Goal: Task Accomplishment & Management: Use online tool/utility

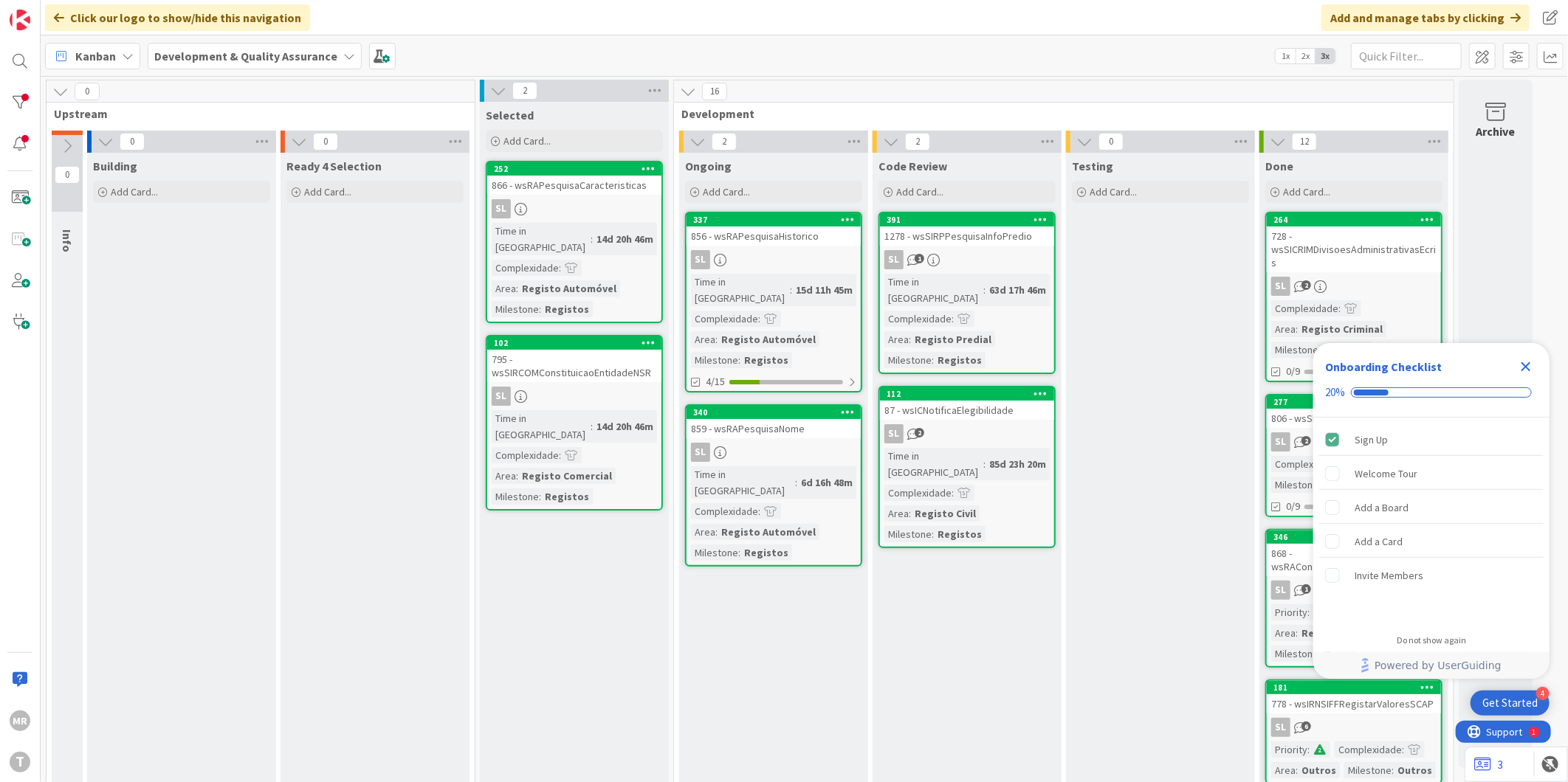
click at [1526, 367] on icon "Close Checklist" at bounding box center [1526, 367] width 10 height 10
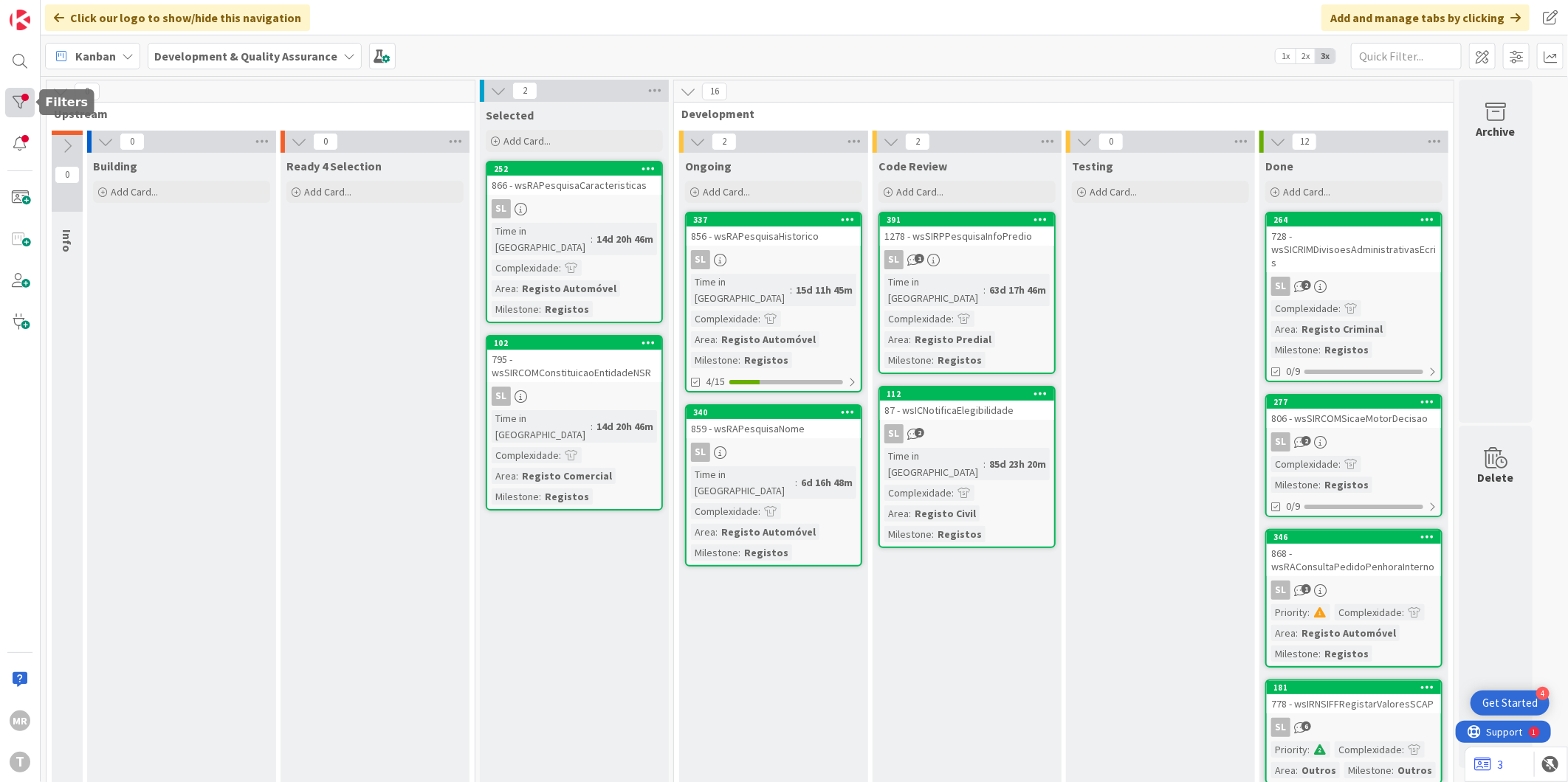
click at [16, 112] on div at bounding box center [20, 103] width 30 height 30
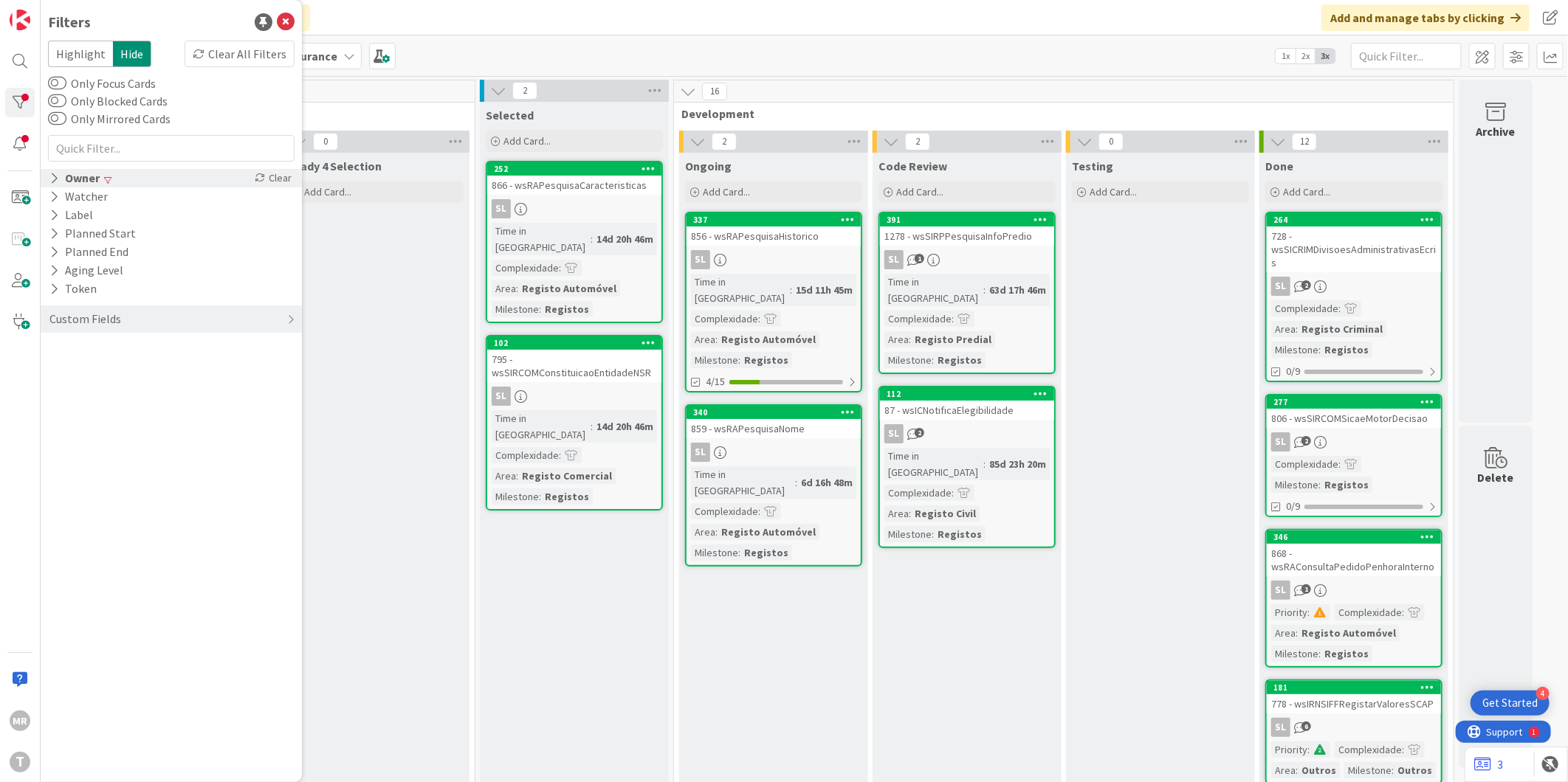
click at [49, 178] on icon at bounding box center [54, 177] width 10 height 12
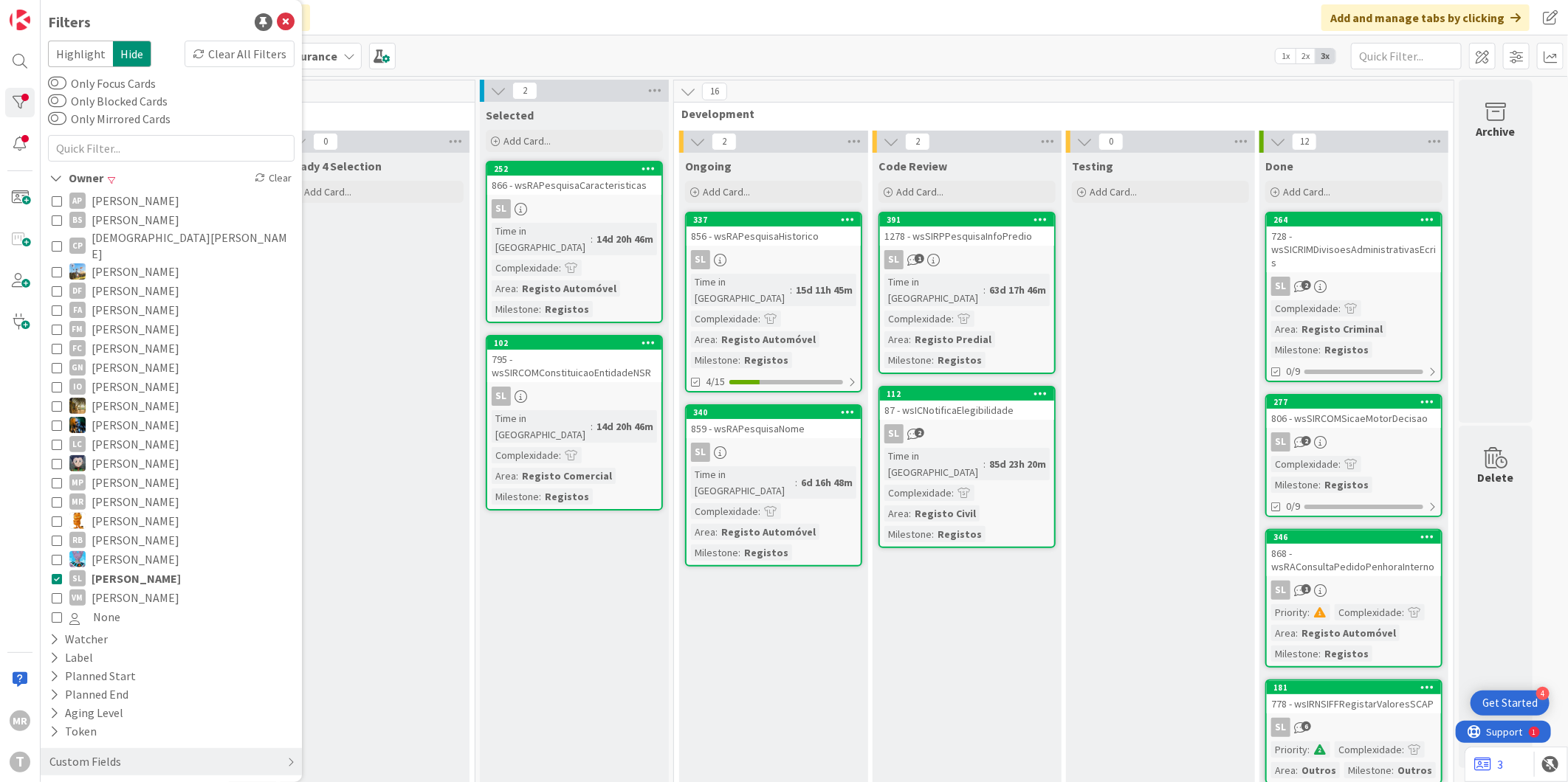
click at [105, 569] on span "[PERSON_NAME]" at bounding box center [136, 578] width 90 height 19
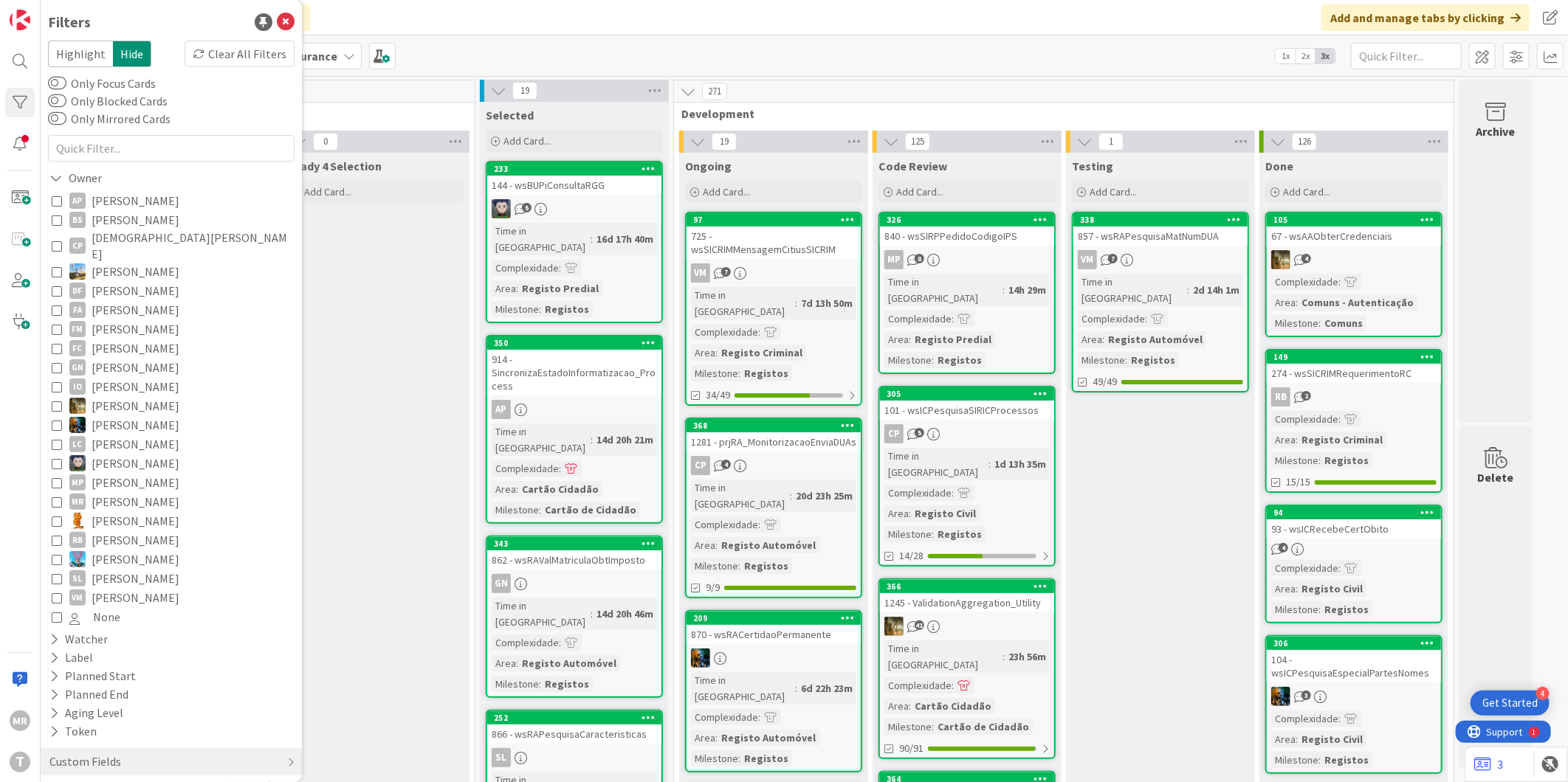
click at [134, 201] on span "[PERSON_NAME]" at bounding box center [135, 200] width 88 height 19
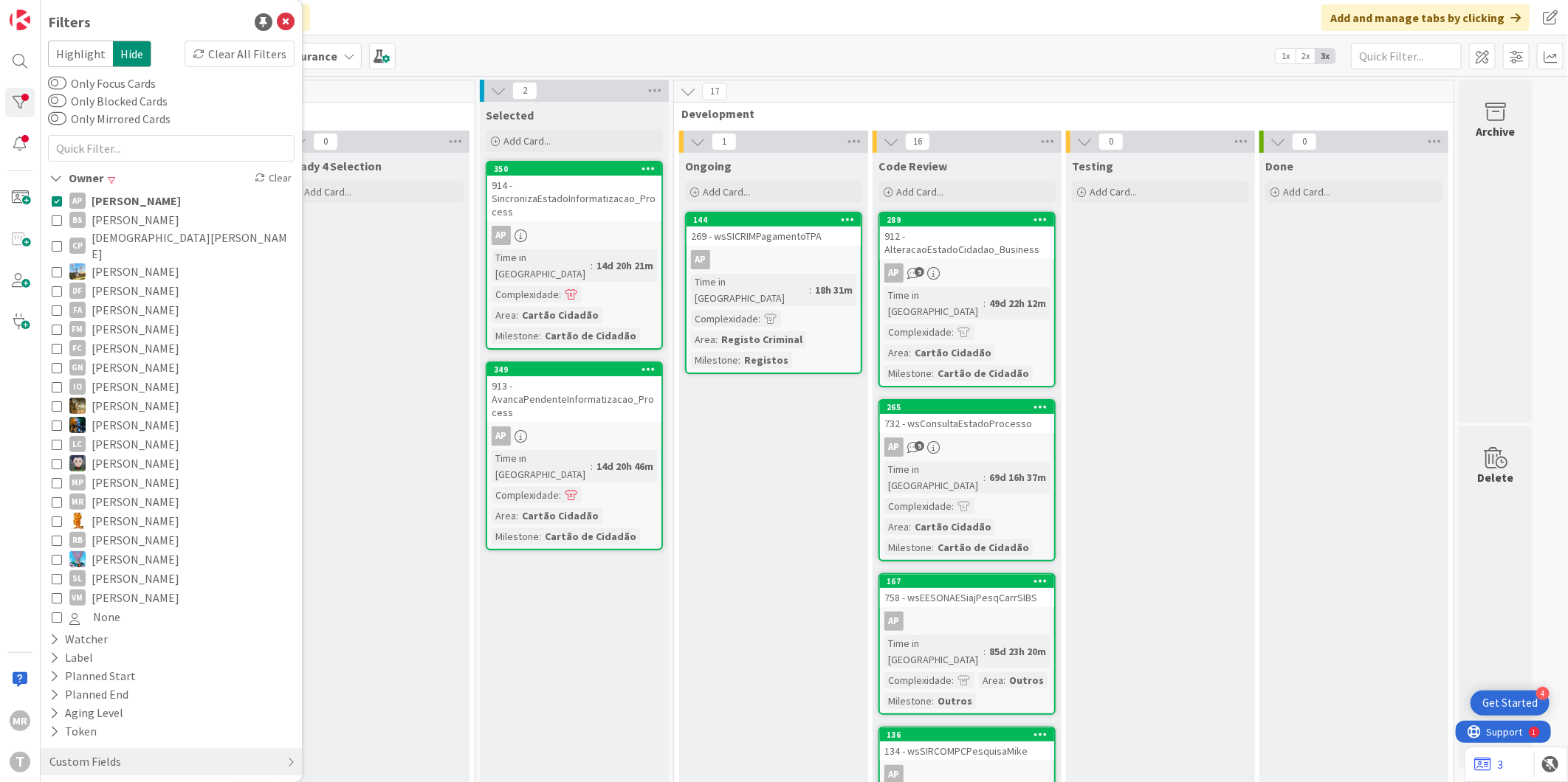
click at [134, 201] on span "[PERSON_NAME]" at bounding box center [136, 200] width 90 height 19
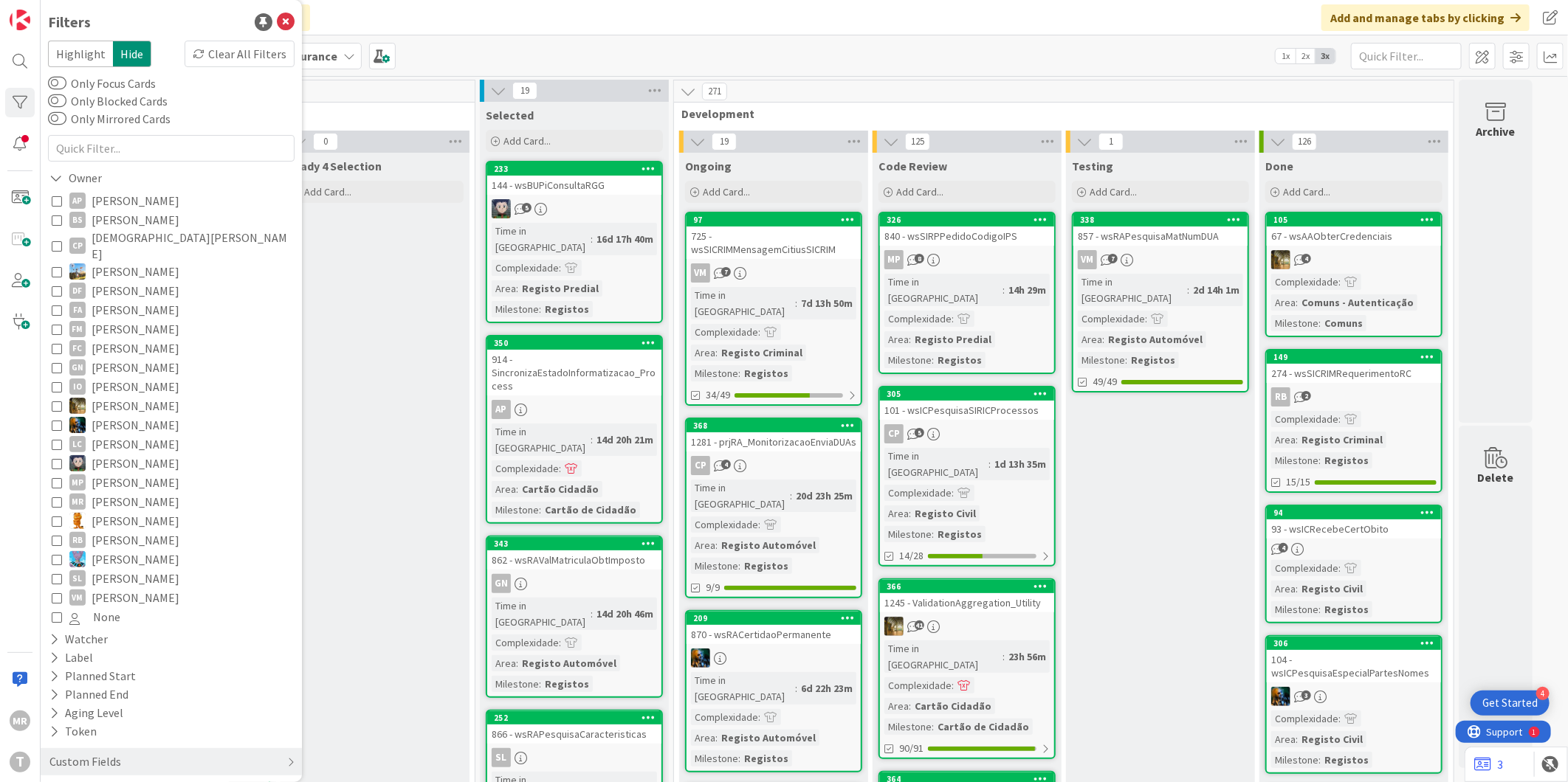
click at [127, 235] on span "[DEMOGRAPHIC_DATA][PERSON_NAME]" at bounding box center [191, 246] width 200 height 33
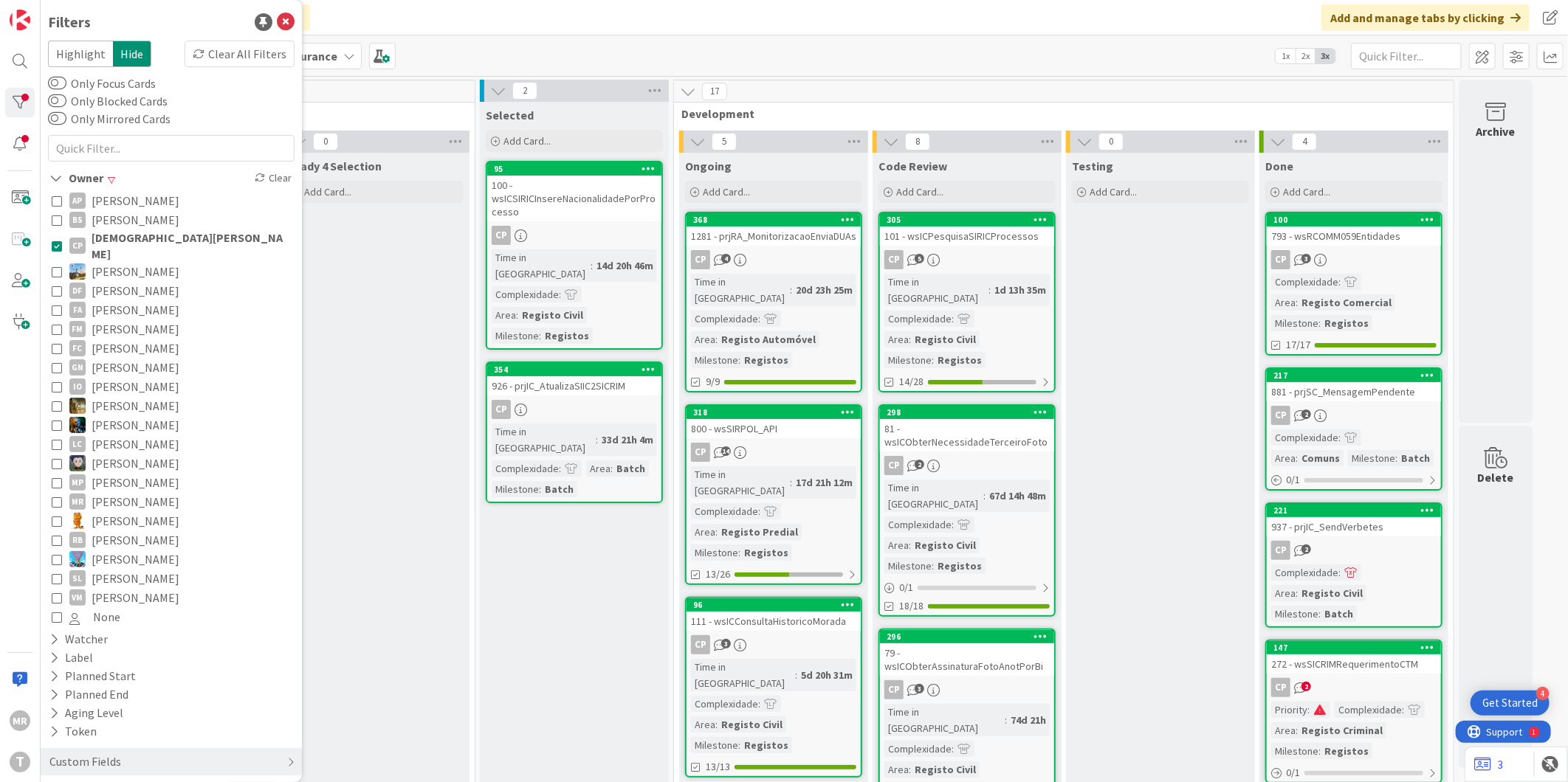
click at [127, 301] on span "[PERSON_NAME]" at bounding box center [135, 310] width 88 height 19
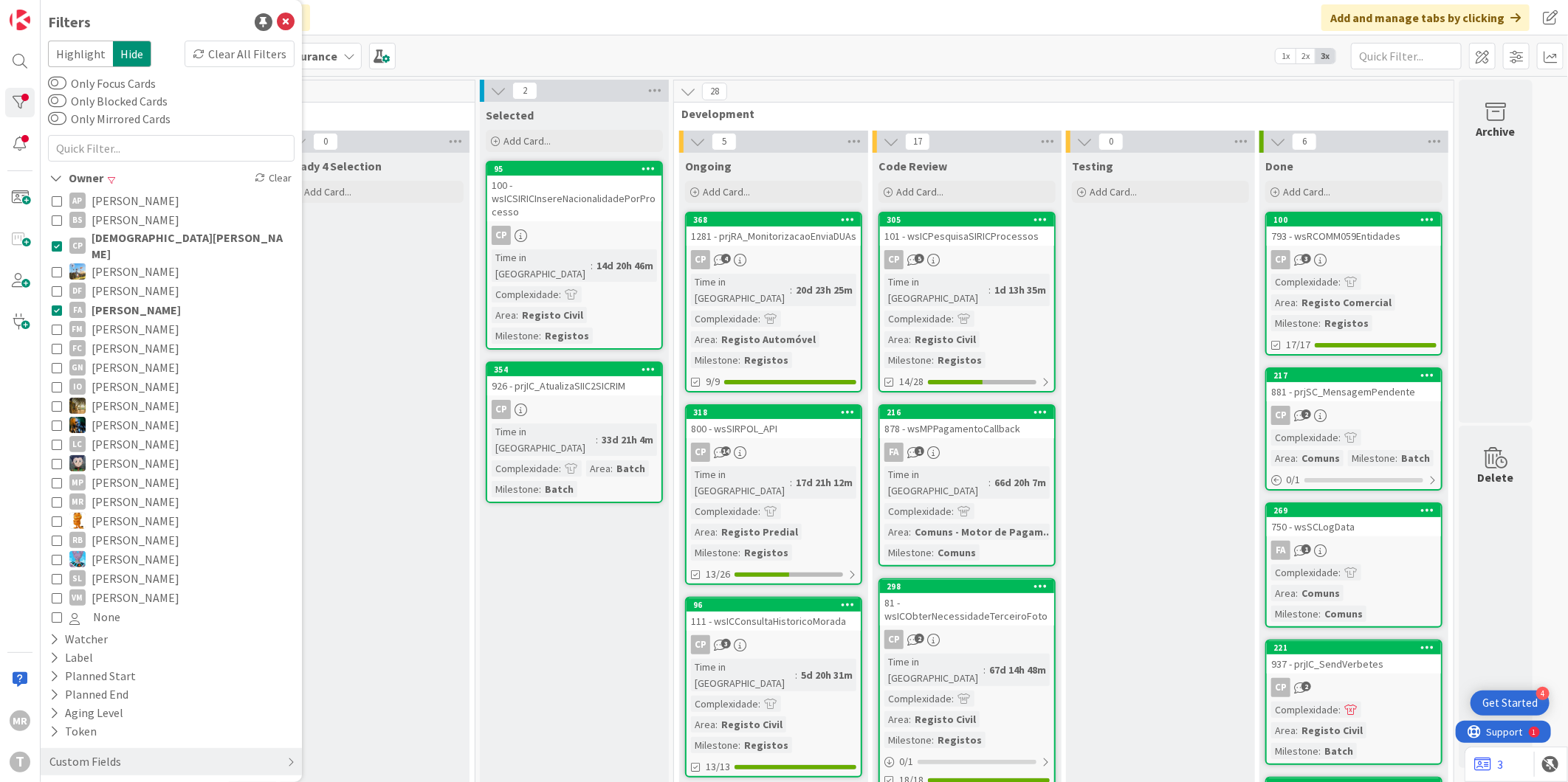
click at [153, 237] on span "[DEMOGRAPHIC_DATA][PERSON_NAME]" at bounding box center [191, 246] width 200 height 33
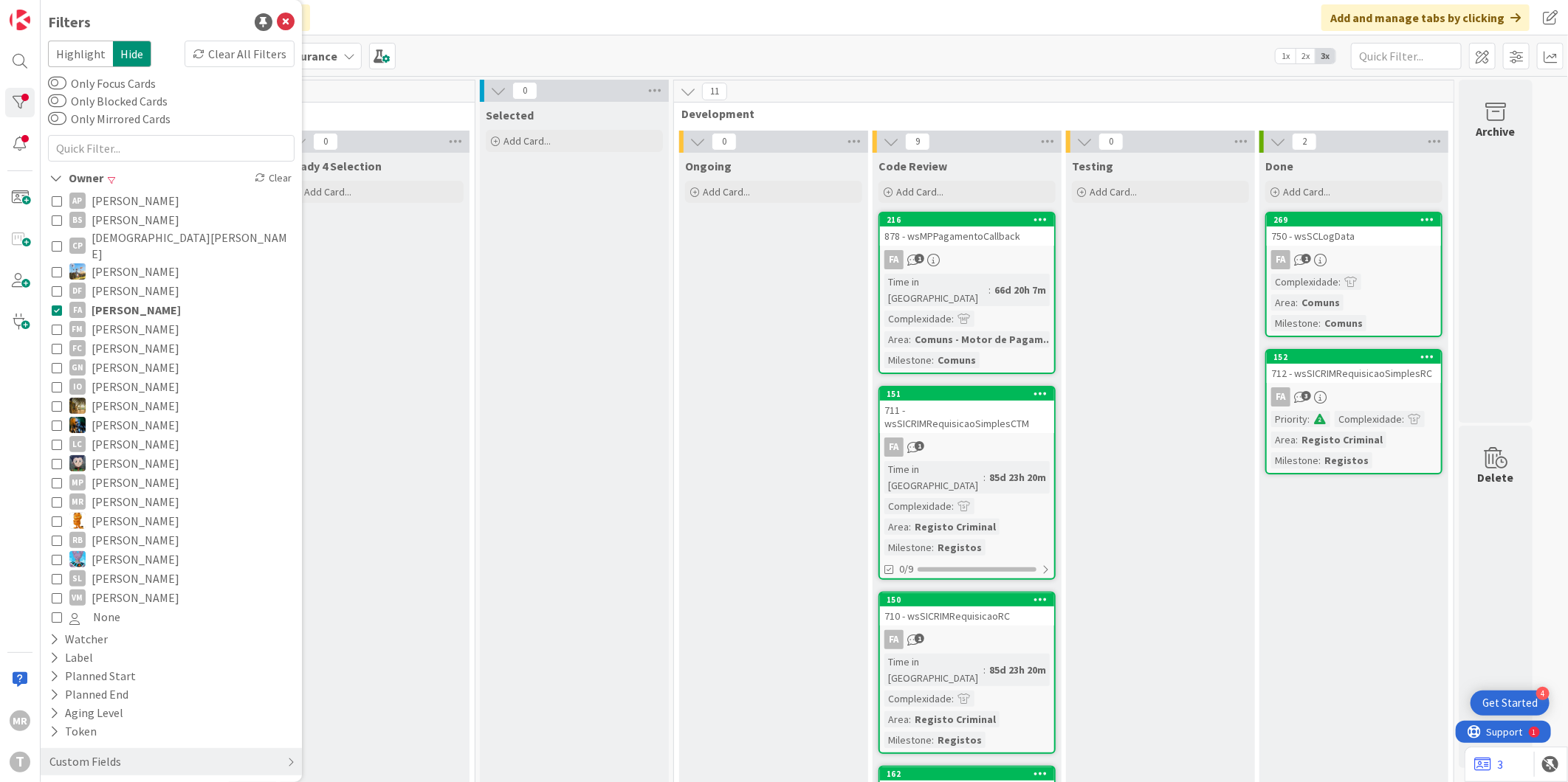
click at [141, 320] on span "[PERSON_NAME]" at bounding box center [135, 329] width 88 height 19
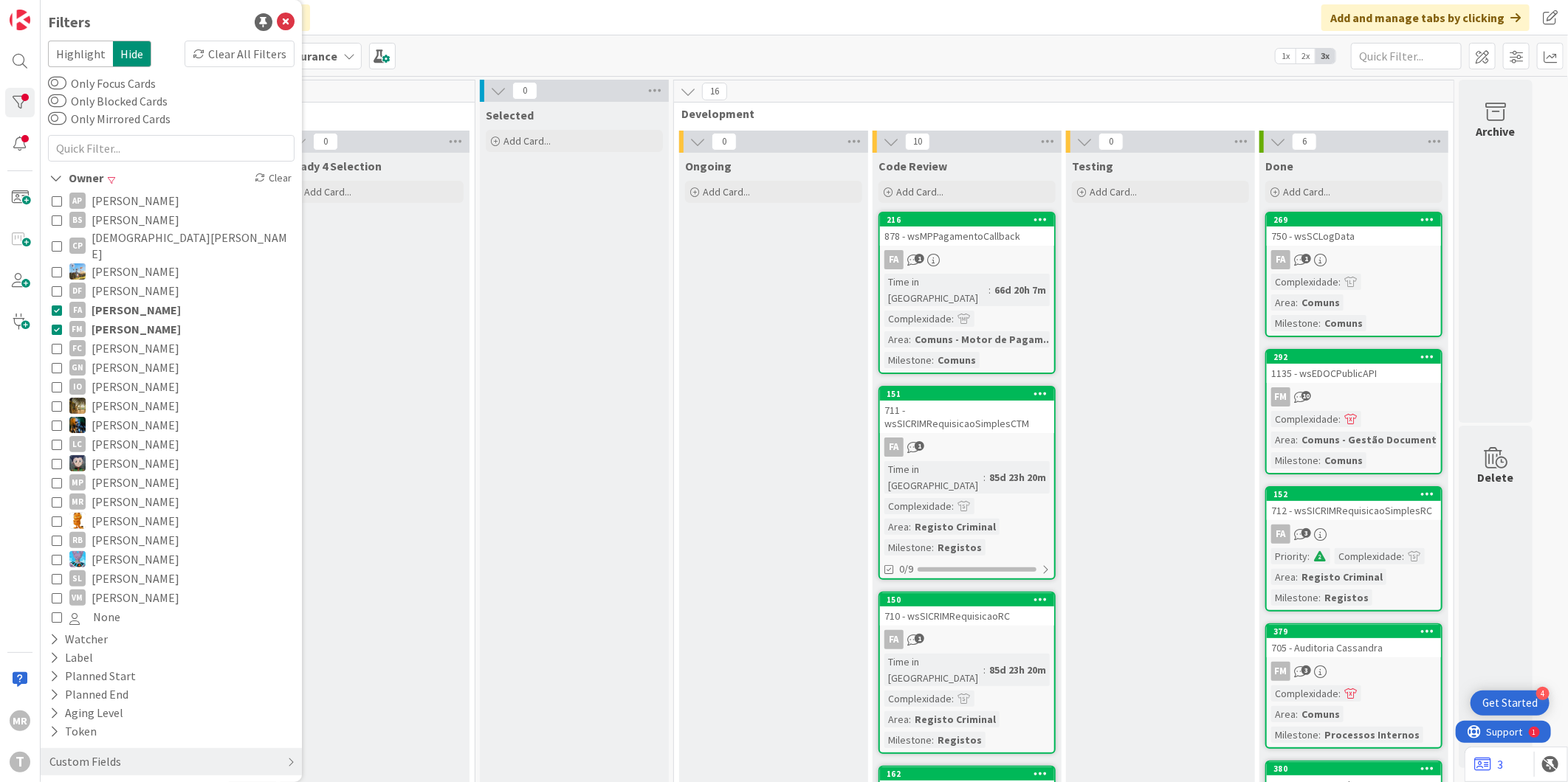
click at [134, 301] on span "[PERSON_NAME]" at bounding box center [136, 310] width 90 height 19
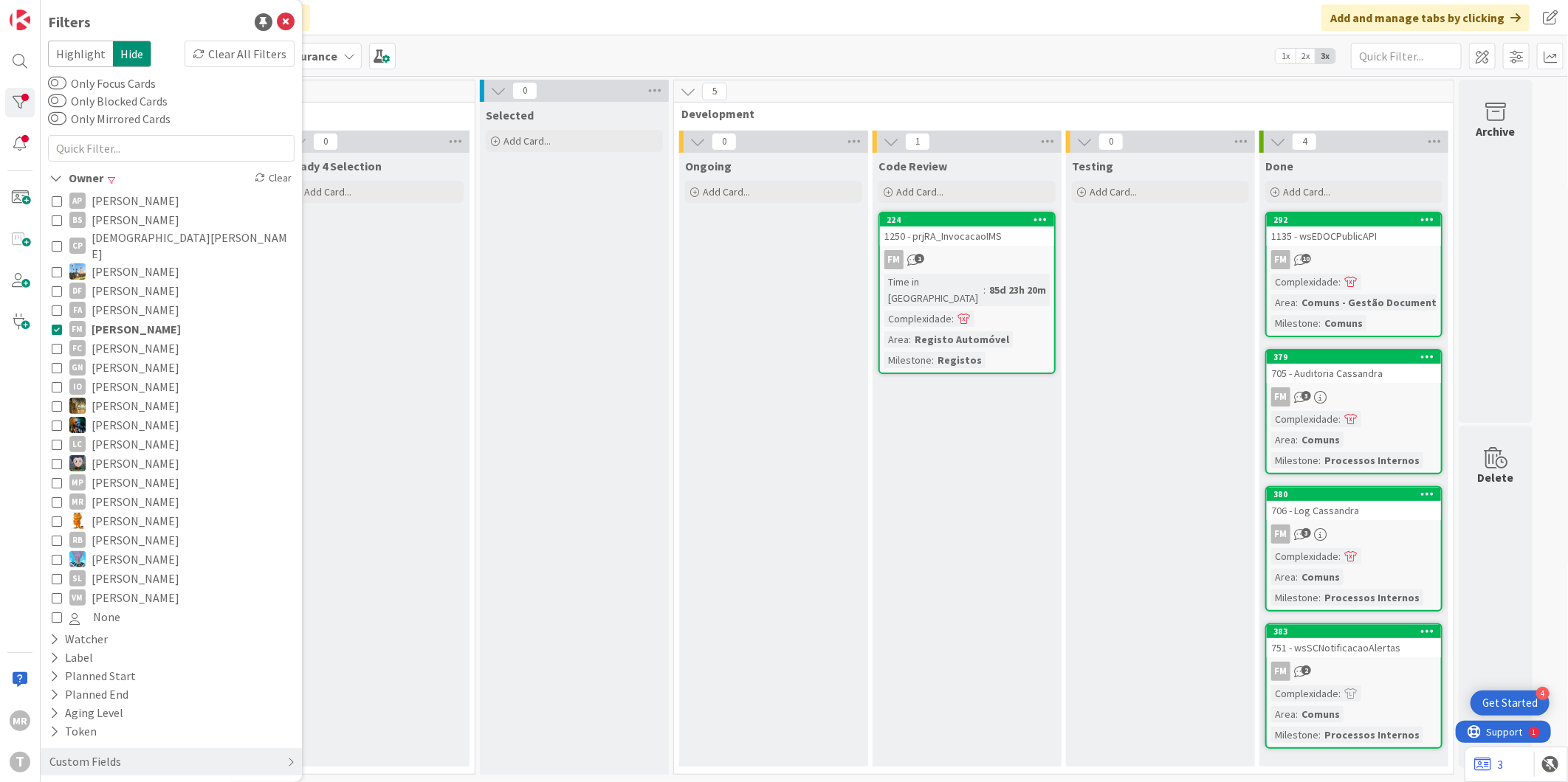
click at [137, 358] on span "[PERSON_NAME]" at bounding box center [135, 367] width 88 height 19
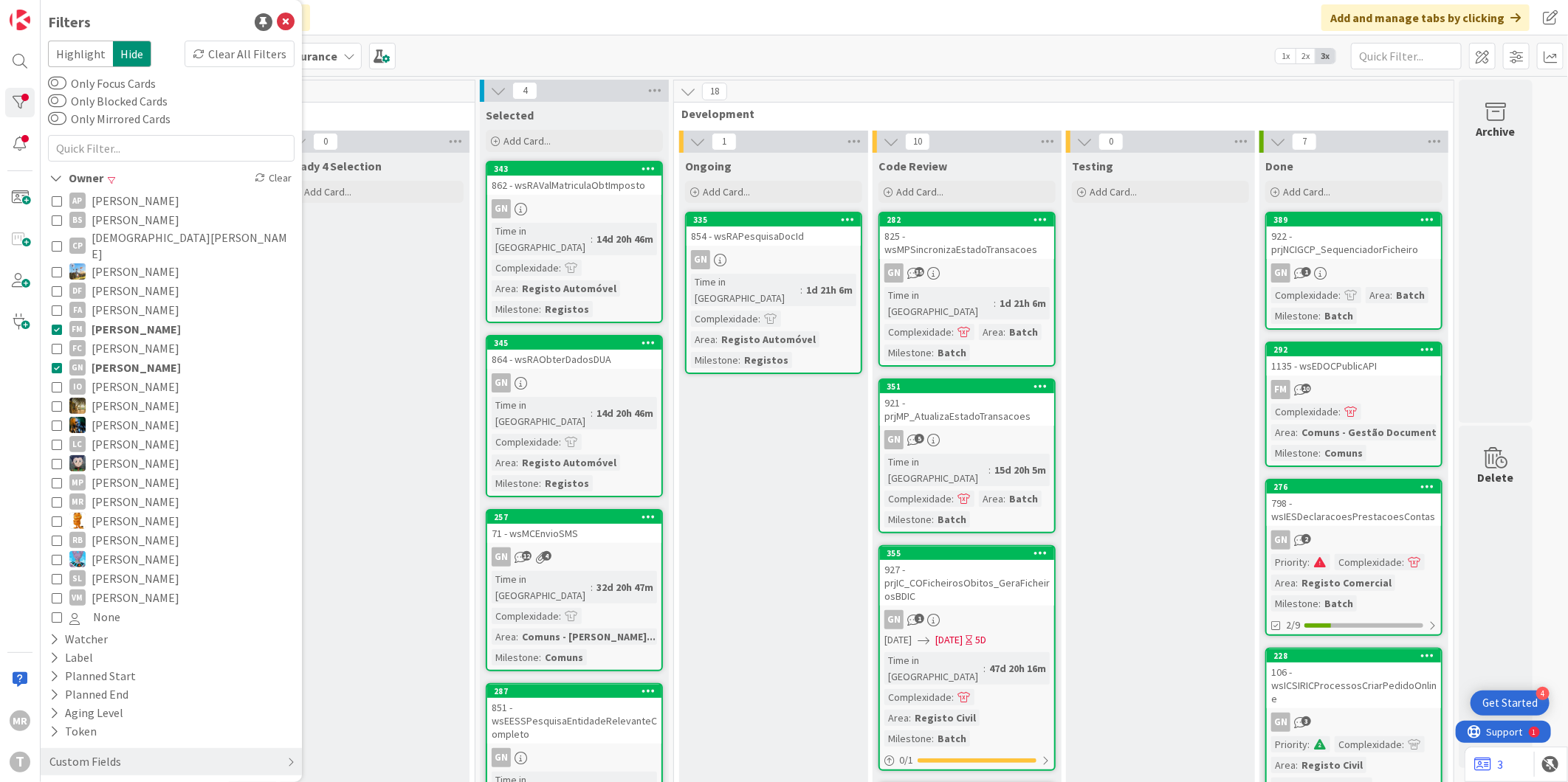
click at [138, 320] on span "[PERSON_NAME]" at bounding box center [136, 329] width 90 height 19
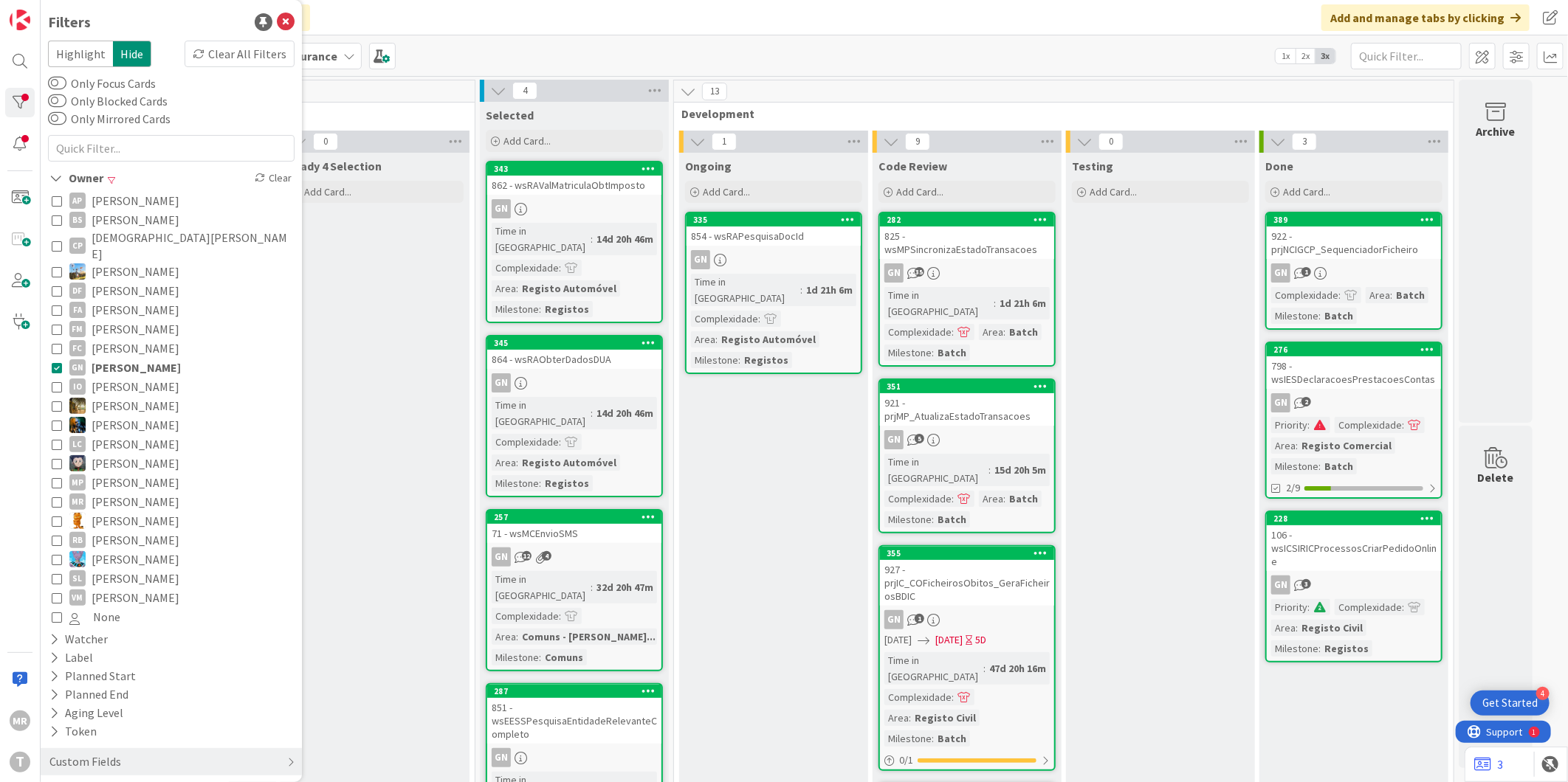
click at [112, 396] on span "[PERSON_NAME]" at bounding box center [135, 405] width 88 height 19
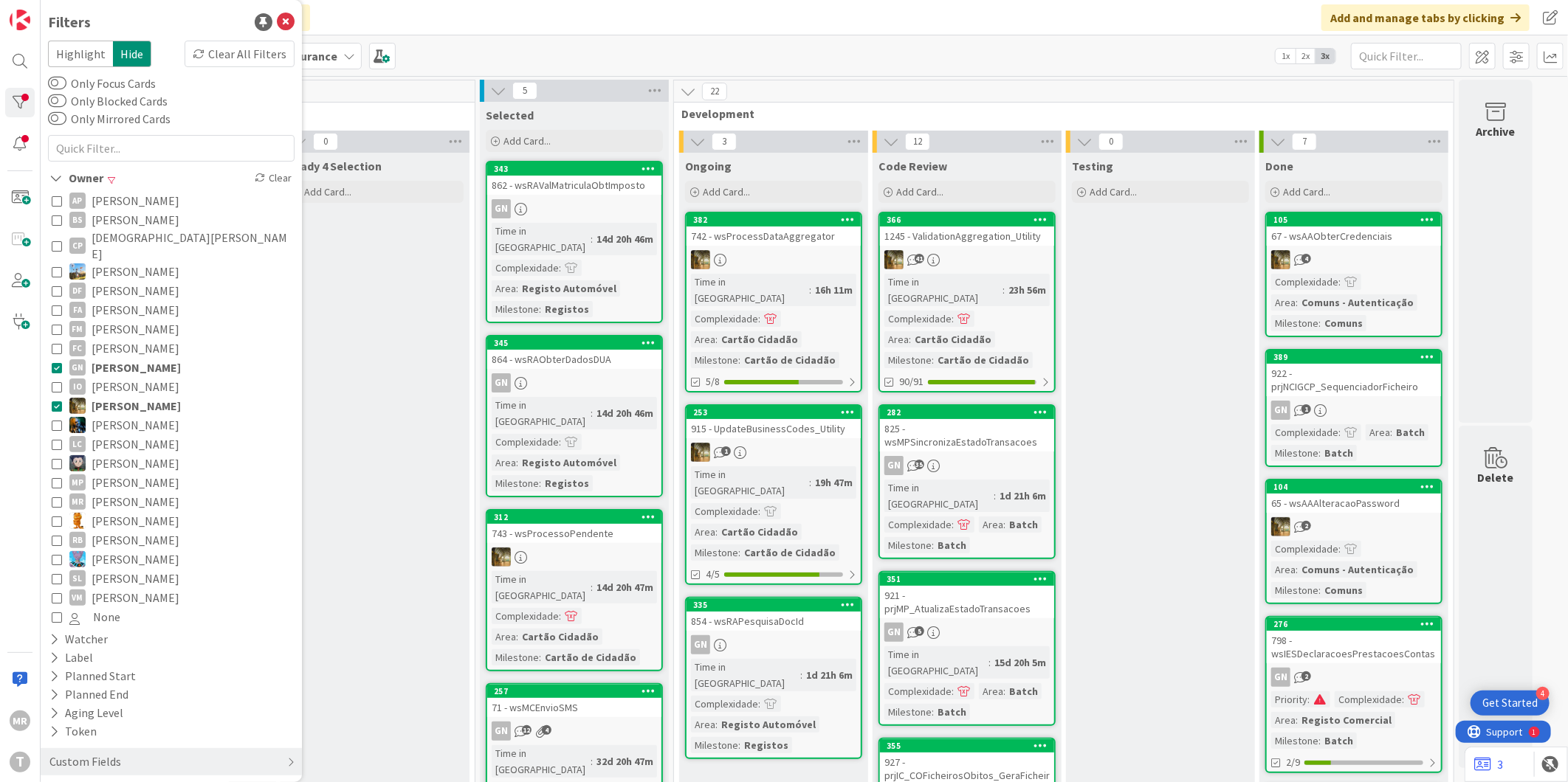
click at [139, 358] on span "[PERSON_NAME]" at bounding box center [136, 367] width 90 height 19
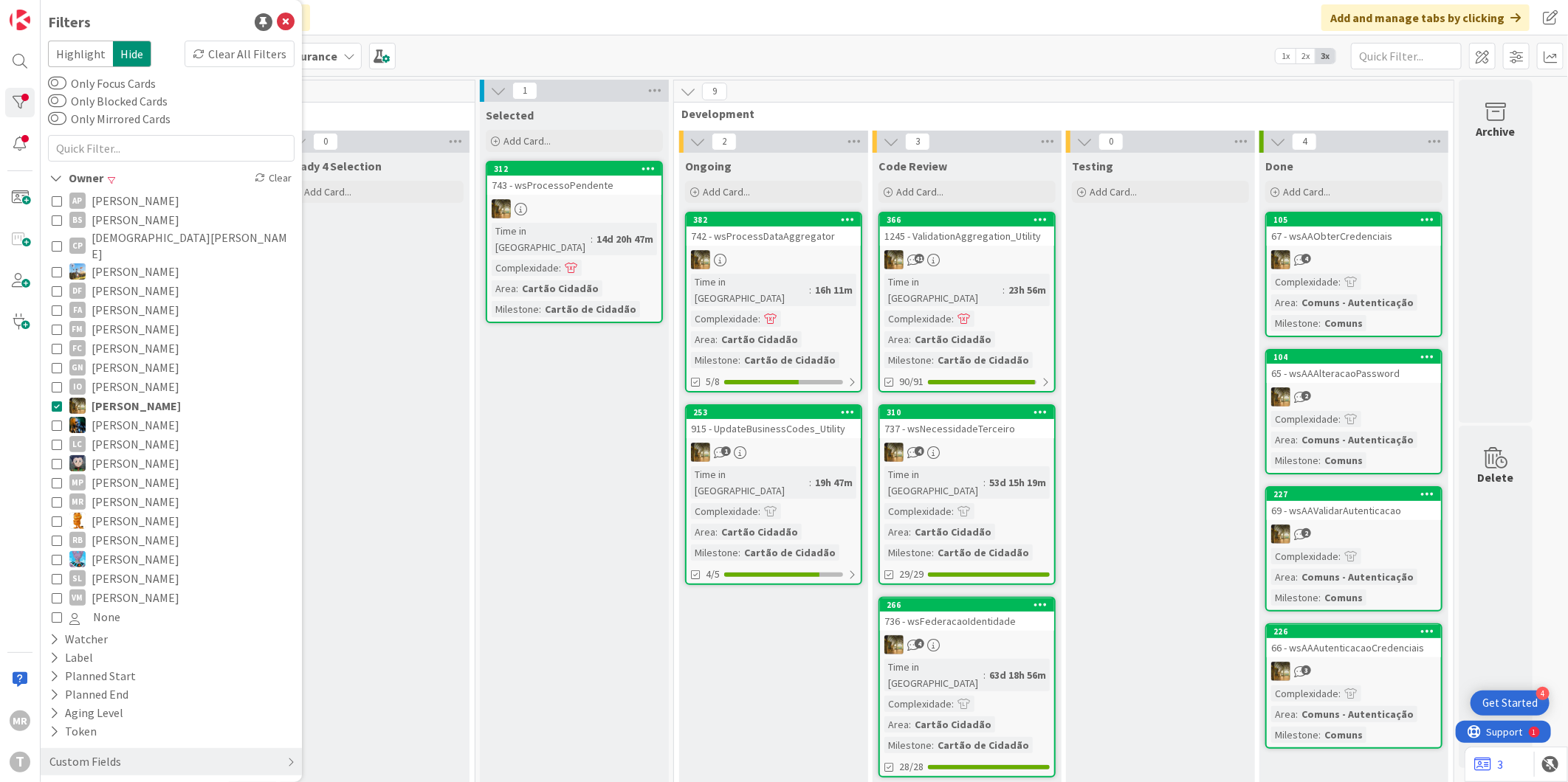
click at [134, 416] on span "[PERSON_NAME]" at bounding box center [135, 425] width 88 height 19
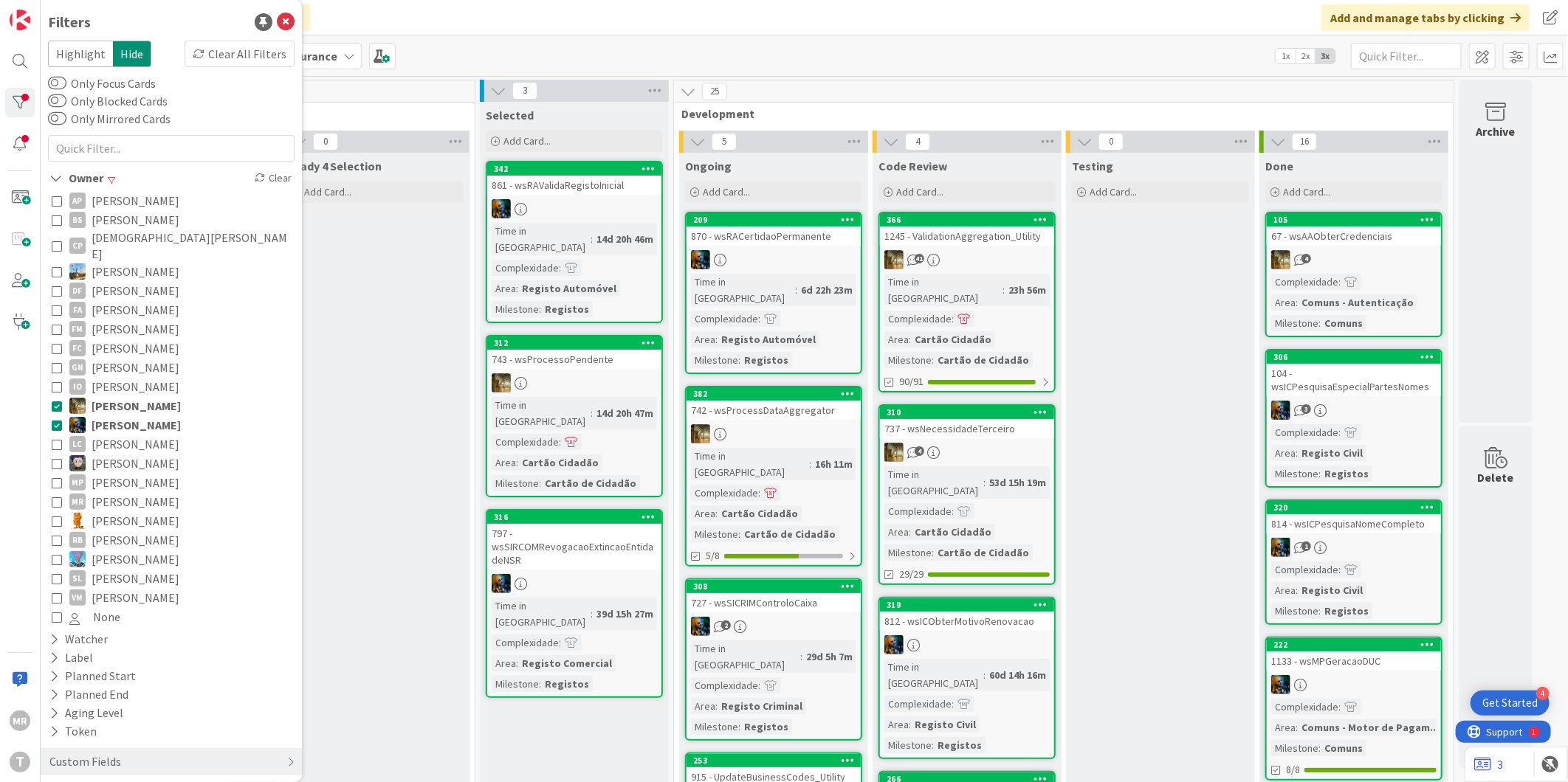
click at [141, 396] on span "[PERSON_NAME]" at bounding box center [136, 405] width 90 height 19
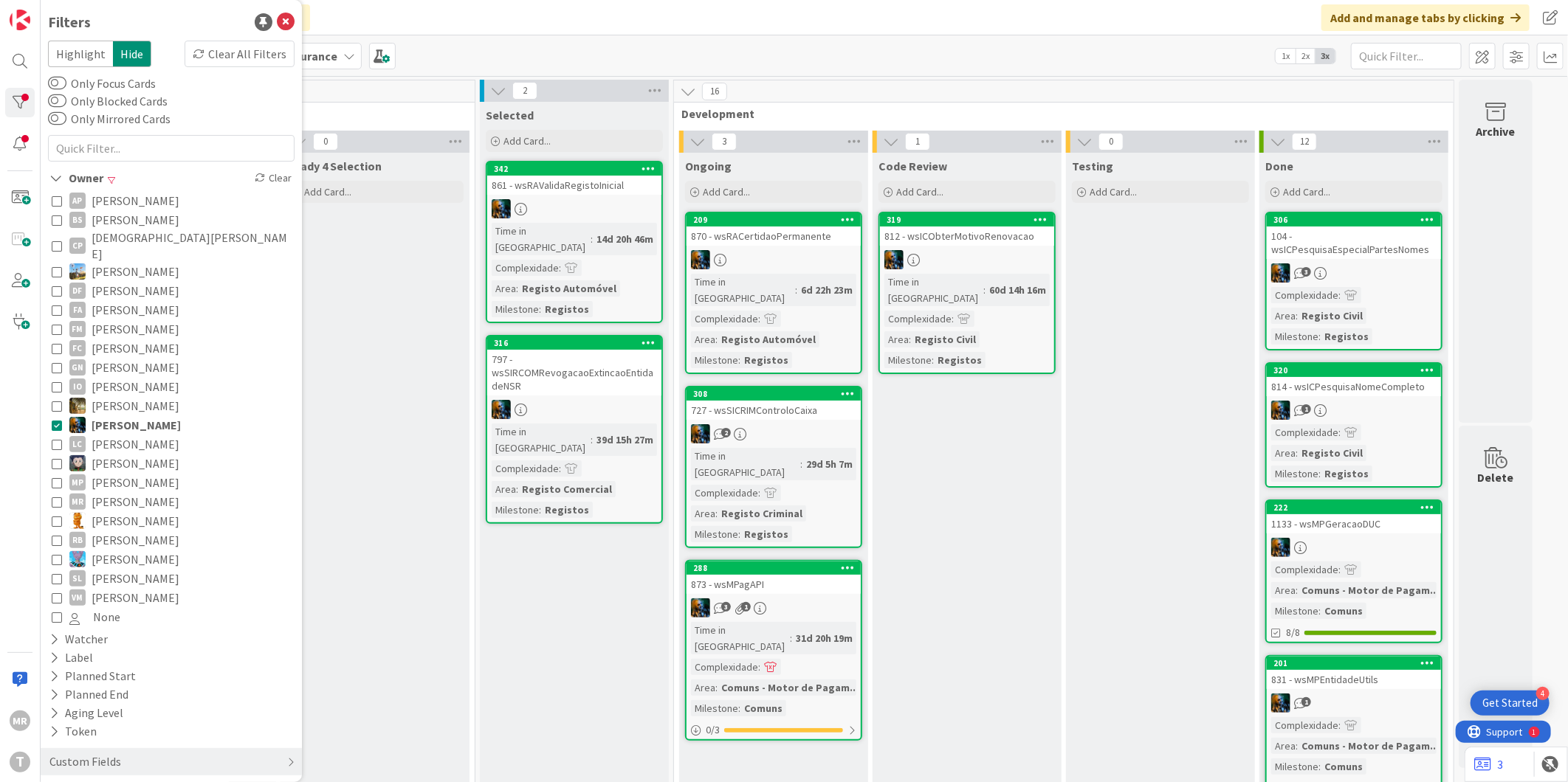
click at [136, 453] on span "[PERSON_NAME]" at bounding box center [135, 462] width 88 height 19
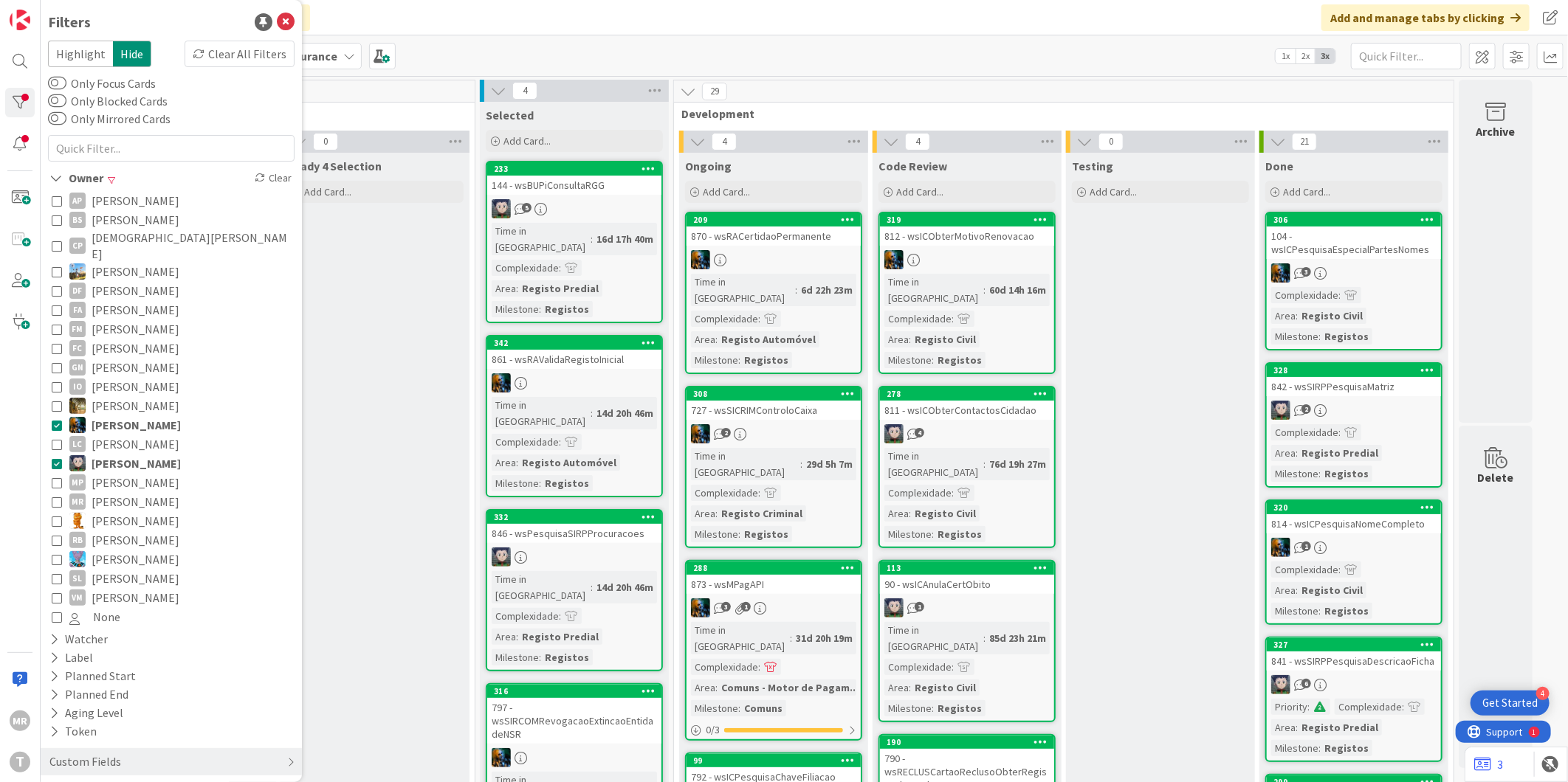
click at [145, 416] on span "[PERSON_NAME]" at bounding box center [136, 425] width 90 height 19
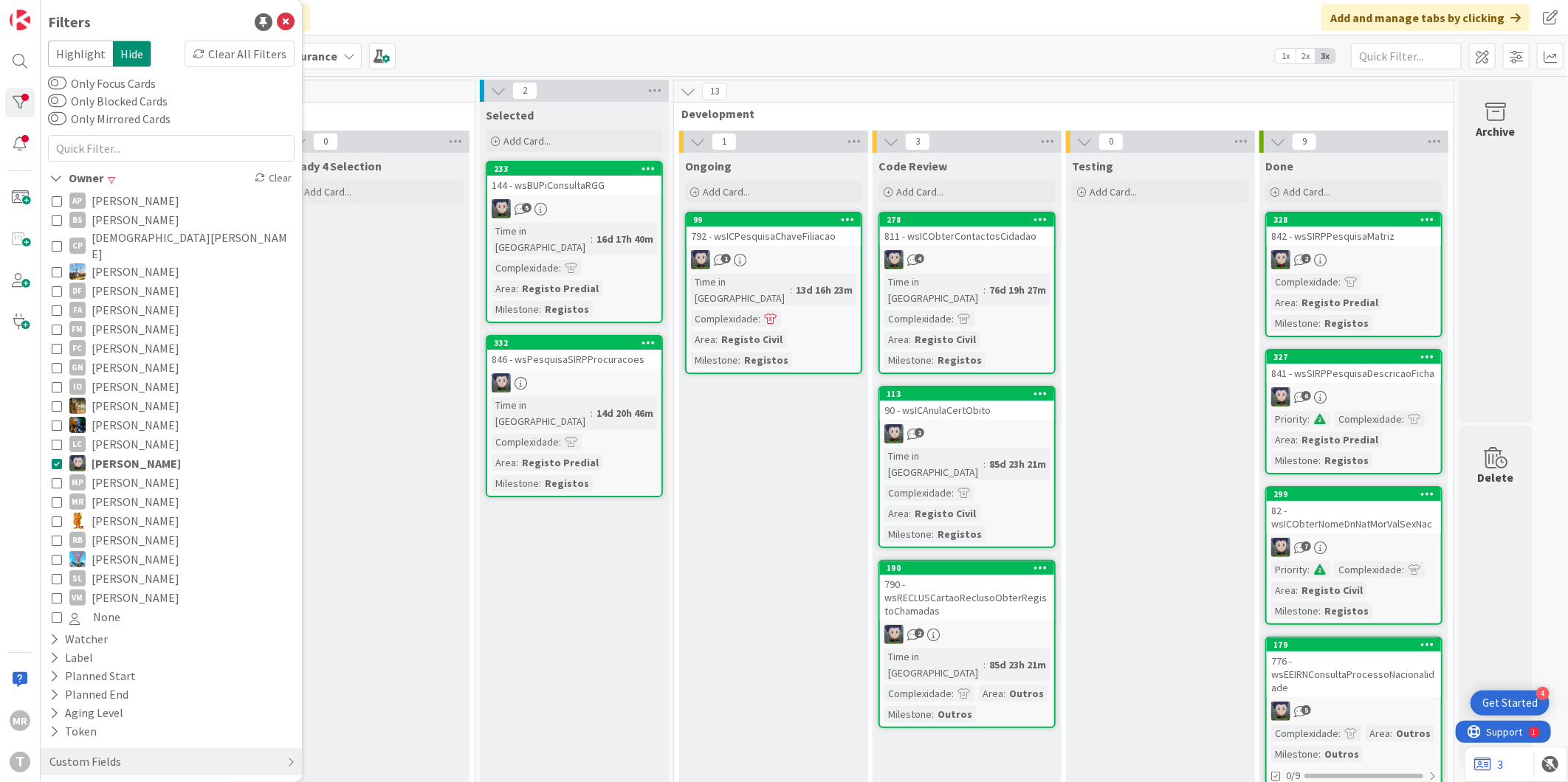
click at [127, 473] on span "[PERSON_NAME]" at bounding box center [135, 482] width 88 height 19
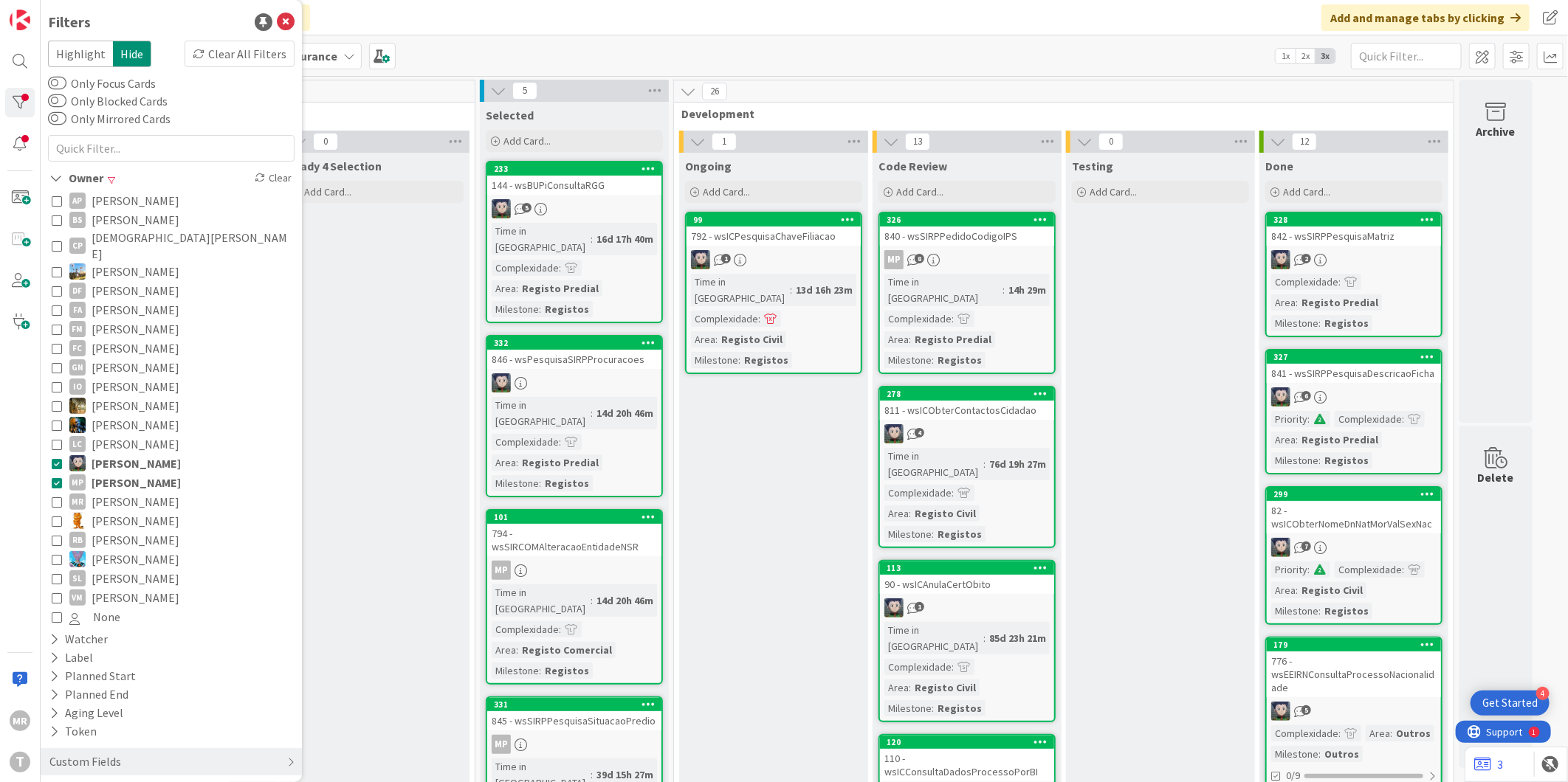
click at [130, 453] on span "[PERSON_NAME]" at bounding box center [136, 462] width 90 height 19
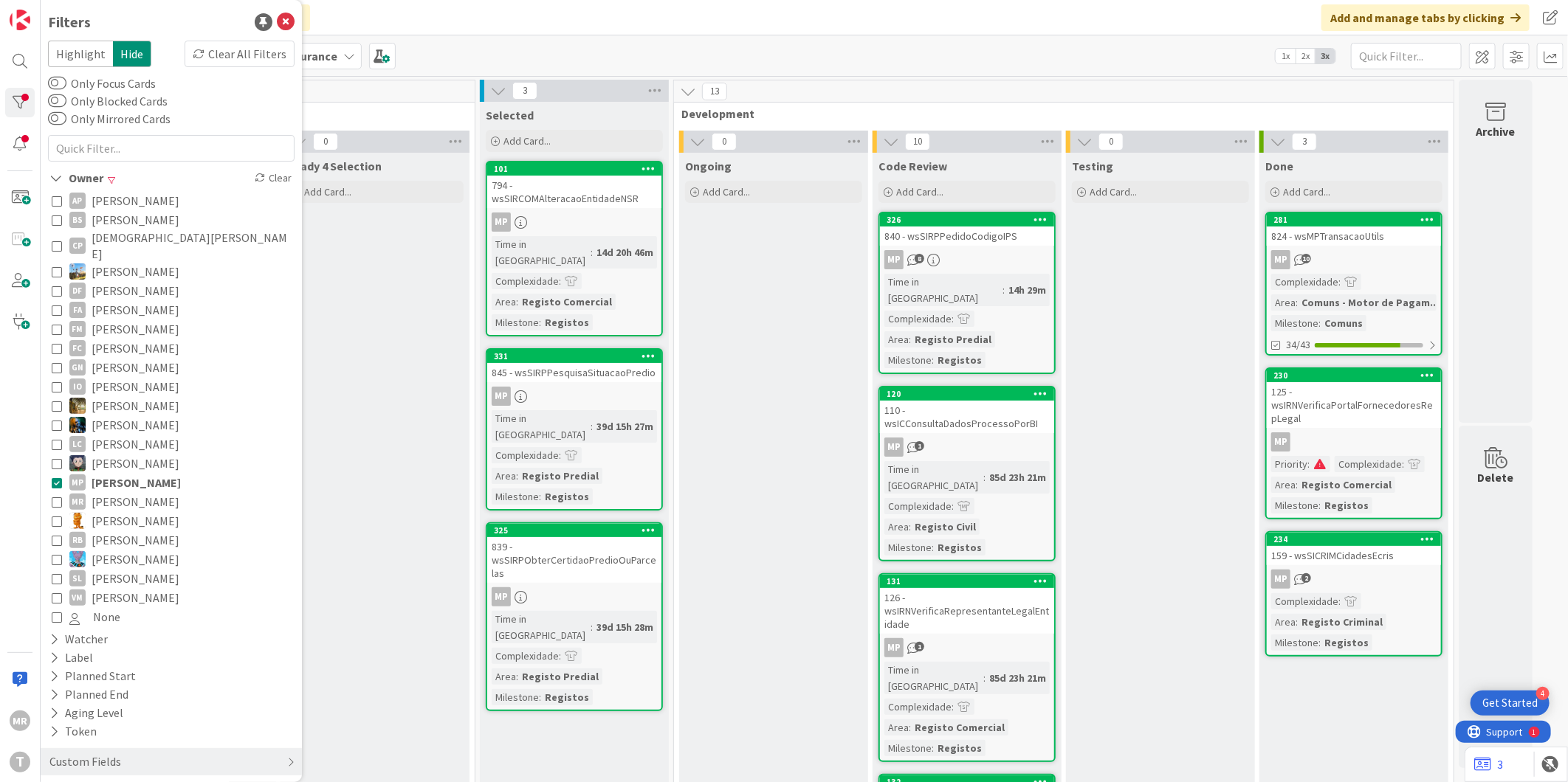
click at [108, 511] on span "[PERSON_NAME]" at bounding box center [135, 520] width 88 height 19
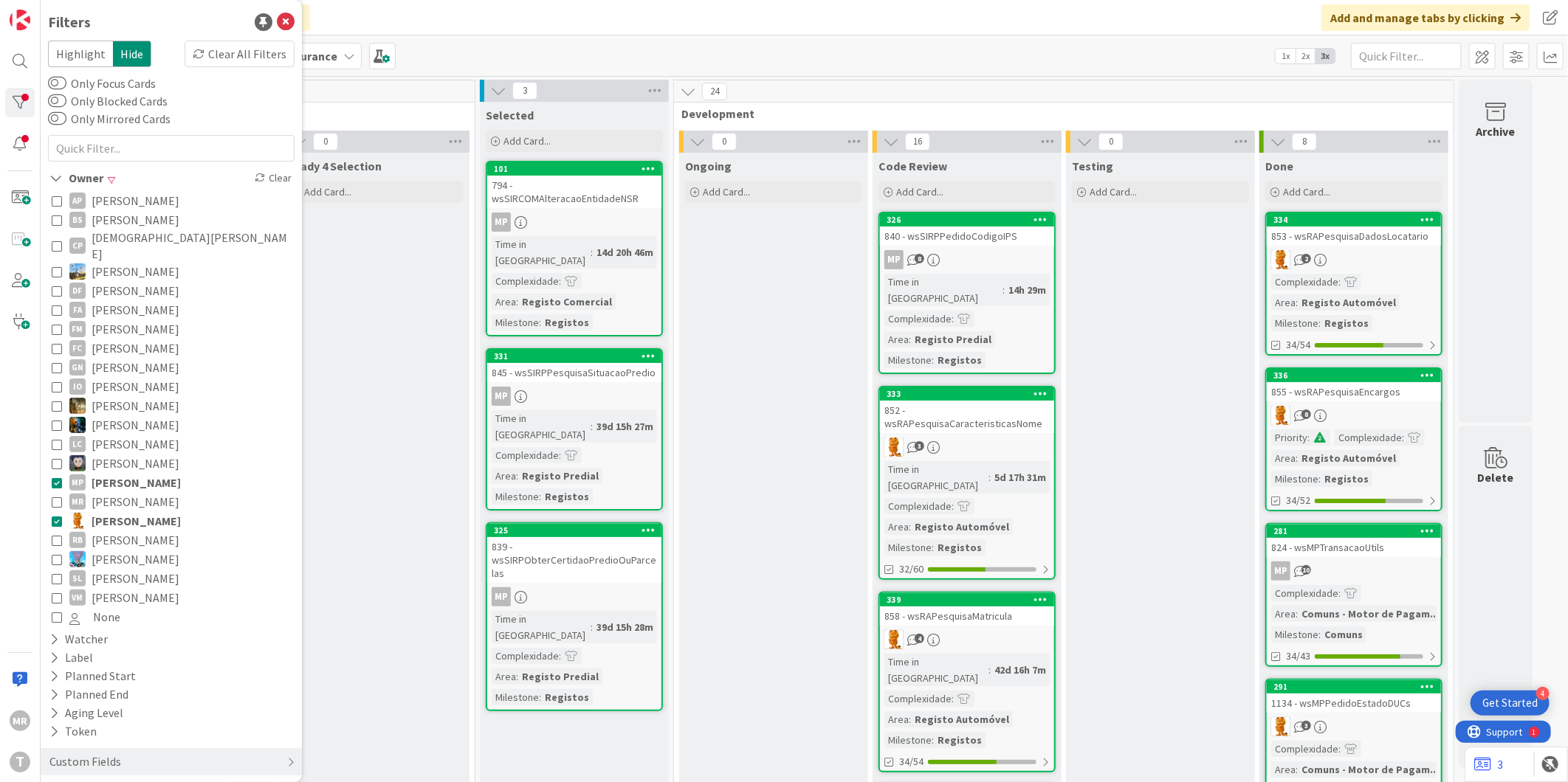
click at [113, 473] on span "[PERSON_NAME]" at bounding box center [136, 482] width 90 height 19
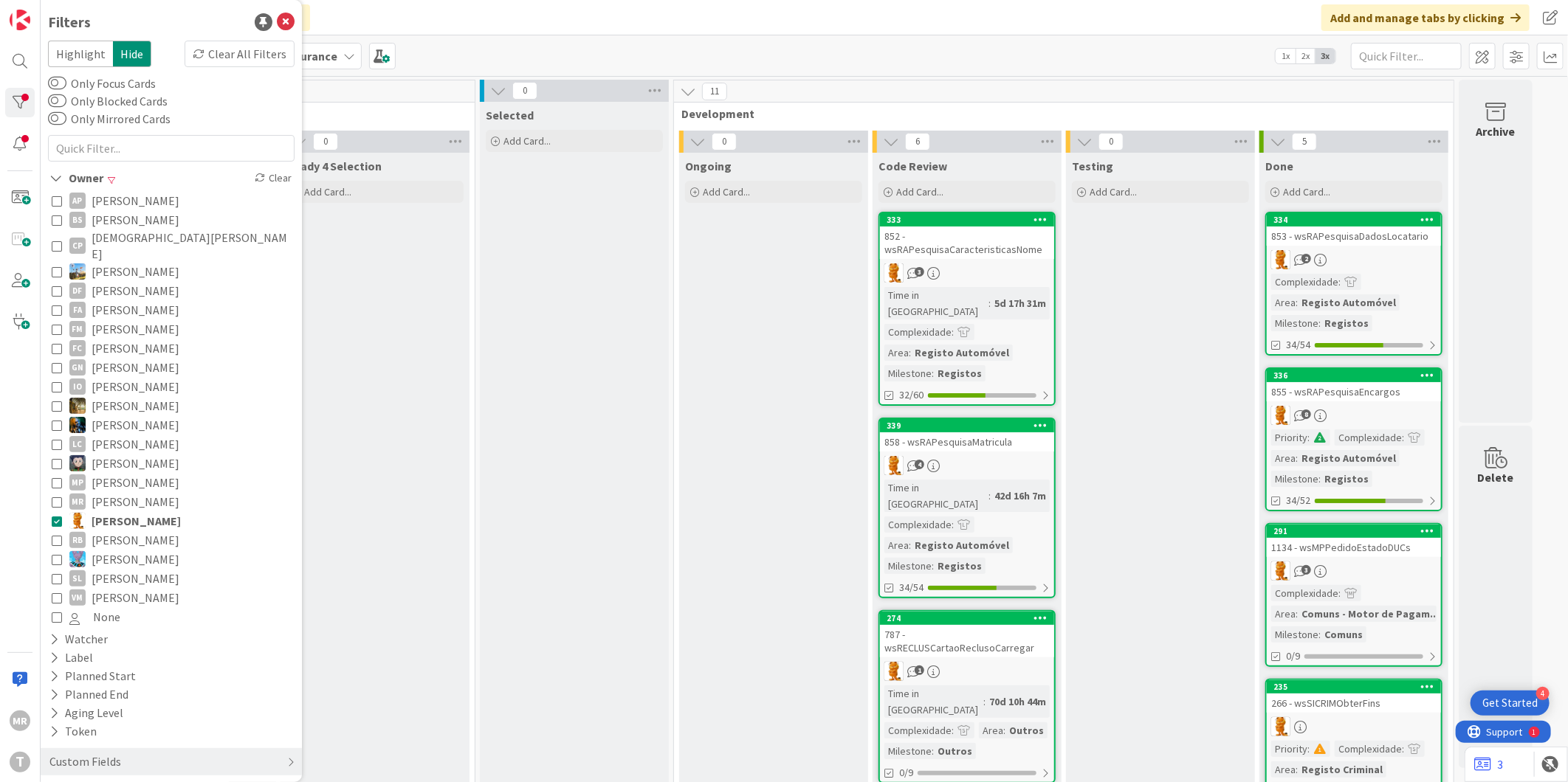
click at [128, 531] on span "[PERSON_NAME]" at bounding box center [135, 540] width 88 height 19
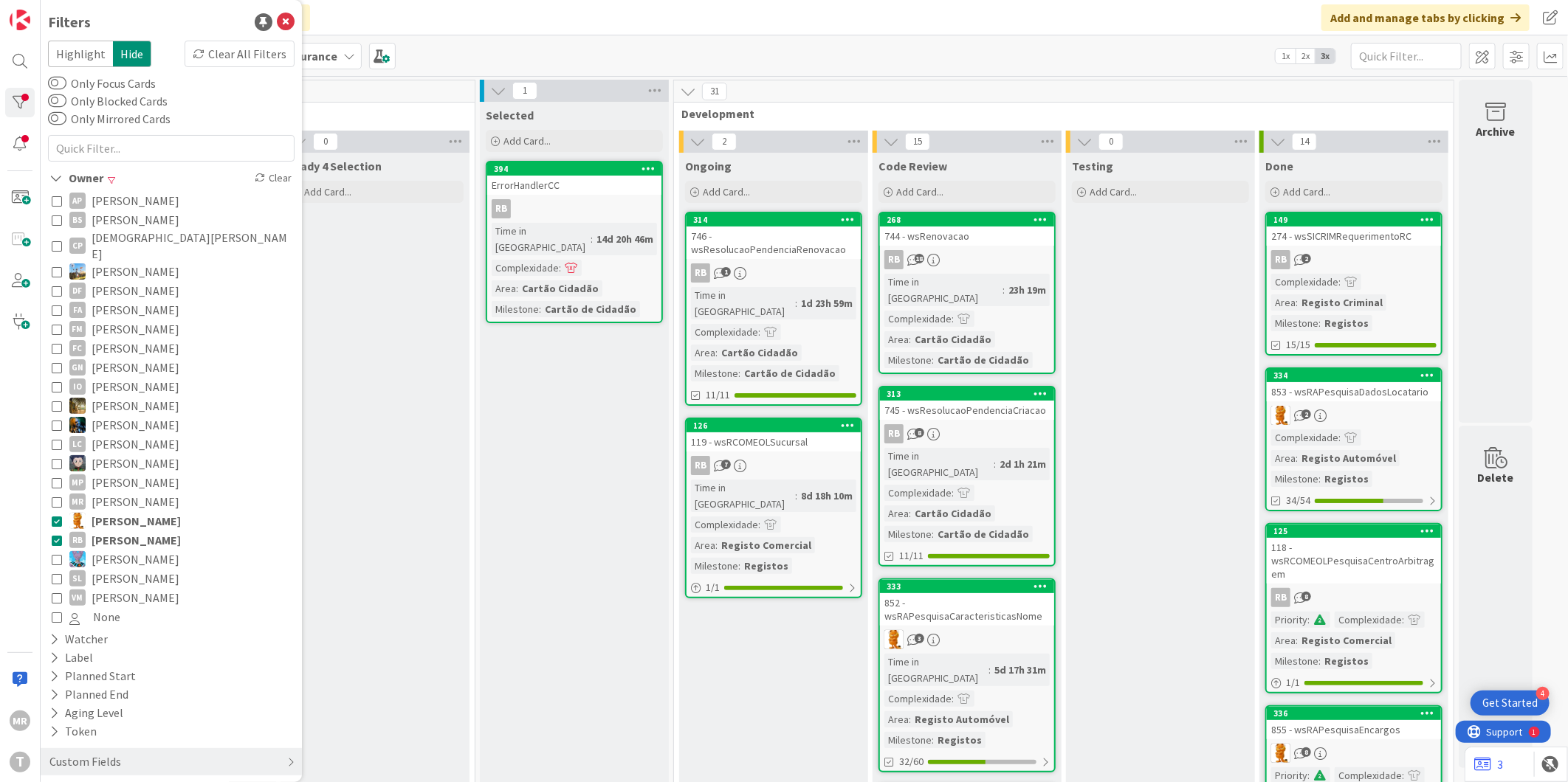
click at [127, 511] on span "[PERSON_NAME]" at bounding box center [136, 520] width 90 height 19
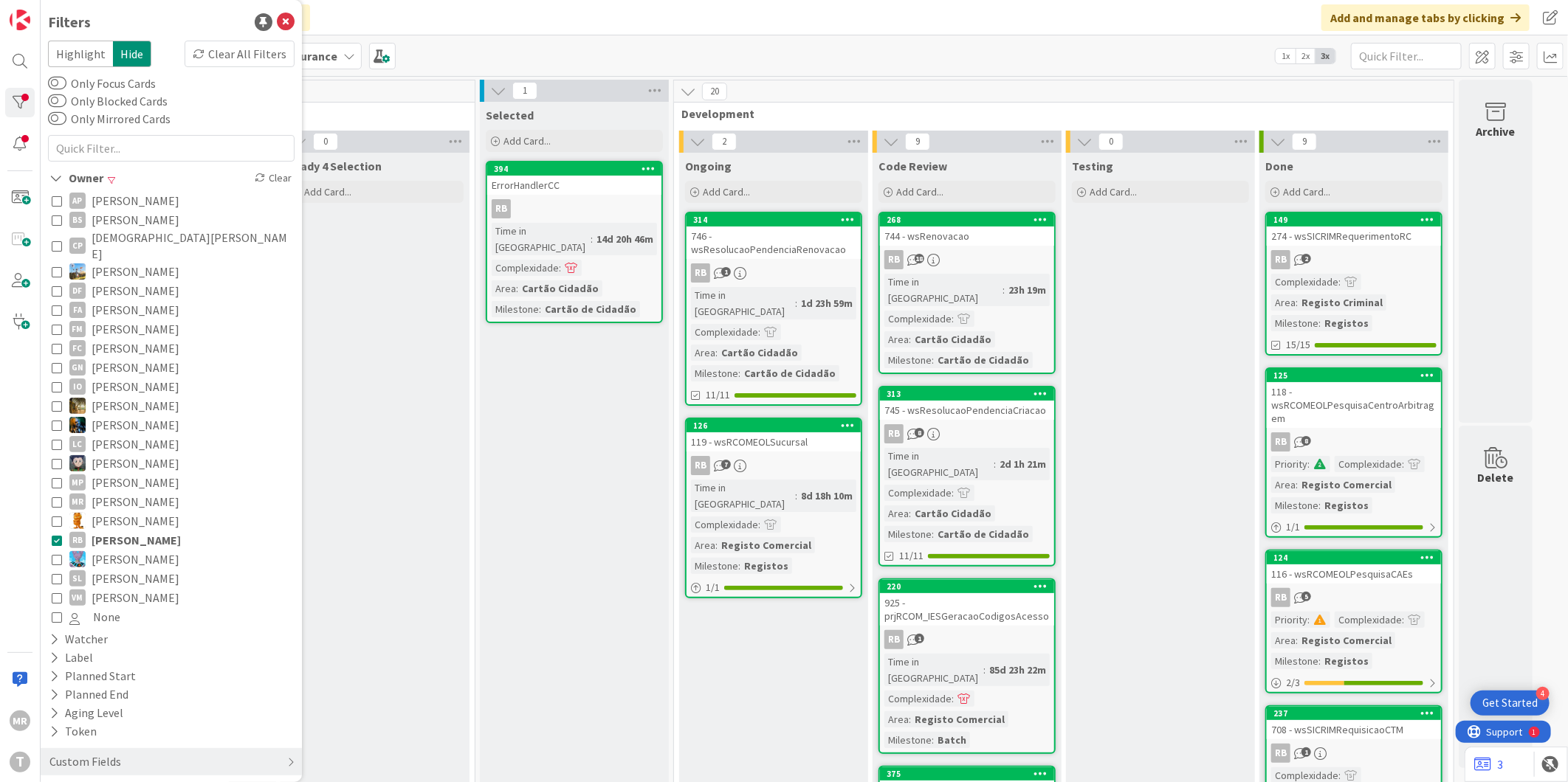
click at [149, 569] on span "[PERSON_NAME]" at bounding box center [135, 578] width 88 height 19
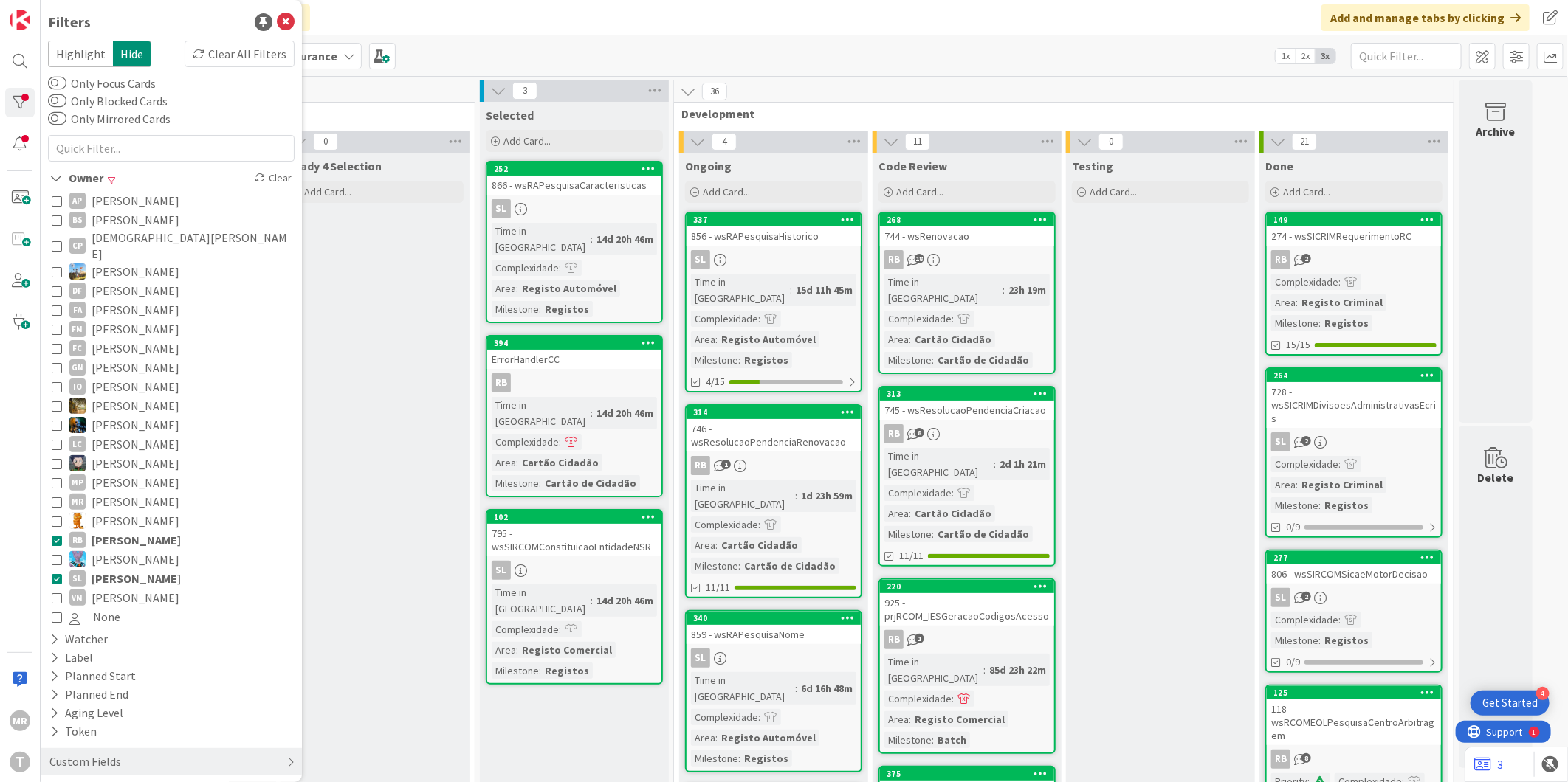
click at [144, 531] on span "[PERSON_NAME]" at bounding box center [136, 540] width 90 height 19
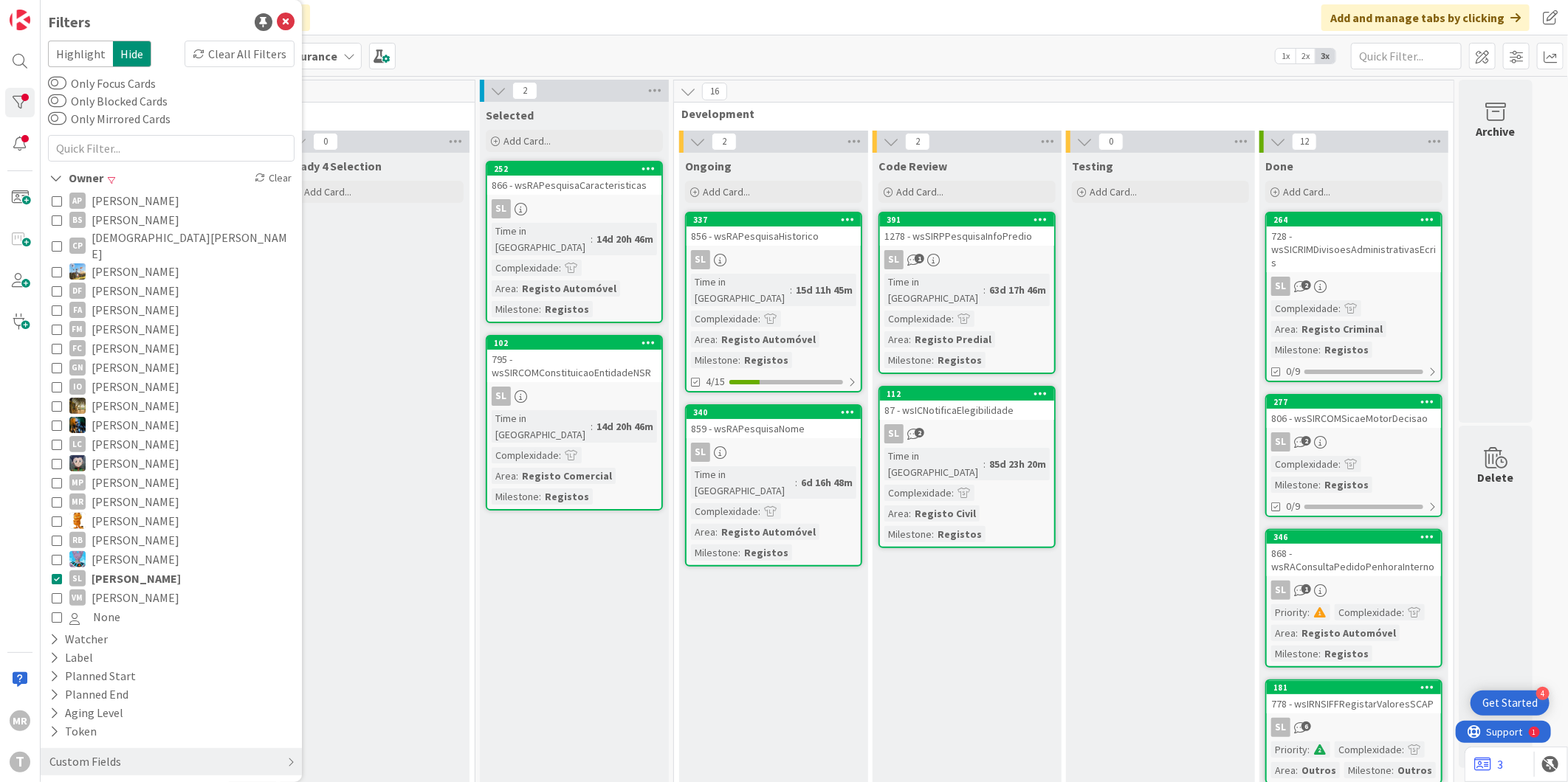
click at [150, 569] on span "[PERSON_NAME]" at bounding box center [136, 578] width 90 height 19
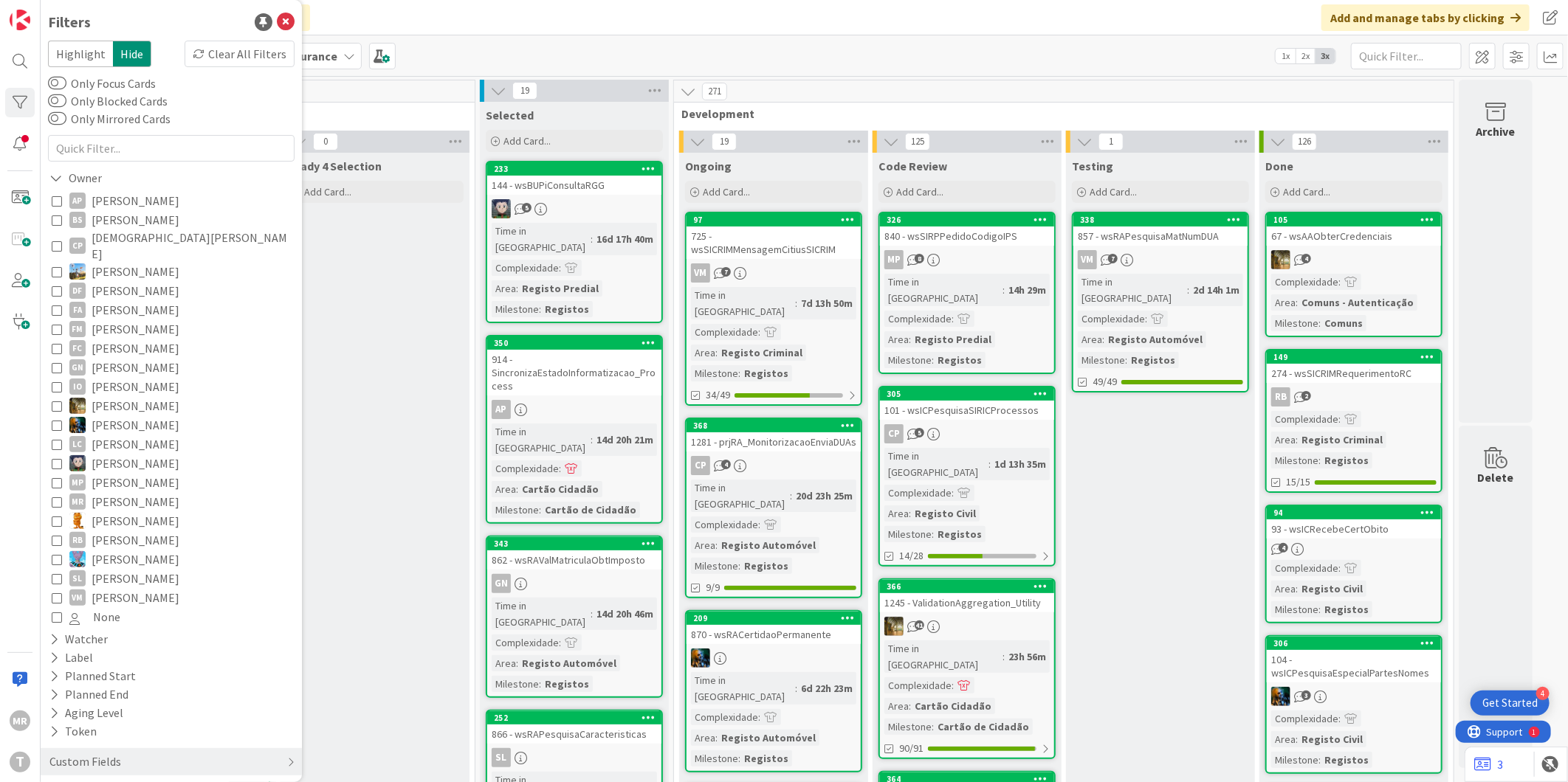
click at [123, 588] on span "[PERSON_NAME]" at bounding box center [135, 597] width 88 height 19
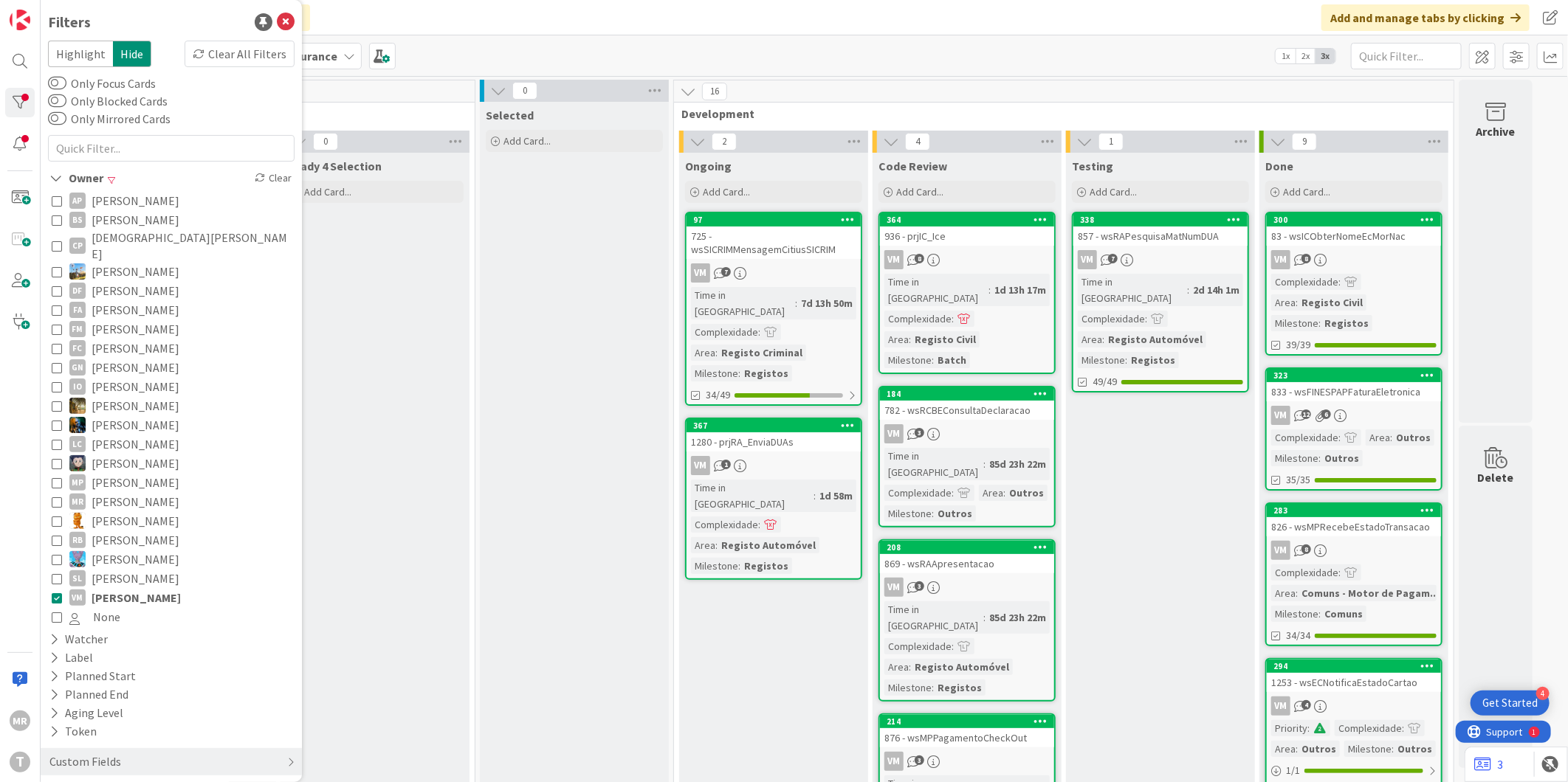
click at [122, 588] on span "[PERSON_NAME]" at bounding box center [136, 597] width 90 height 19
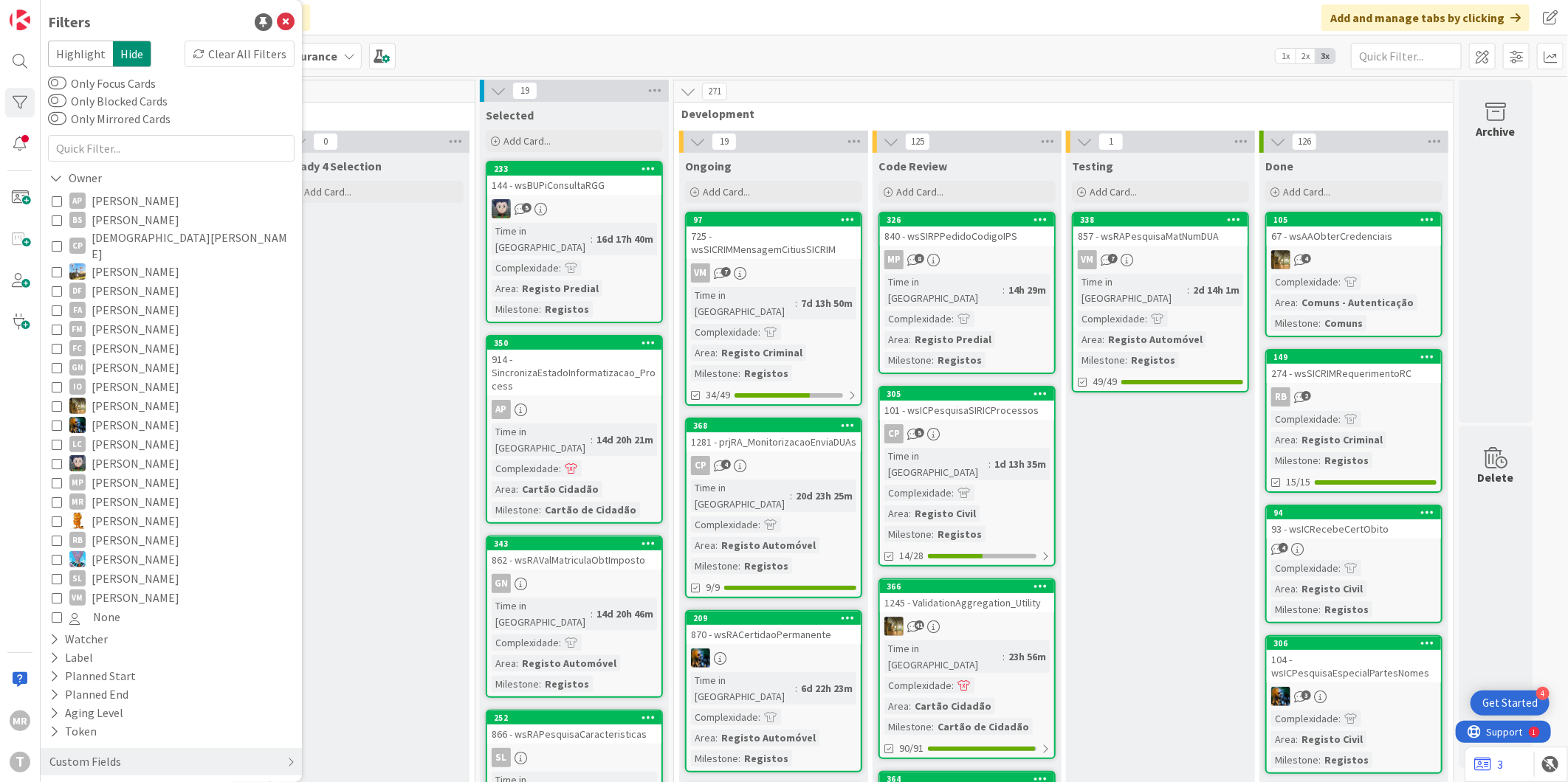
click at [135, 473] on span "[PERSON_NAME]" at bounding box center [135, 482] width 88 height 19
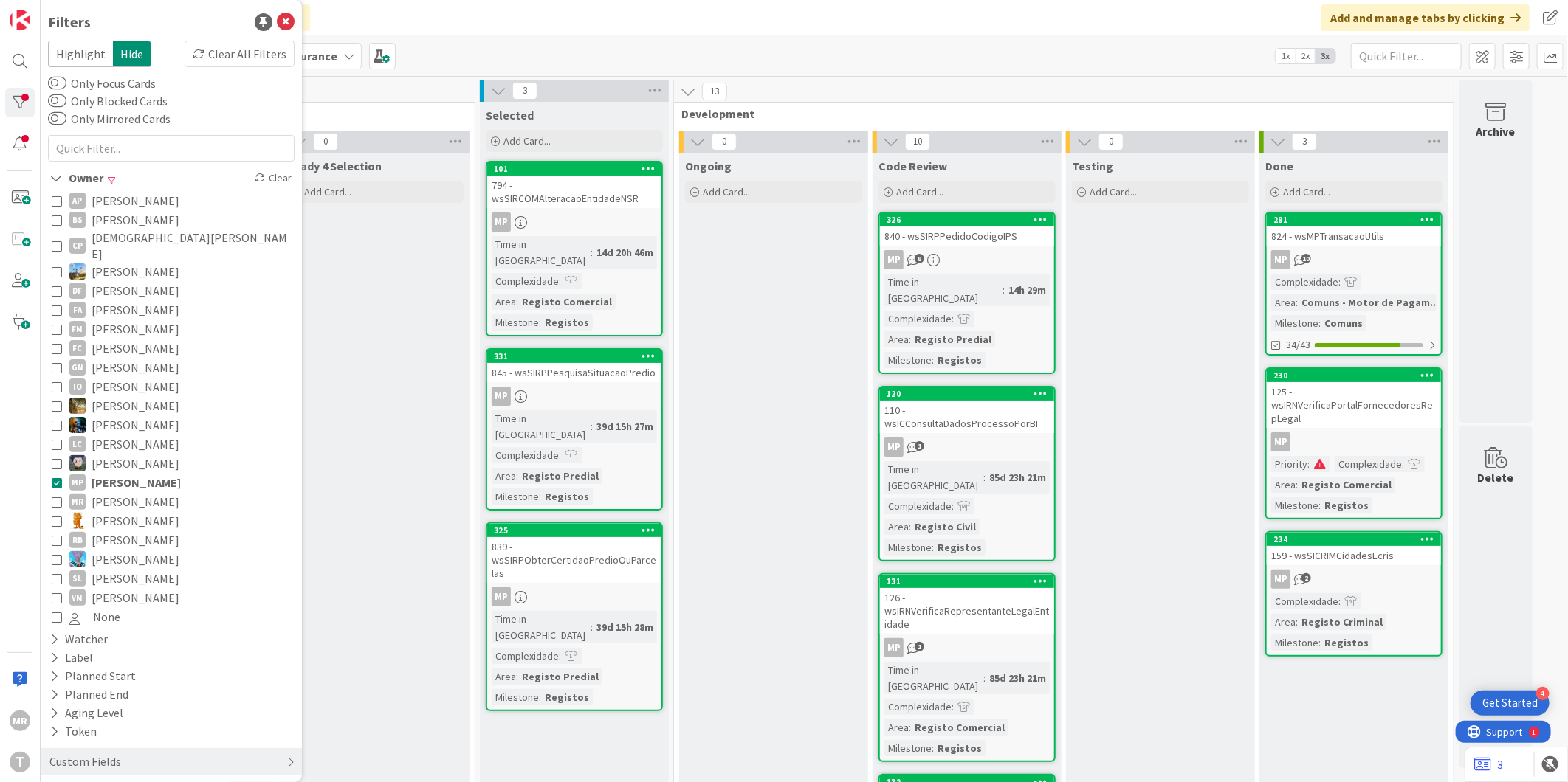
click at [135, 473] on span "[PERSON_NAME]" at bounding box center [136, 482] width 90 height 19
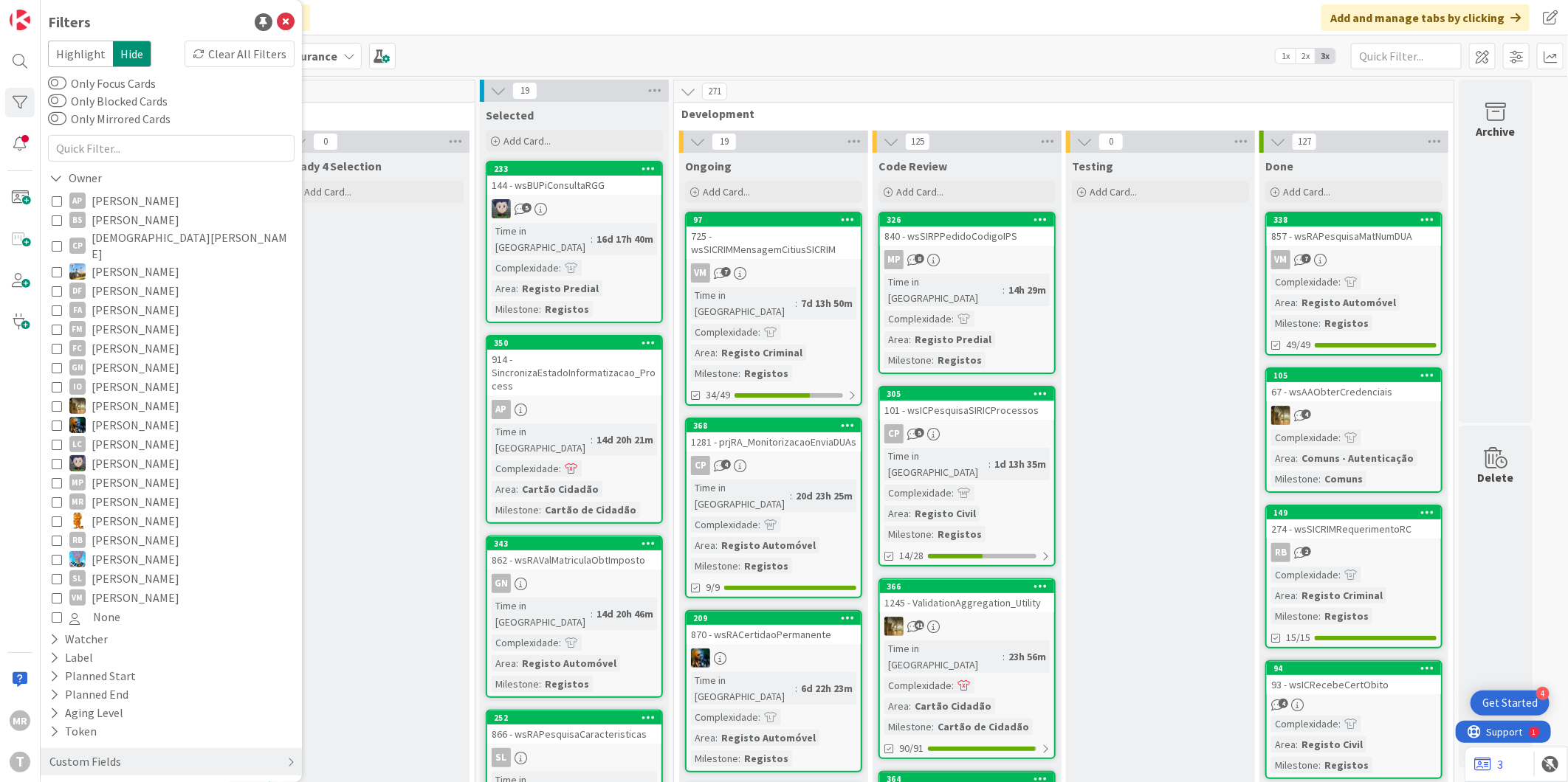
click at [122, 531] on span "[PERSON_NAME]" at bounding box center [135, 540] width 88 height 19
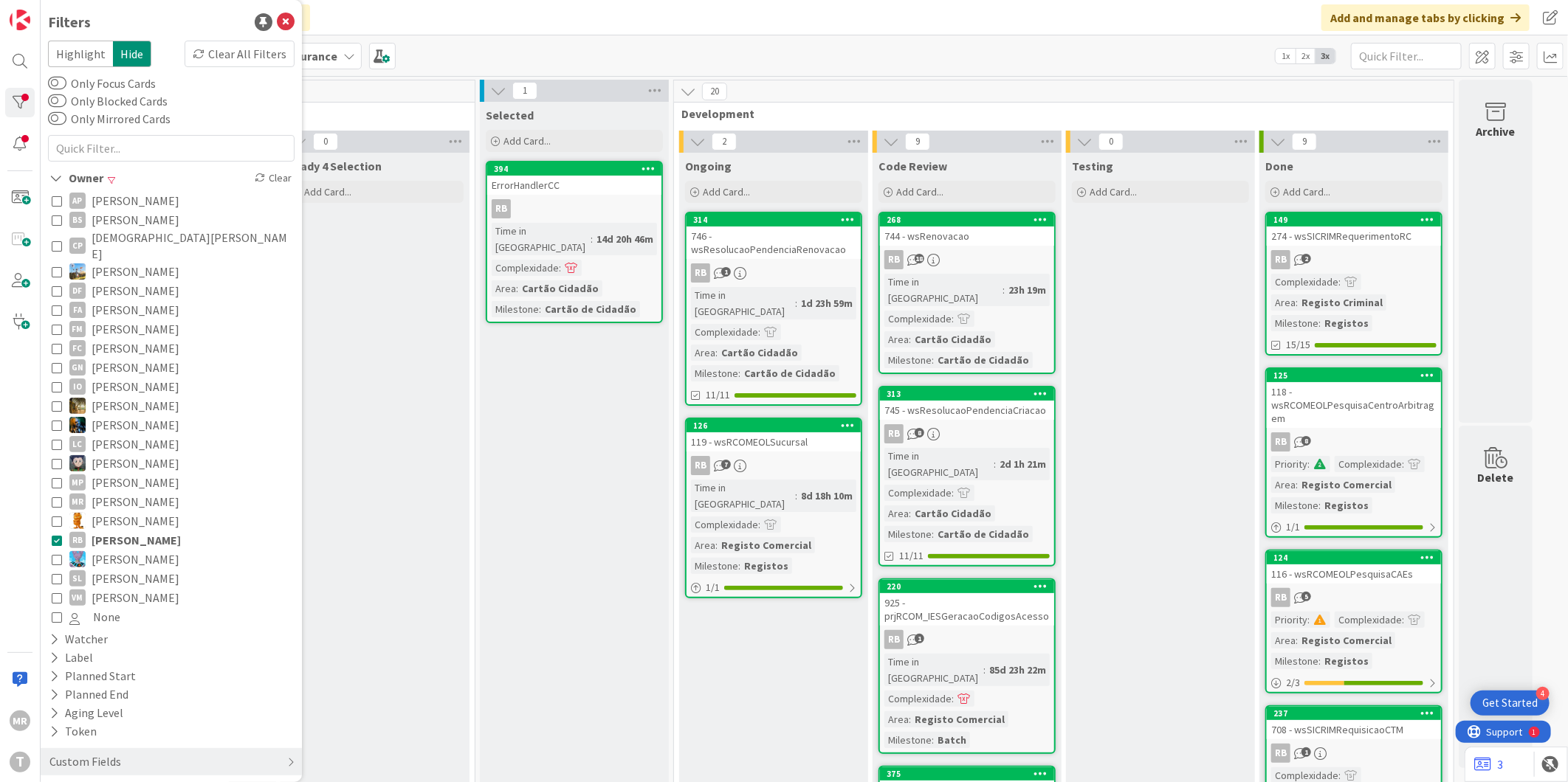
click at [129, 473] on span "[PERSON_NAME]" at bounding box center [135, 482] width 88 height 19
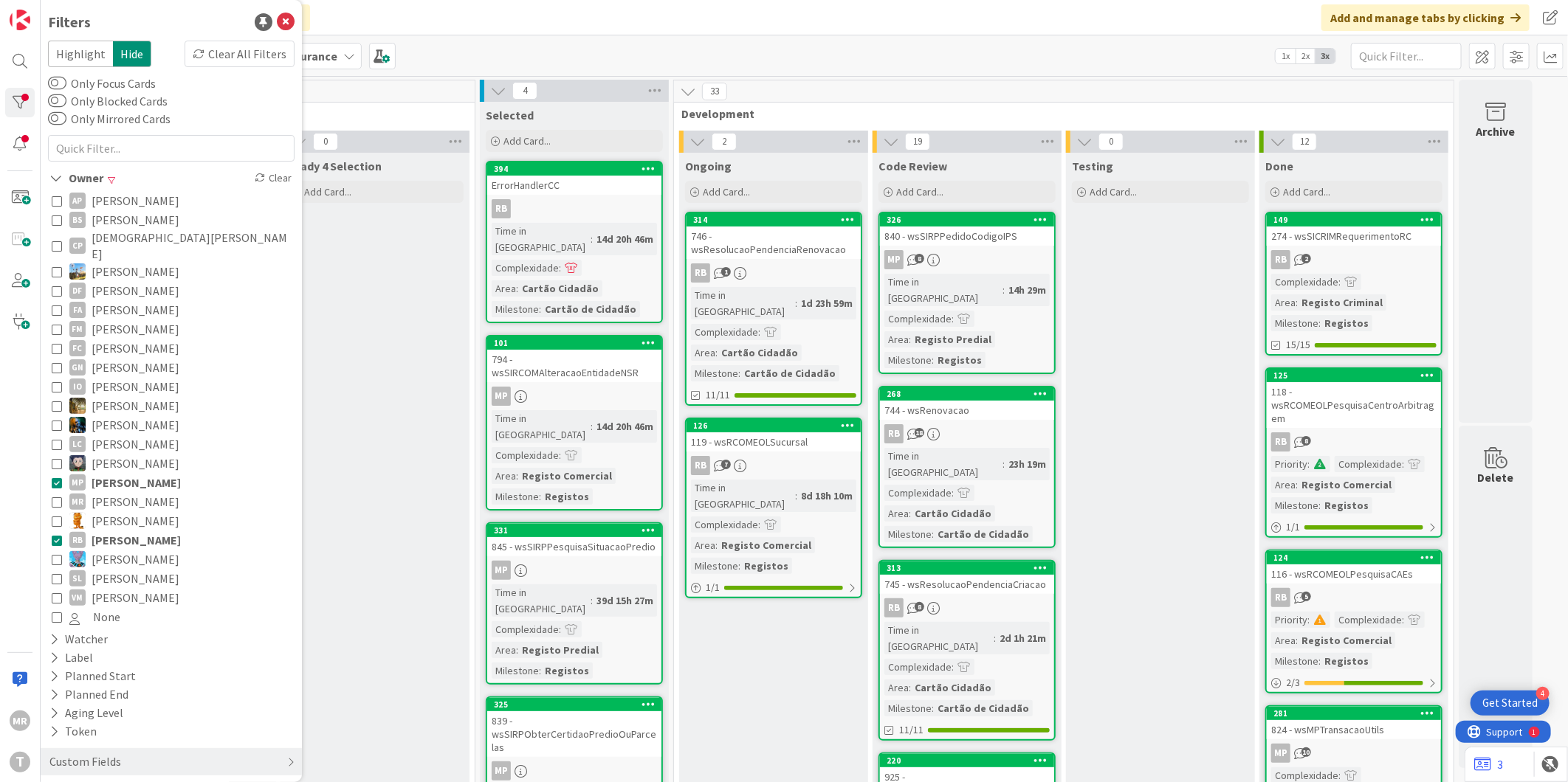
click at [129, 473] on span "[PERSON_NAME]" at bounding box center [136, 482] width 90 height 19
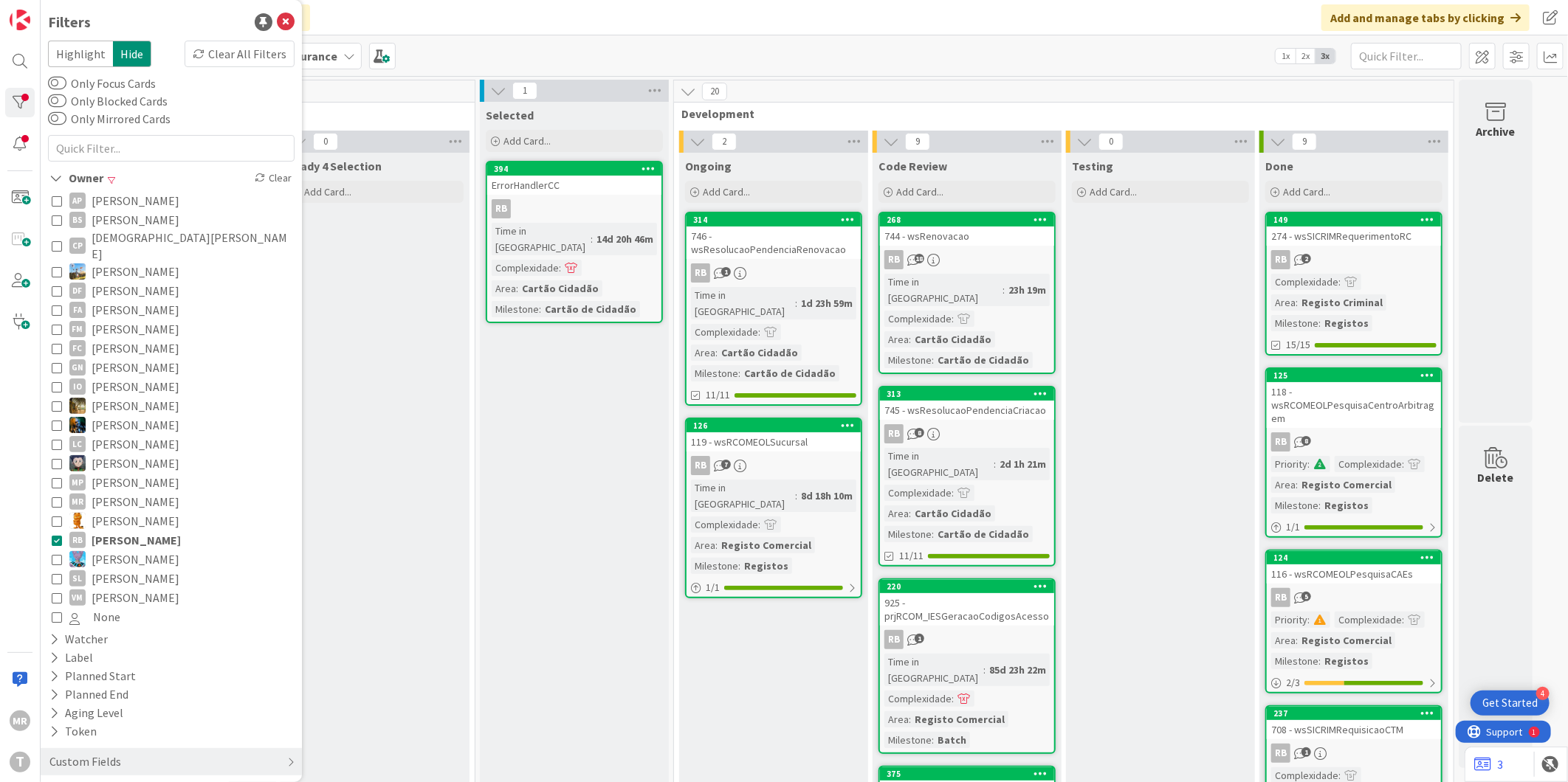
click at [123, 531] on span "[PERSON_NAME]" at bounding box center [136, 540] width 90 height 19
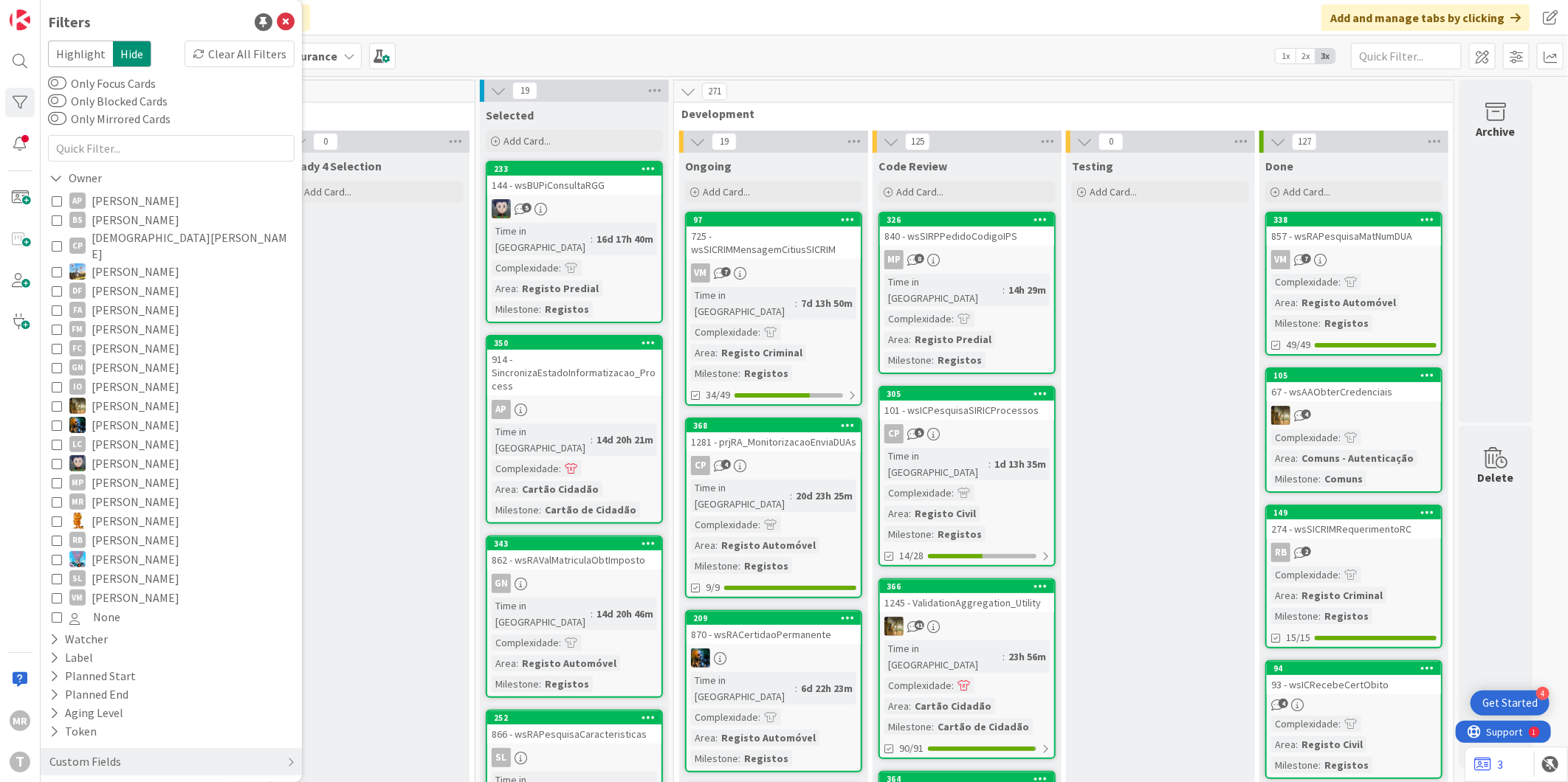
click at [122, 588] on span "[PERSON_NAME]" at bounding box center [135, 597] width 88 height 19
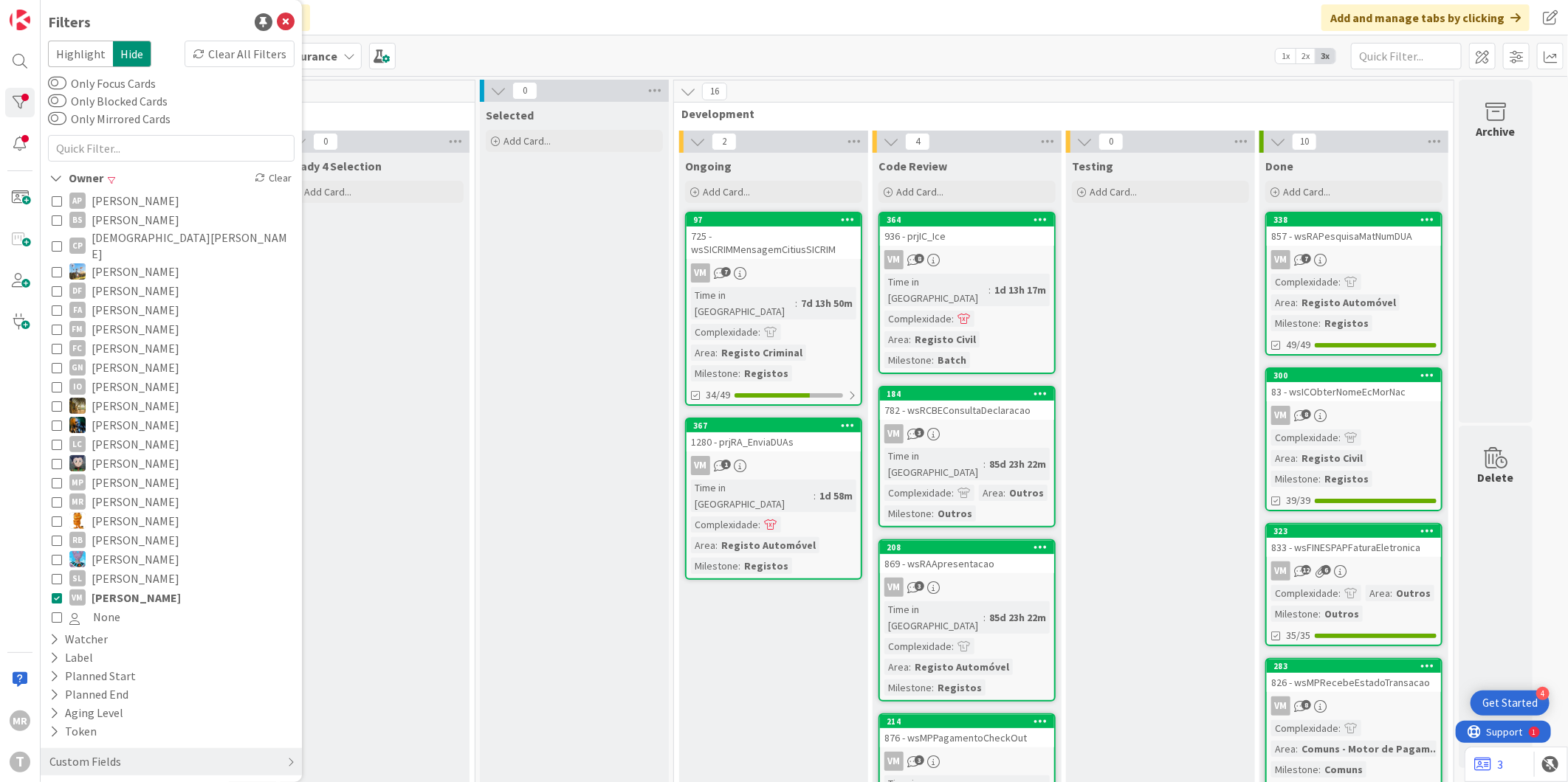
click at [129, 453] on span "[PERSON_NAME]" at bounding box center [135, 462] width 88 height 19
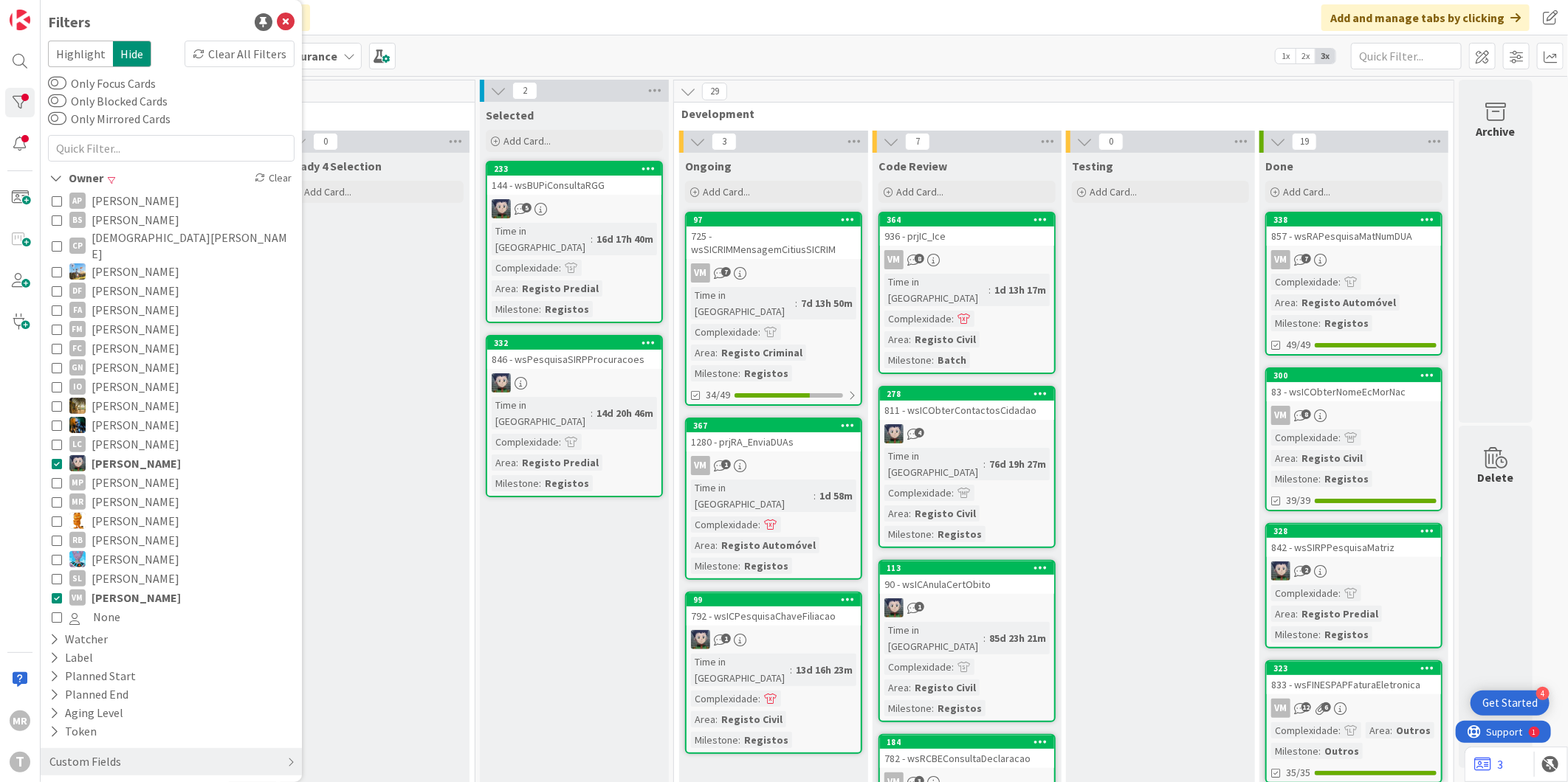
click at [129, 588] on span "[PERSON_NAME]" at bounding box center [136, 597] width 90 height 19
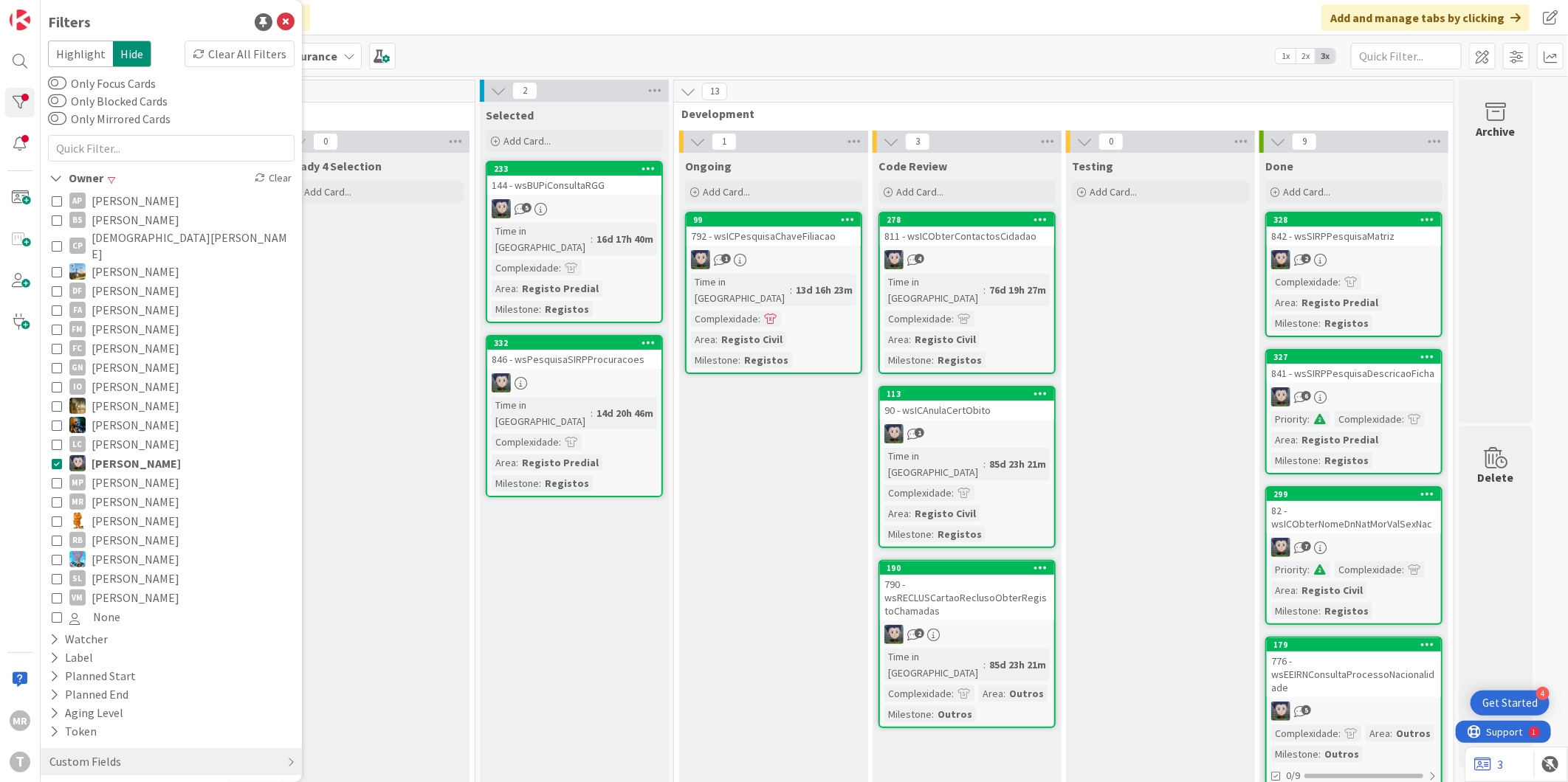
click at [137, 416] on span "[PERSON_NAME]" at bounding box center [135, 425] width 88 height 19
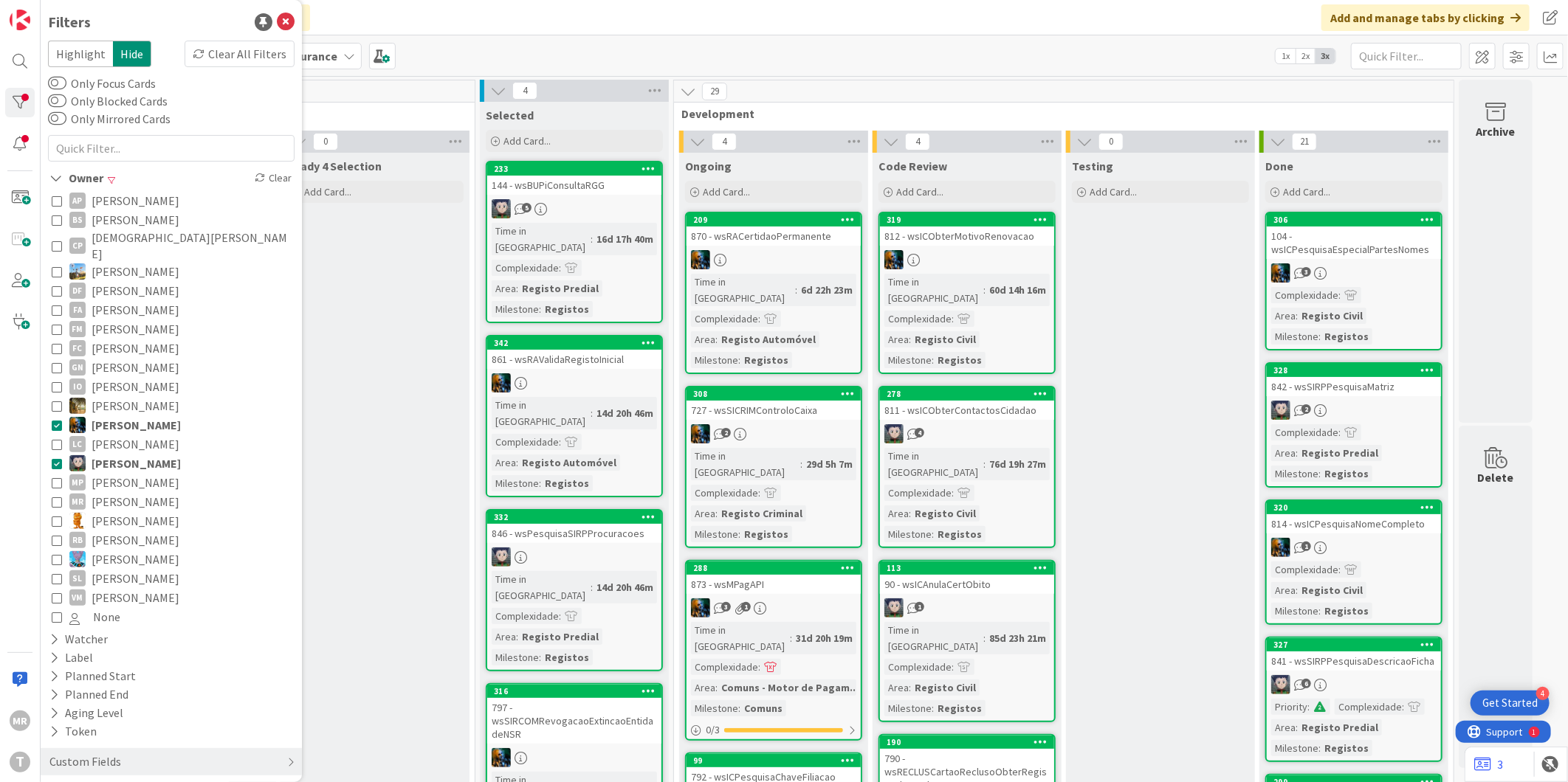
click at [134, 453] on span "[PERSON_NAME]" at bounding box center [136, 462] width 90 height 19
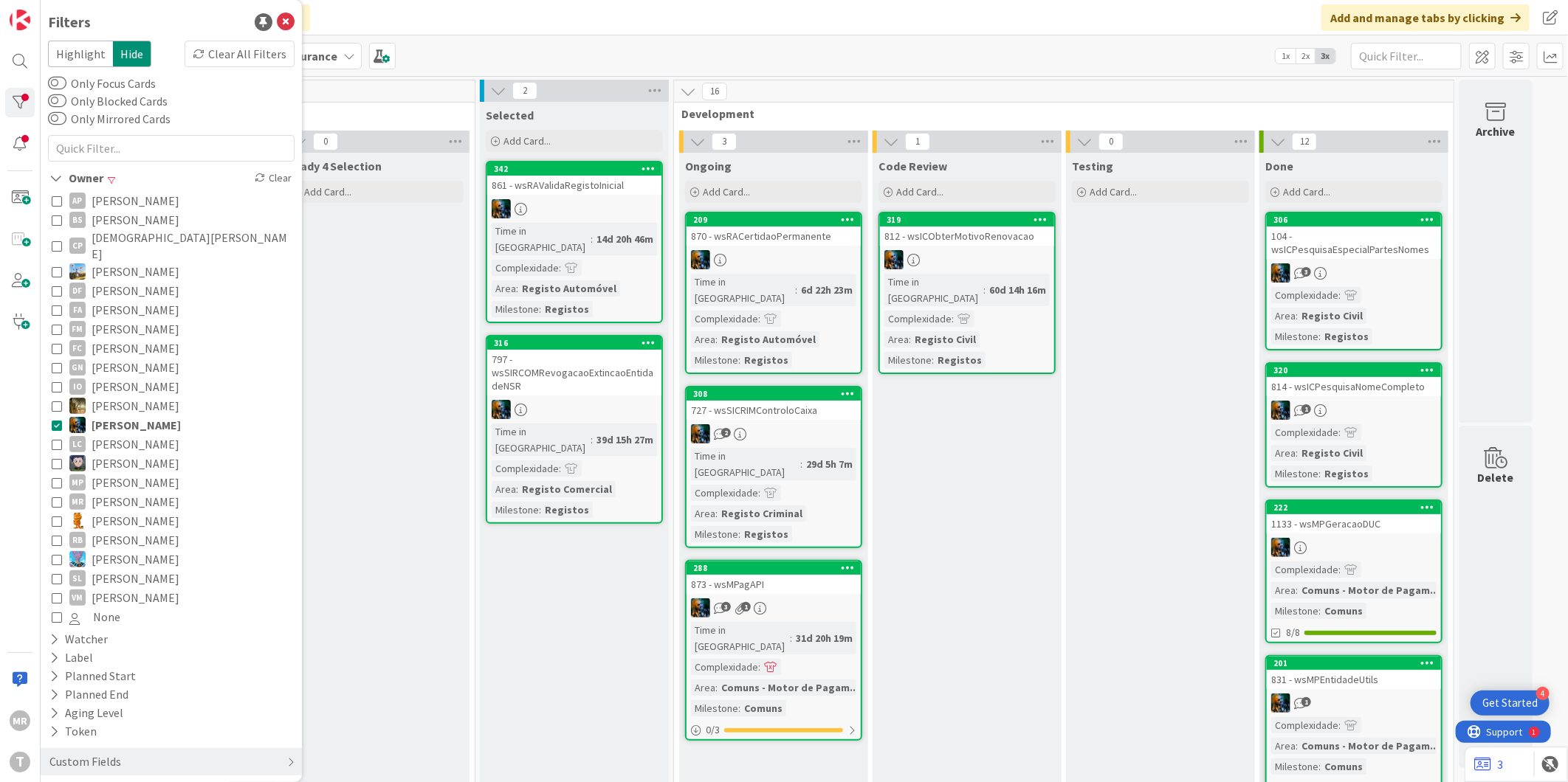
click at [137, 416] on span "[PERSON_NAME]" at bounding box center [136, 425] width 90 height 19
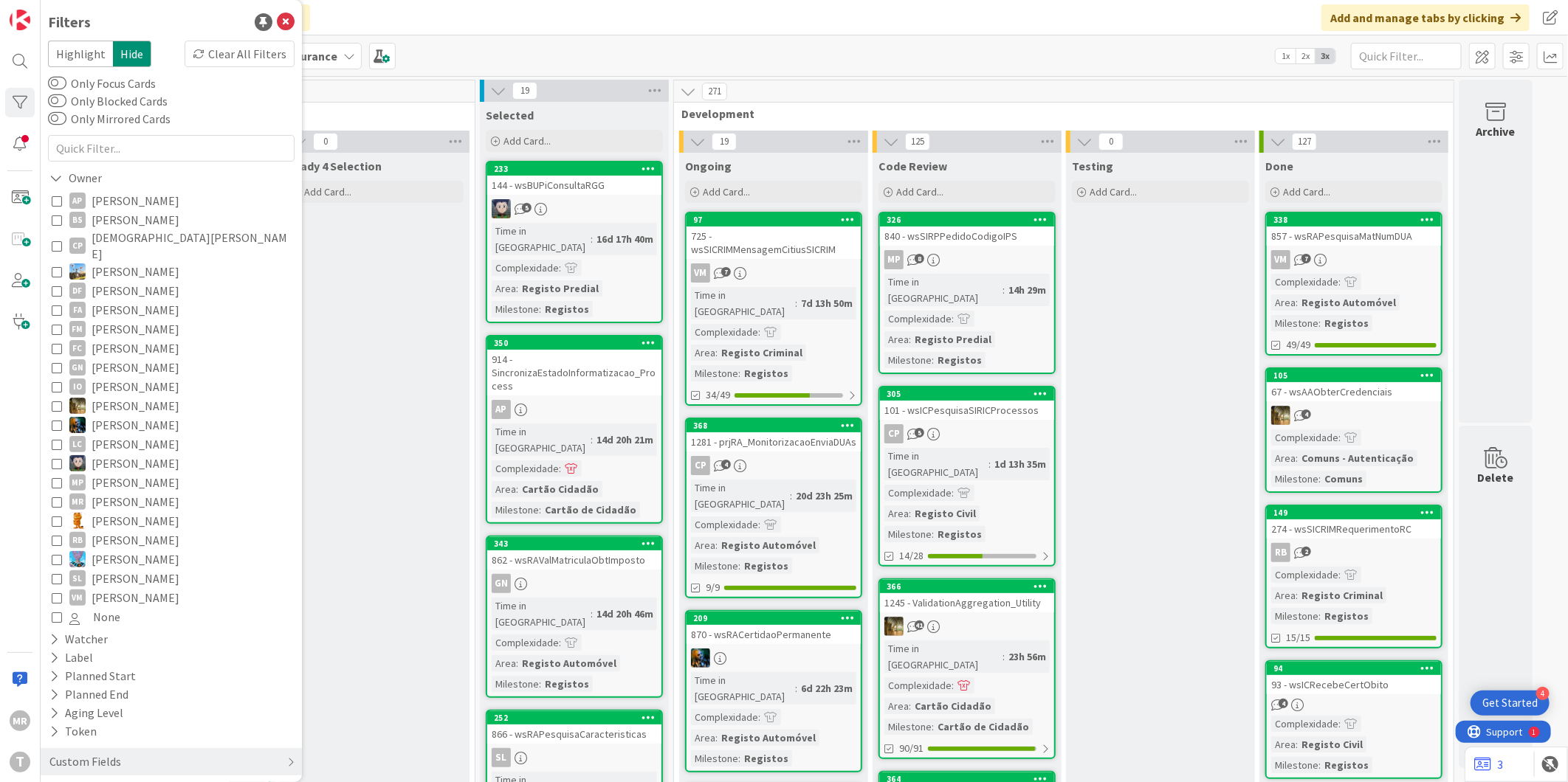
click at [129, 473] on span "[PERSON_NAME]" at bounding box center [135, 482] width 88 height 19
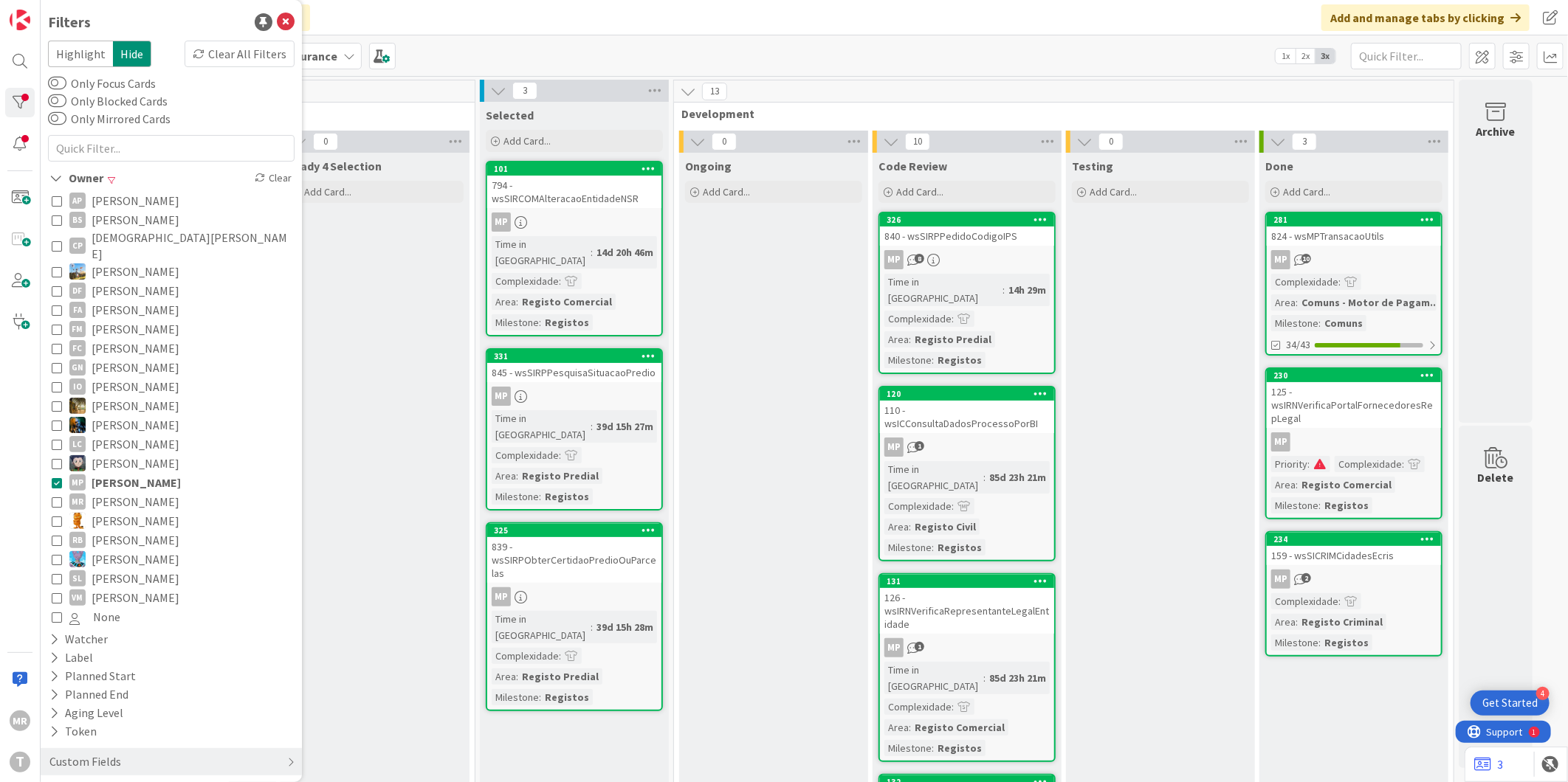
click at [129, 473] on span "[PERSON_NAME]" at bounding box center [136, 482] width 90 height 19
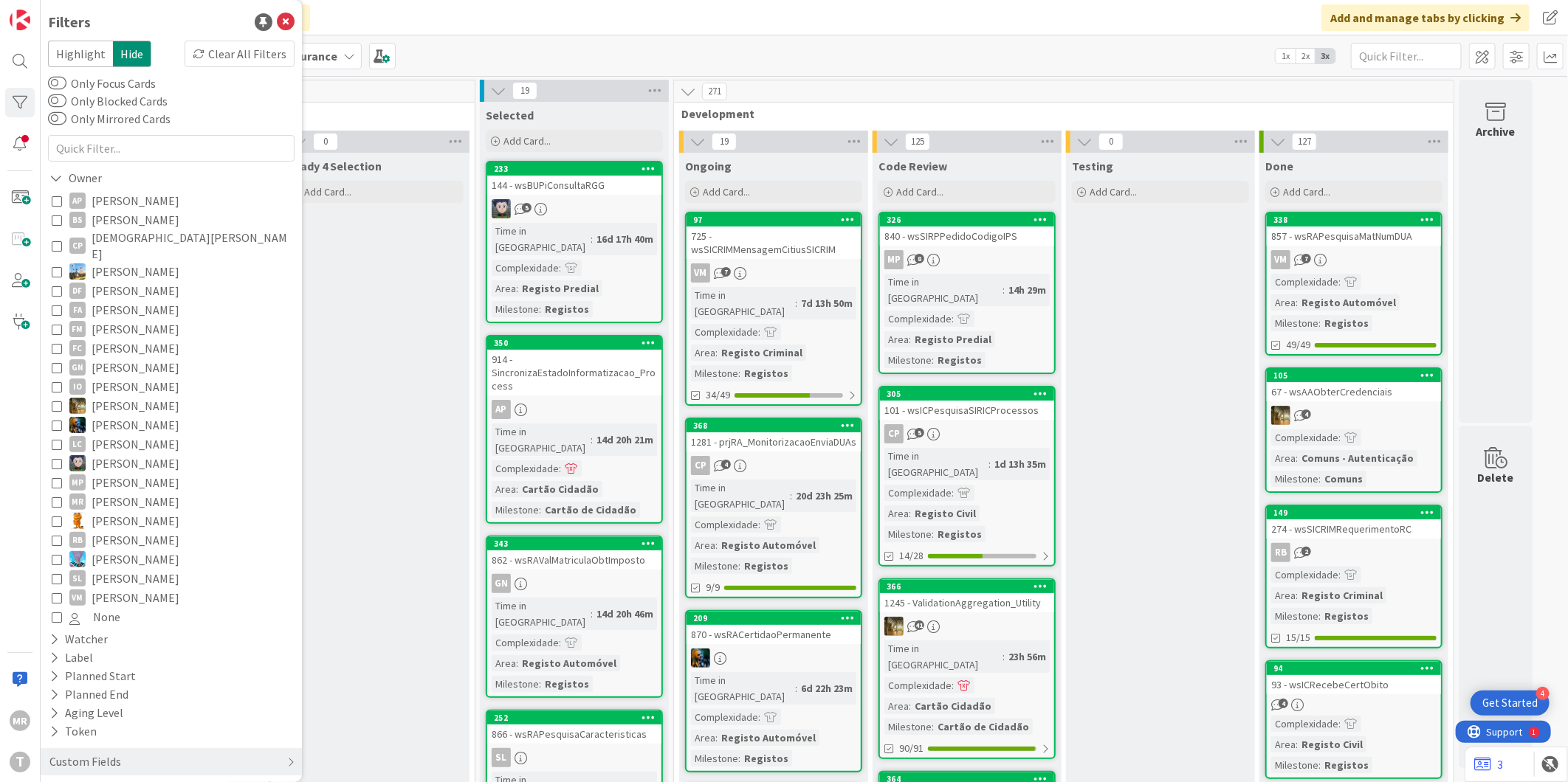
click at [106, 191] on span "[PERSON_NAME]" at bounding box center [135, 200] width 88 height 19
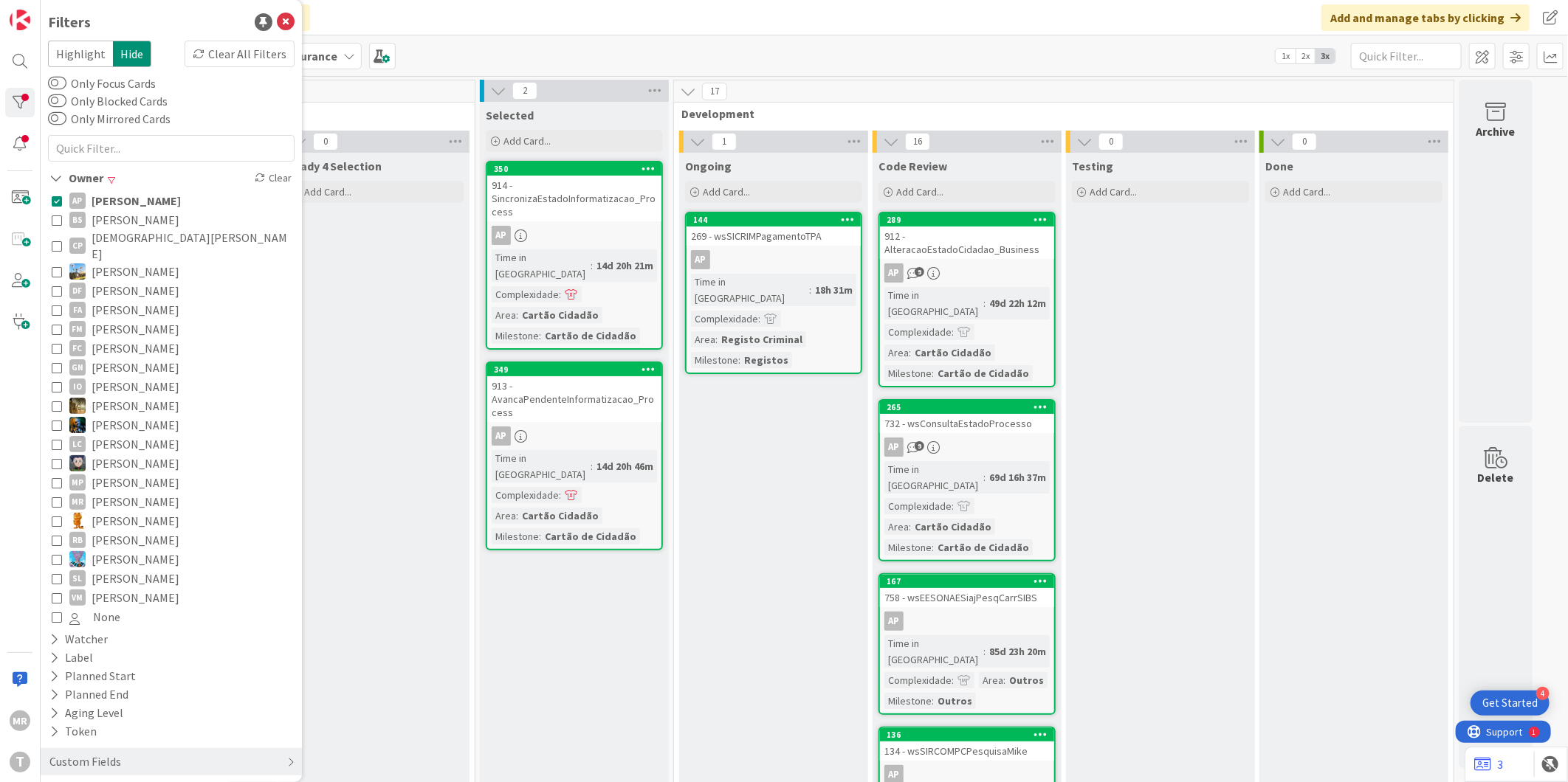
click at [106, 191] on span "[PERSON_NAME]" at bounding box center [136, 200] width 90 height 19
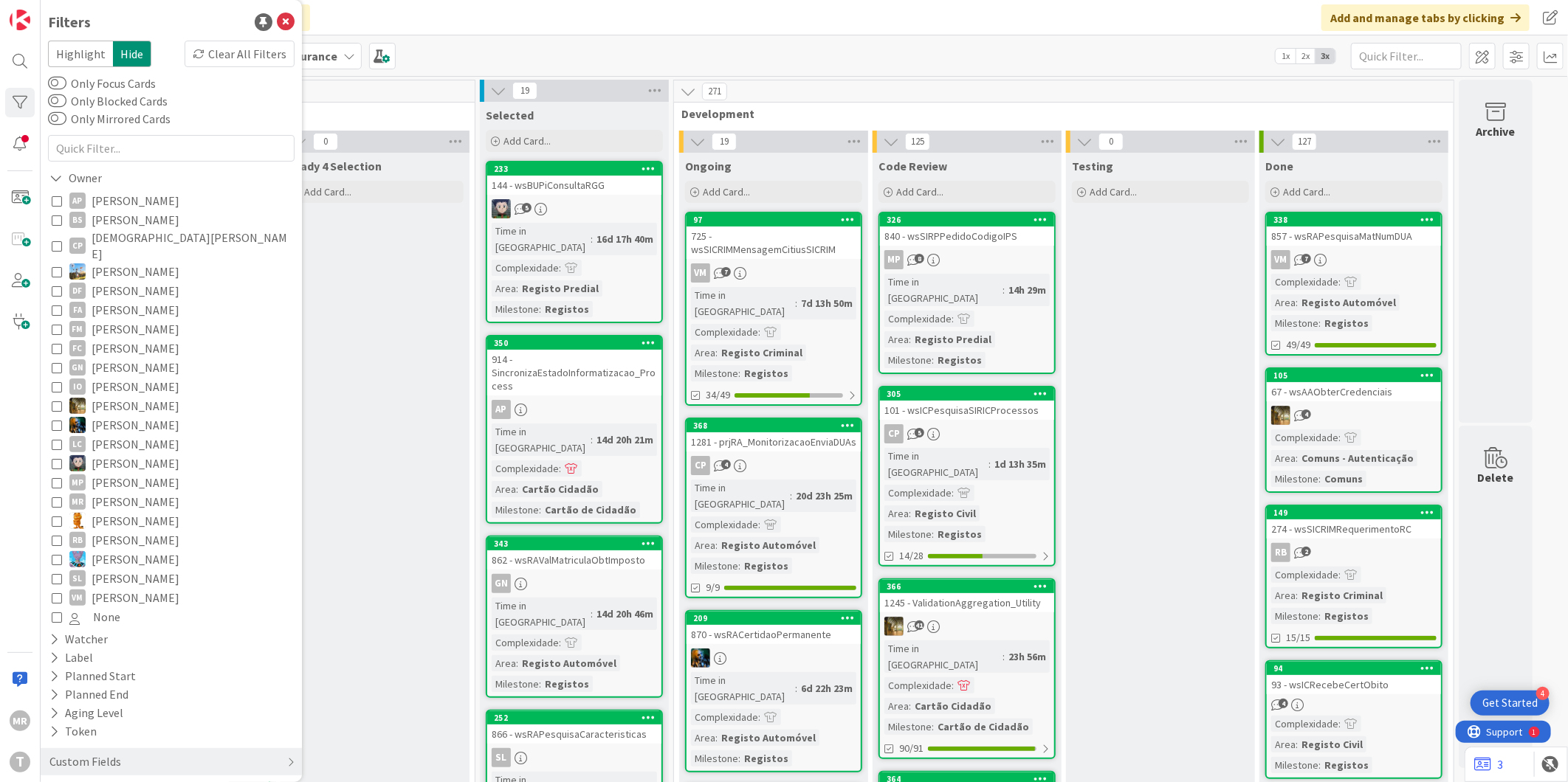
click at [155, 202] on span "[PERSON_NAME]" at bounding box center [135, 200] width 88 height 19
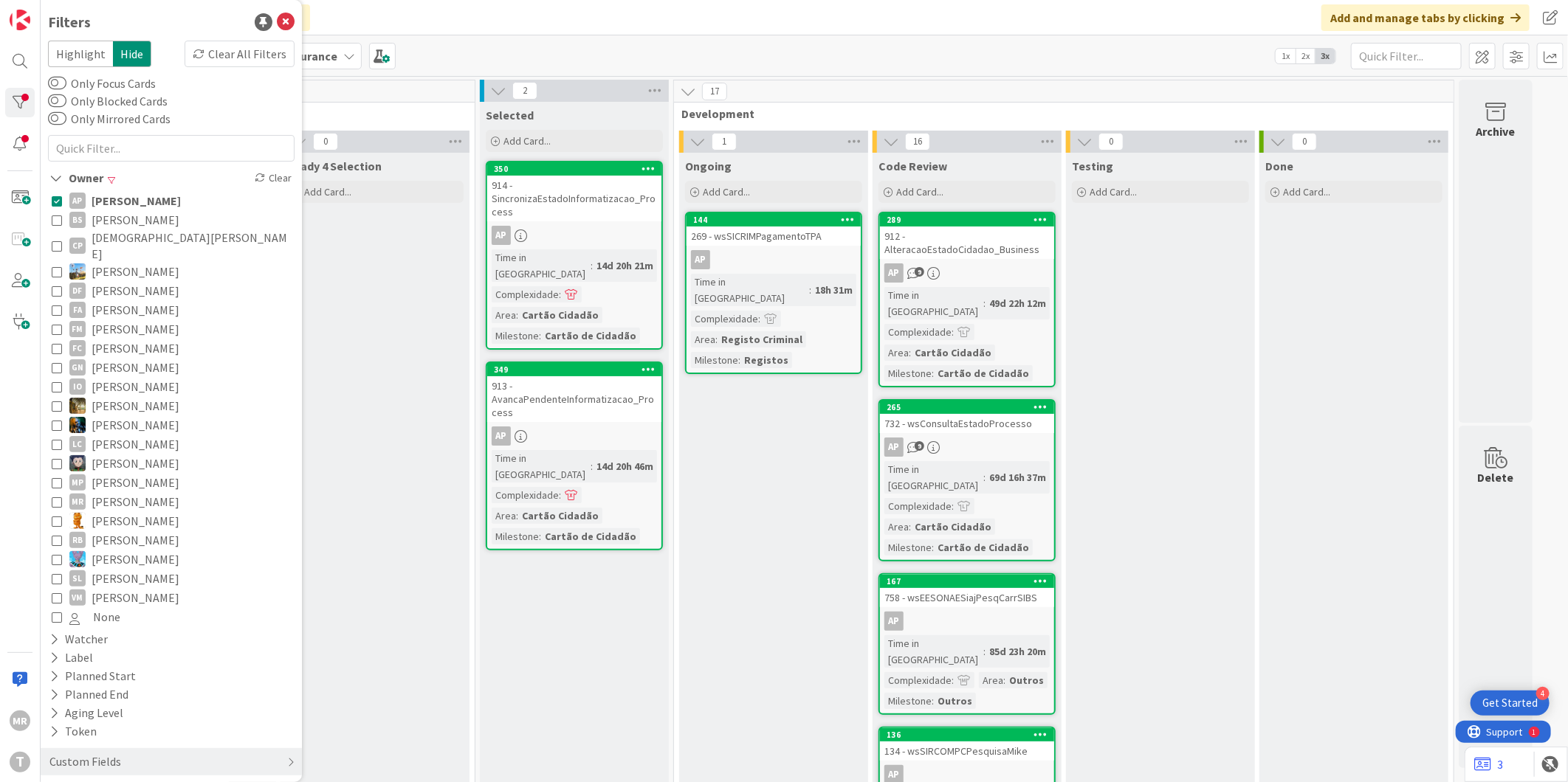
click at [155, 202] on span "[PERSON_NAME]" at bounding box center [136, 200] width 90 height 19
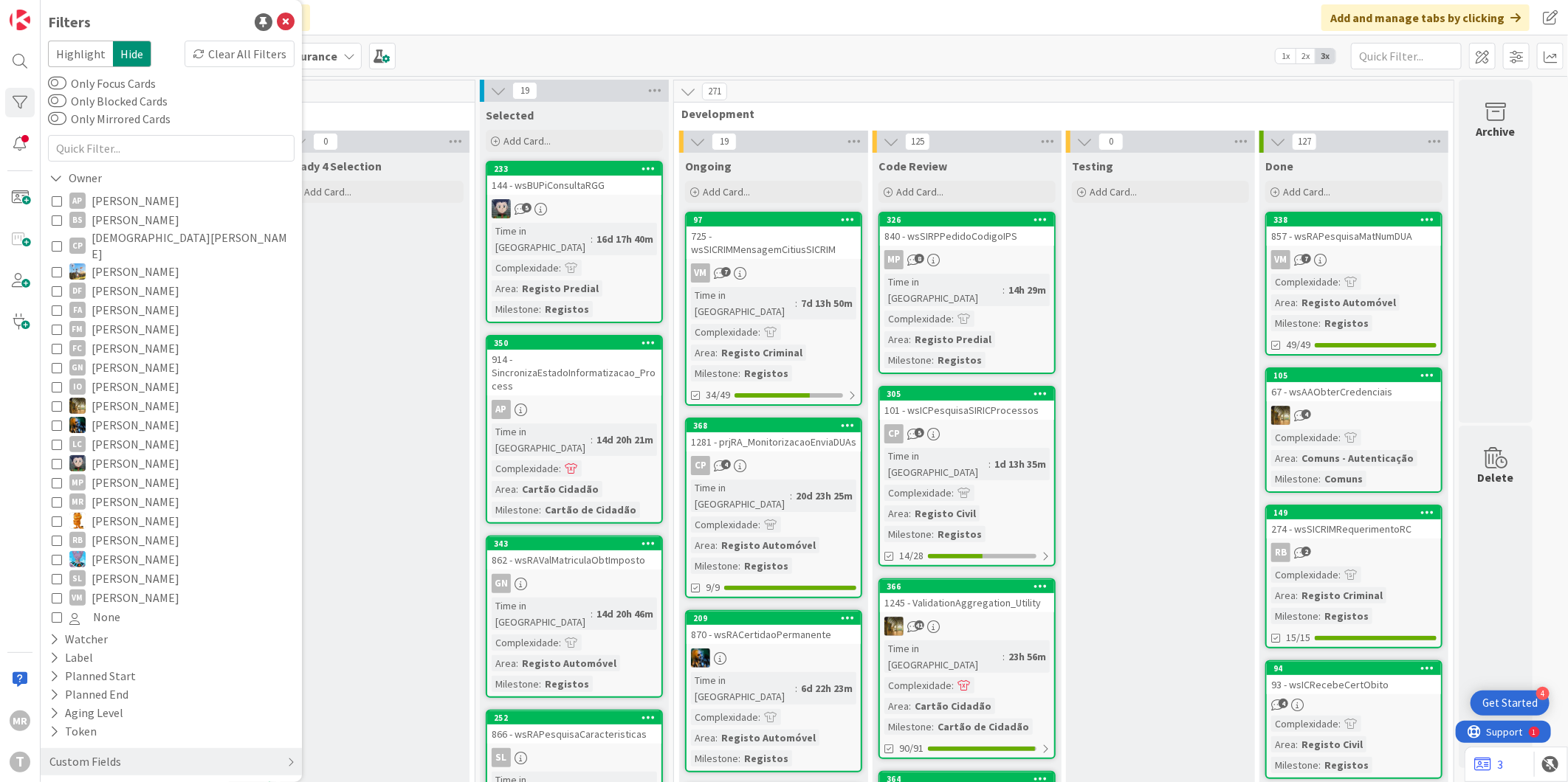
click at [122, 237] on span "[DEMOGRAPHIC_DATA][PERSON_NAME]" at bounding box center [191, 246] width 200 height 33
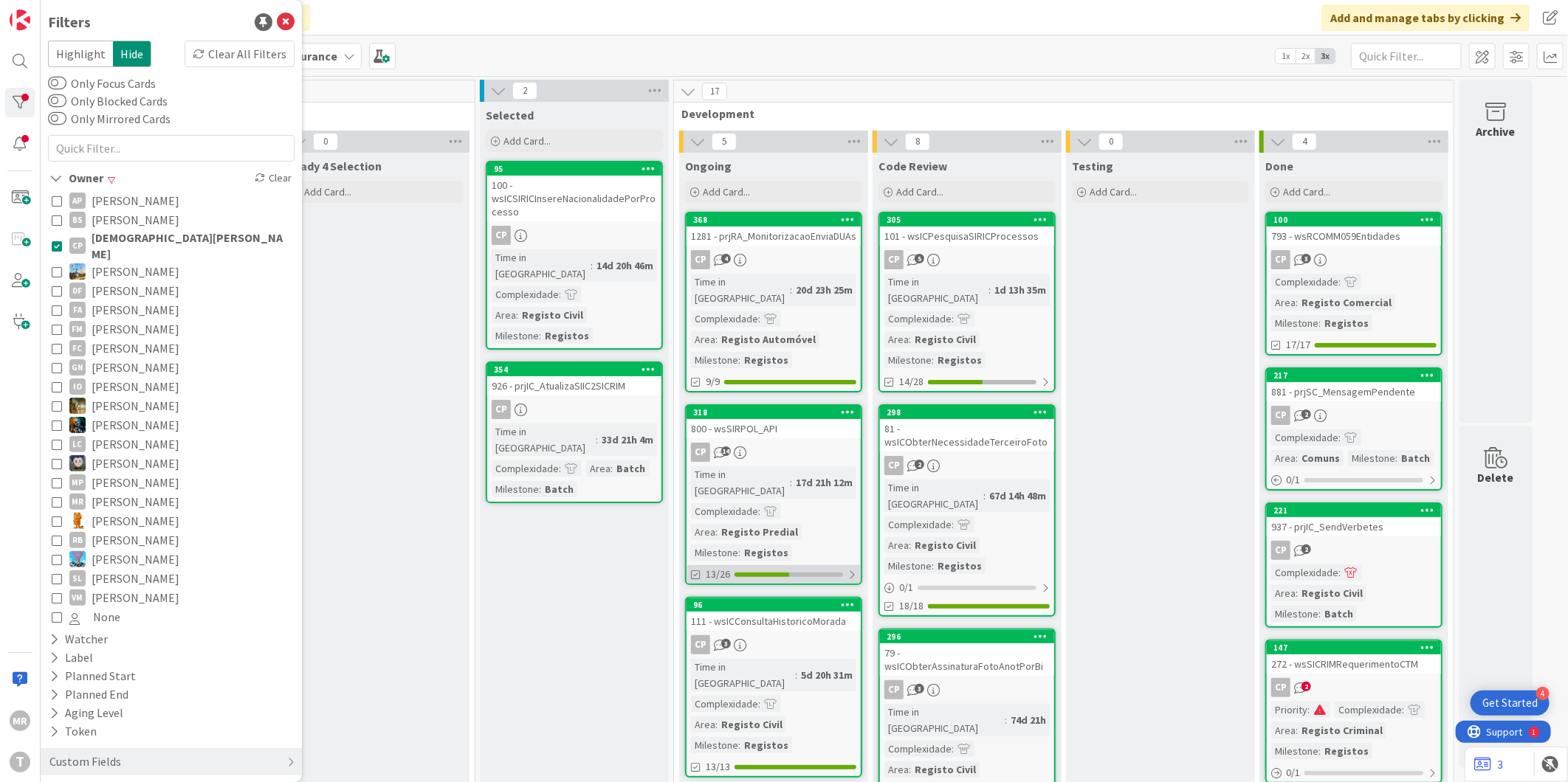
scroll to position [82, 0]
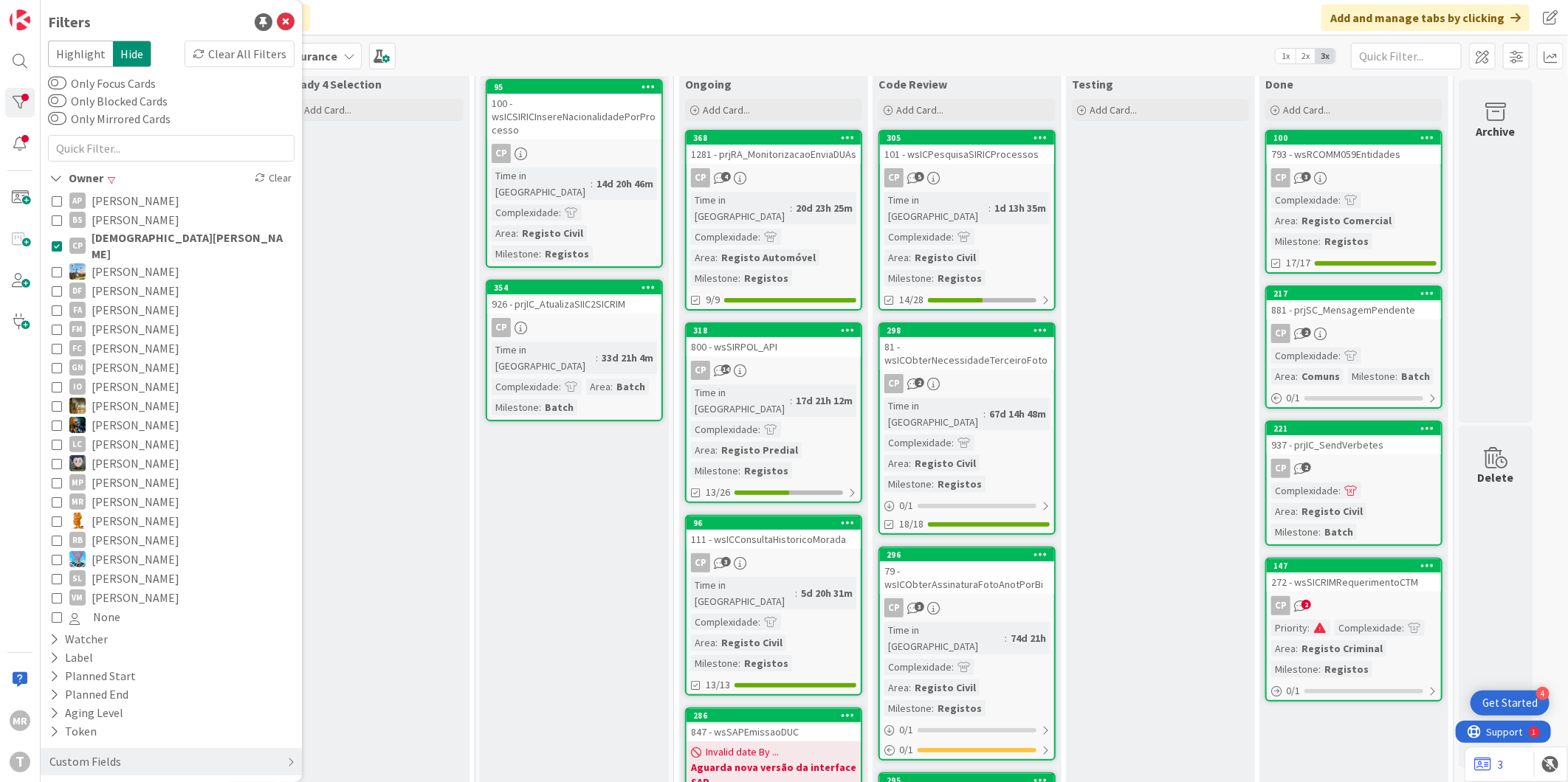
click at [115, 358] on span "[PERSON_NAME]" at bounding box center [135, 367] width 88 height 19
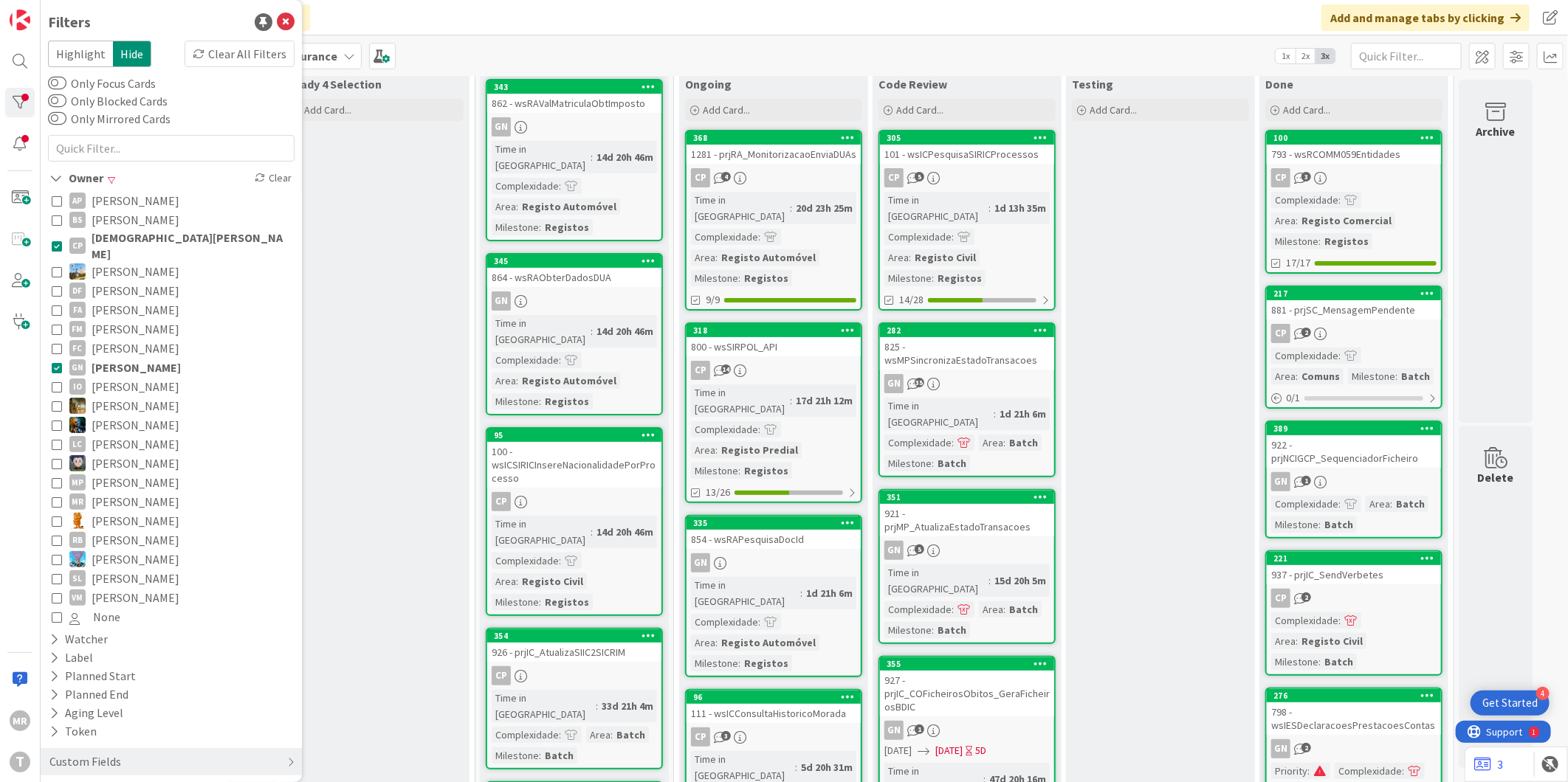
click at [129, 240] on span "[DEMOGRAPHIC_DATA][PERSON_NAME]" at bounding box center [191, 246] width 200 height 33
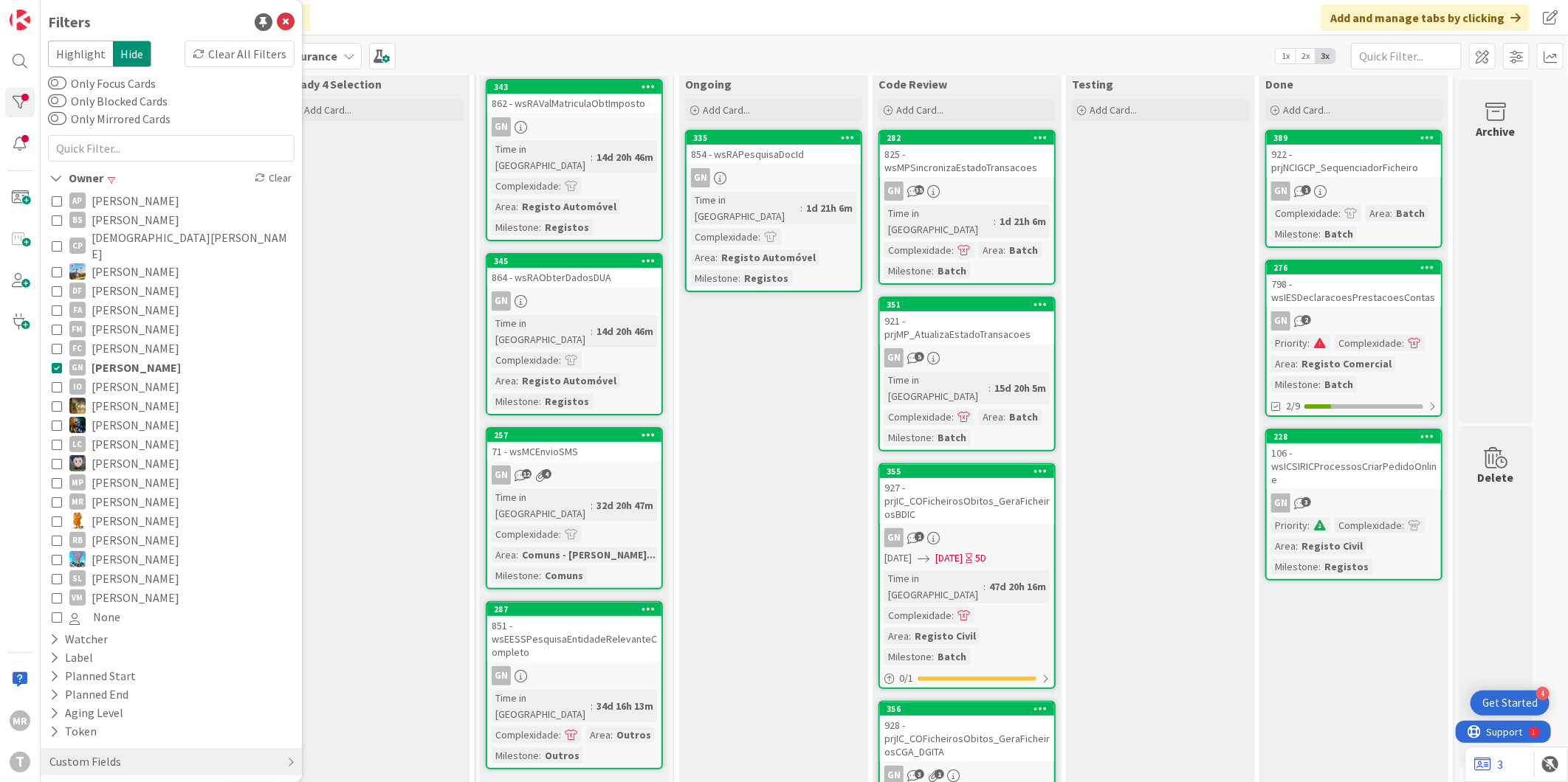
click at [113, 416] on span "[PERSON_NAME]" at bounding box center [135, 425] width 88 height 19
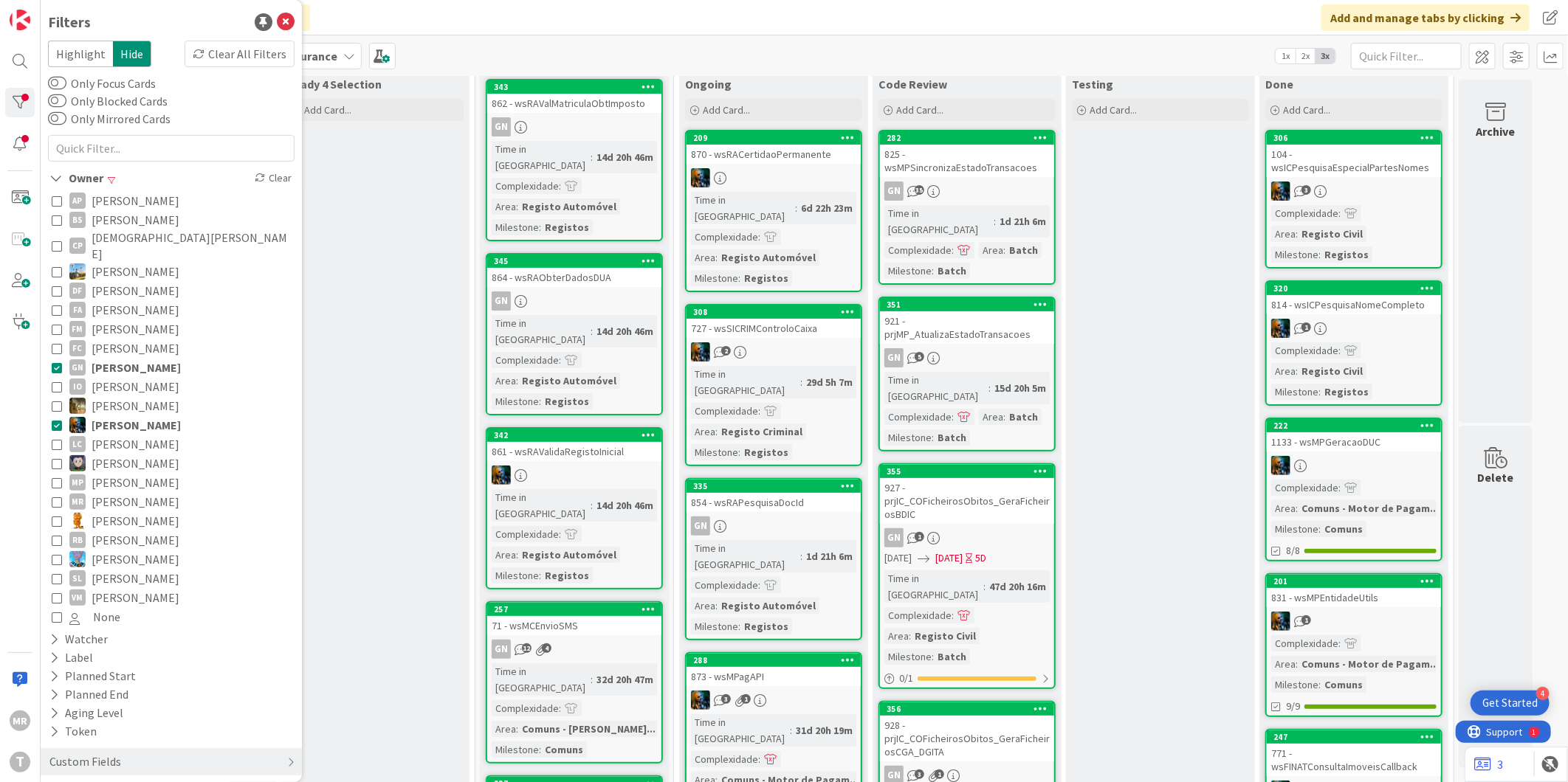
click at [114, 397] on span "[PERSON_NAME]" at bounding box center [135, 405] width 88 height 19
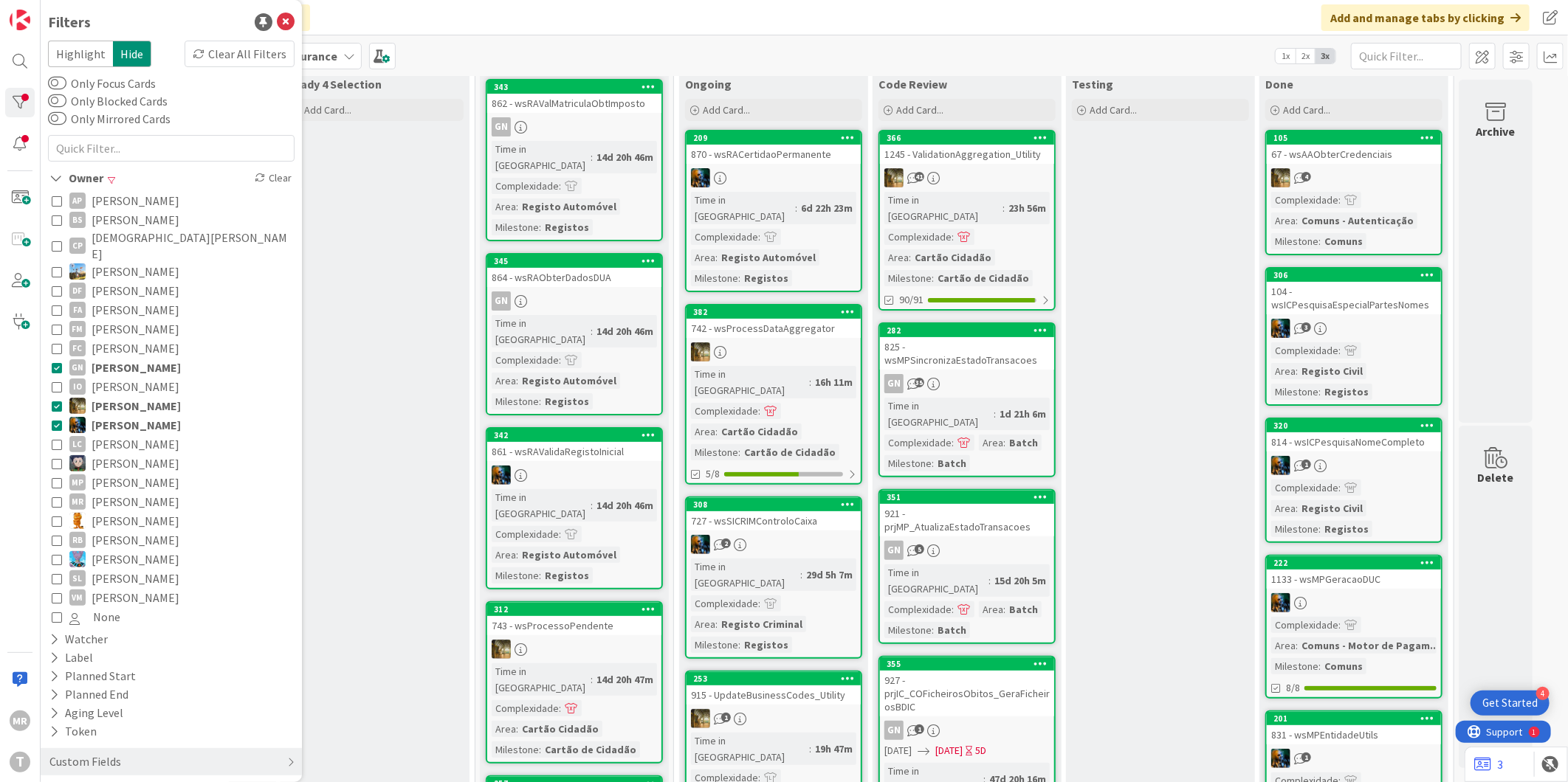
click at [118, 416] on span "[PERSON_NAME]" at bounding box center [136, 425] width 90 height 19
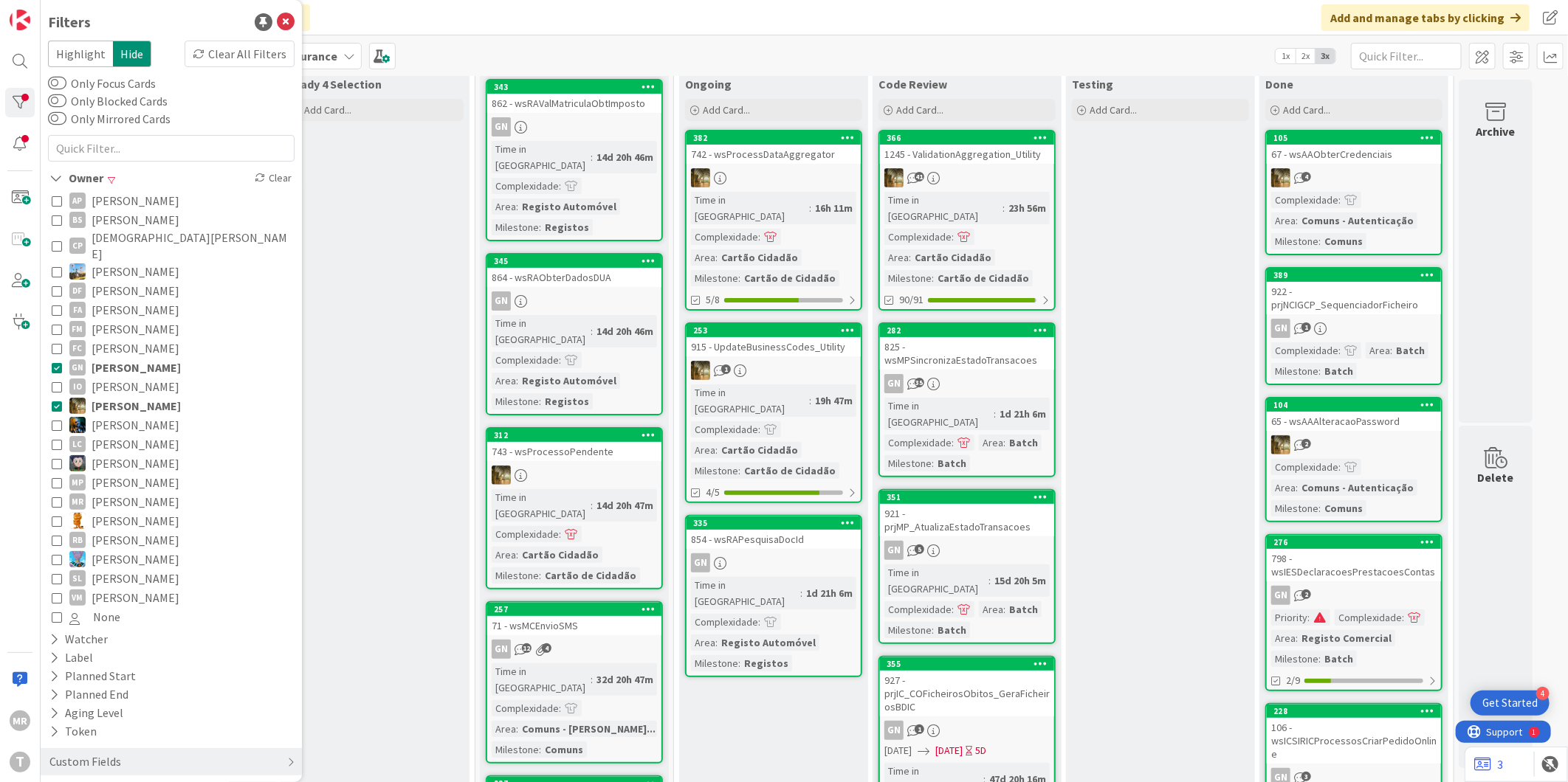
click at [148, 358] on span "[PERSON_NAME]" at bounding box center [136, 367] width 90 height 19
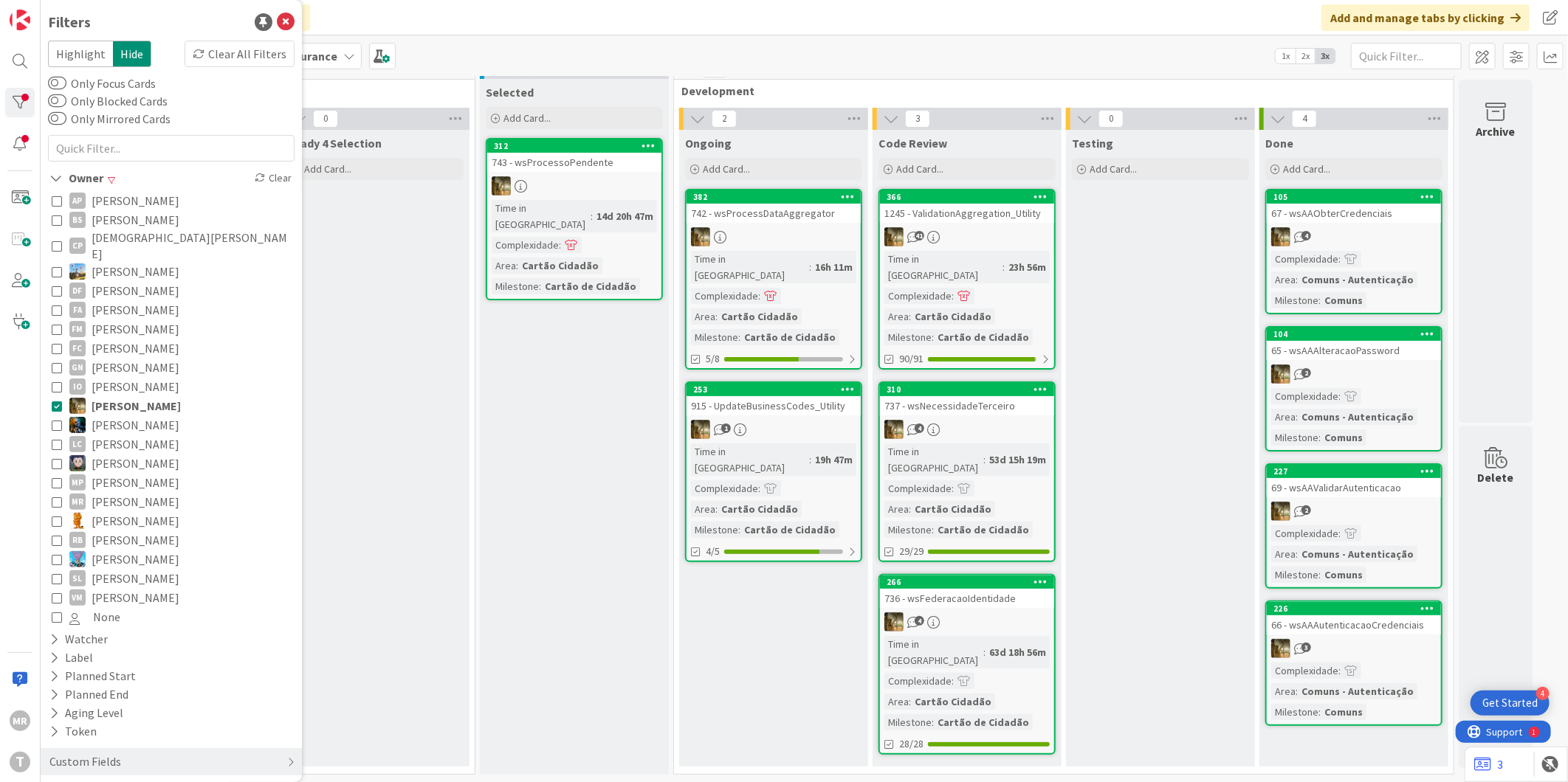
scroll to position [0, 0]
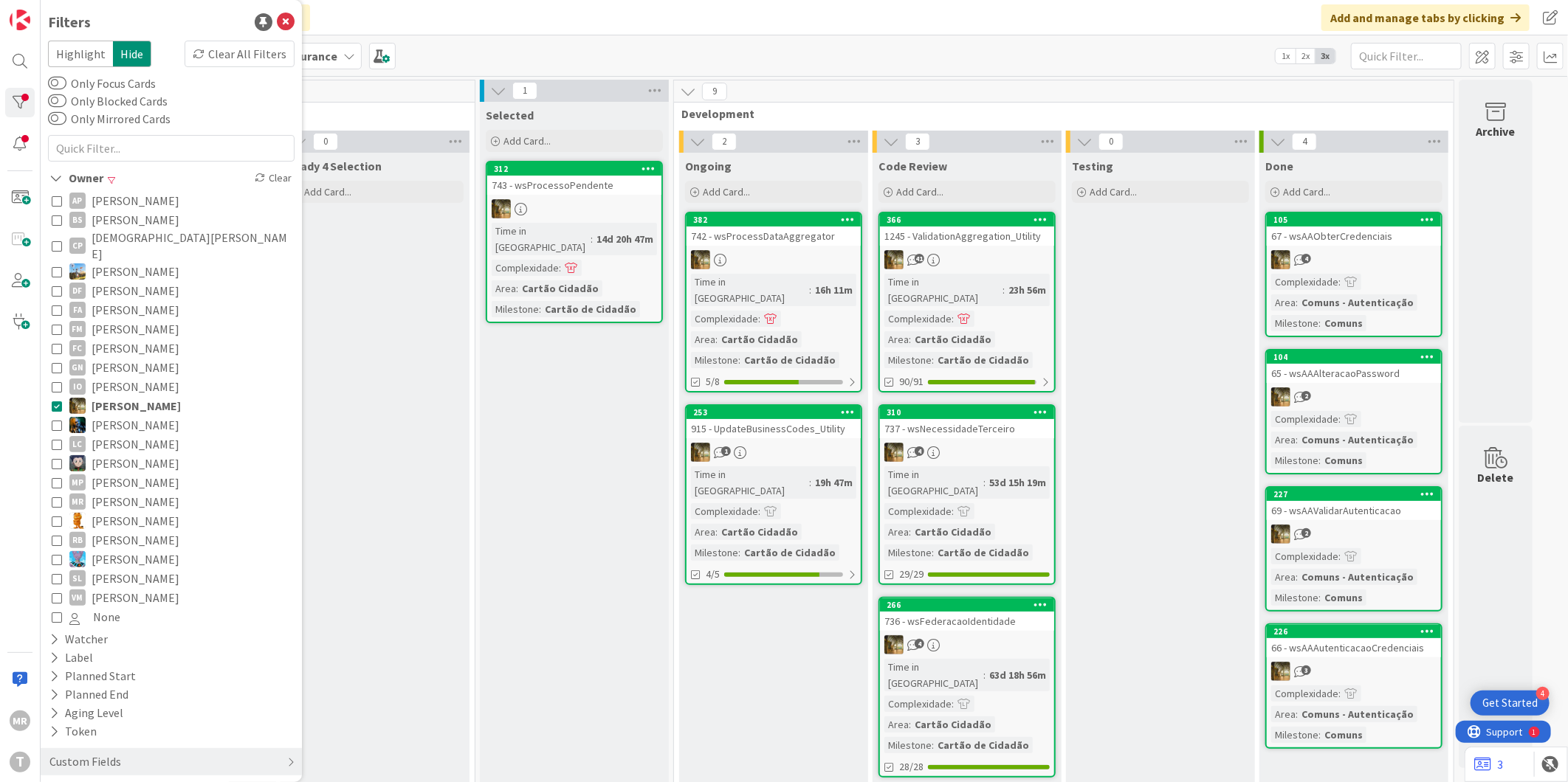
click at [115, 416] on span "[PERSON_NAME]" at bounding box center [135, 425] width 88 height 19
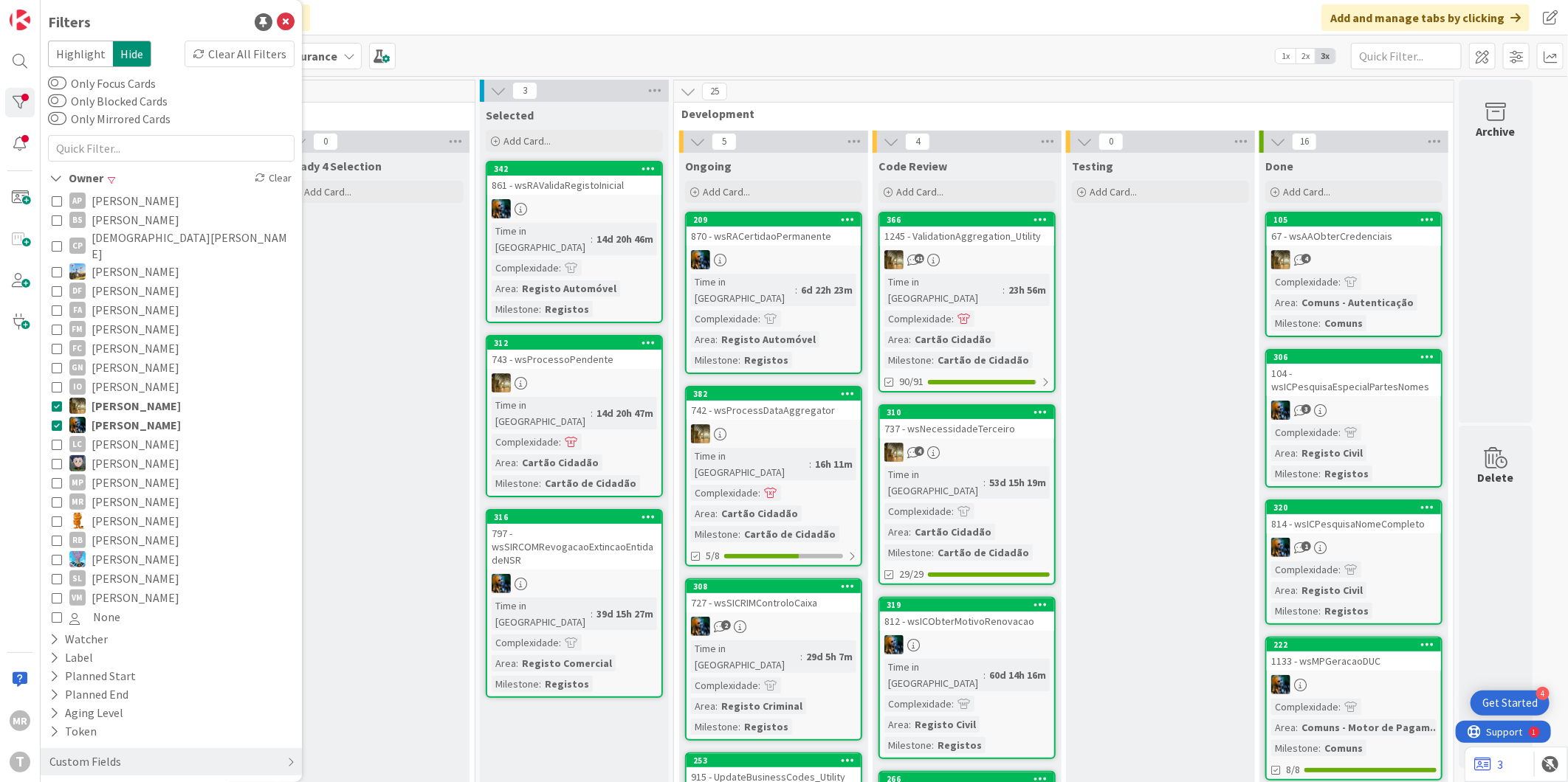
click at [126, 396] on span "[PERSON_NAME]" at bounding box center [136, 405] width 90 height 19
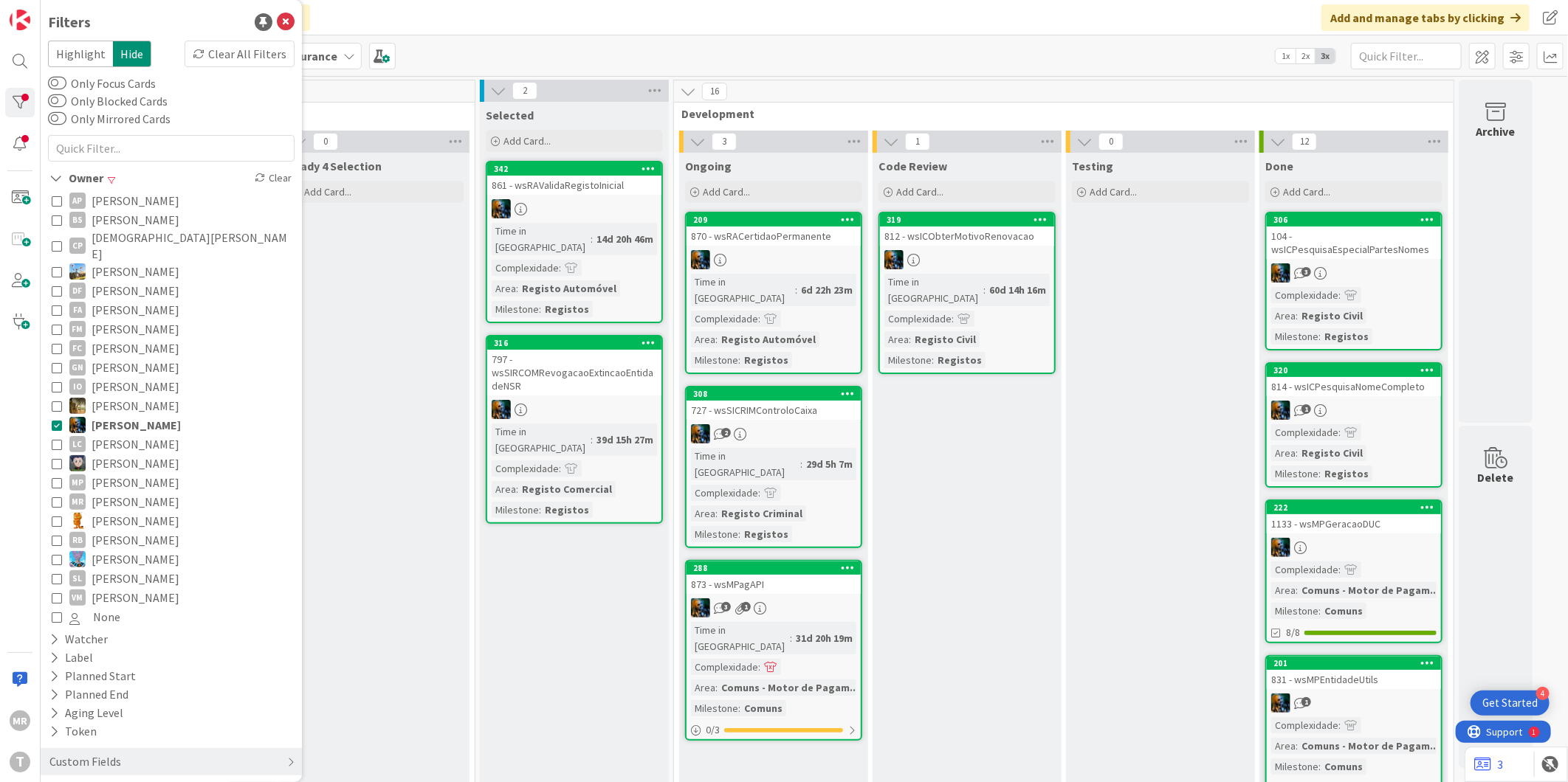
click at [120, 435] on span "[PERSON_NAME]" at bounding box center [135, 444] width 88 height 19
click at [120, 416] on span "[PERSON_NAME]" at bounding box center [136, 425] width 90 height 19
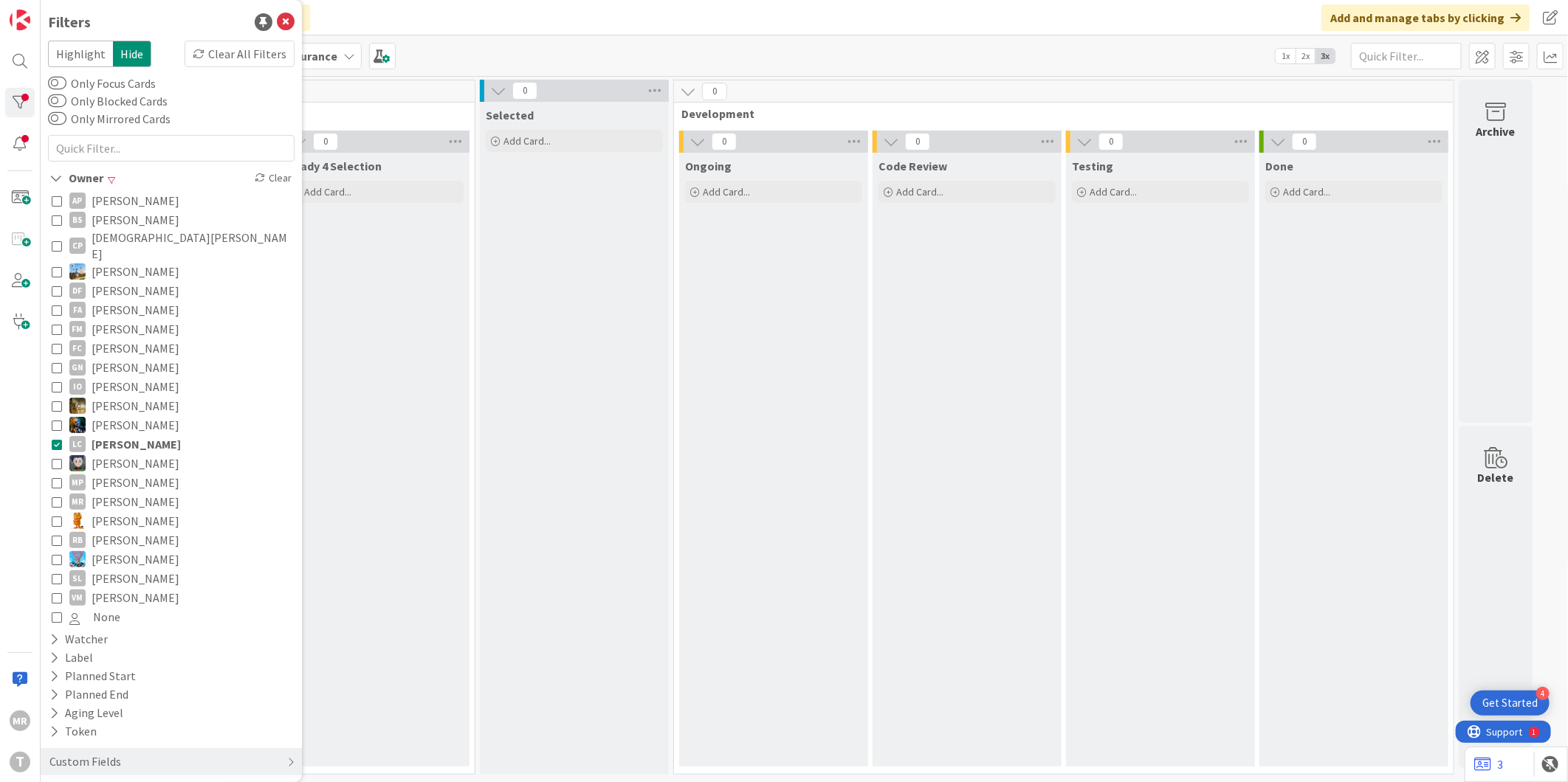
click at [102, 435] on span "[PERSON_NAME]" at bounding box center [136, 444] width 90 height 19
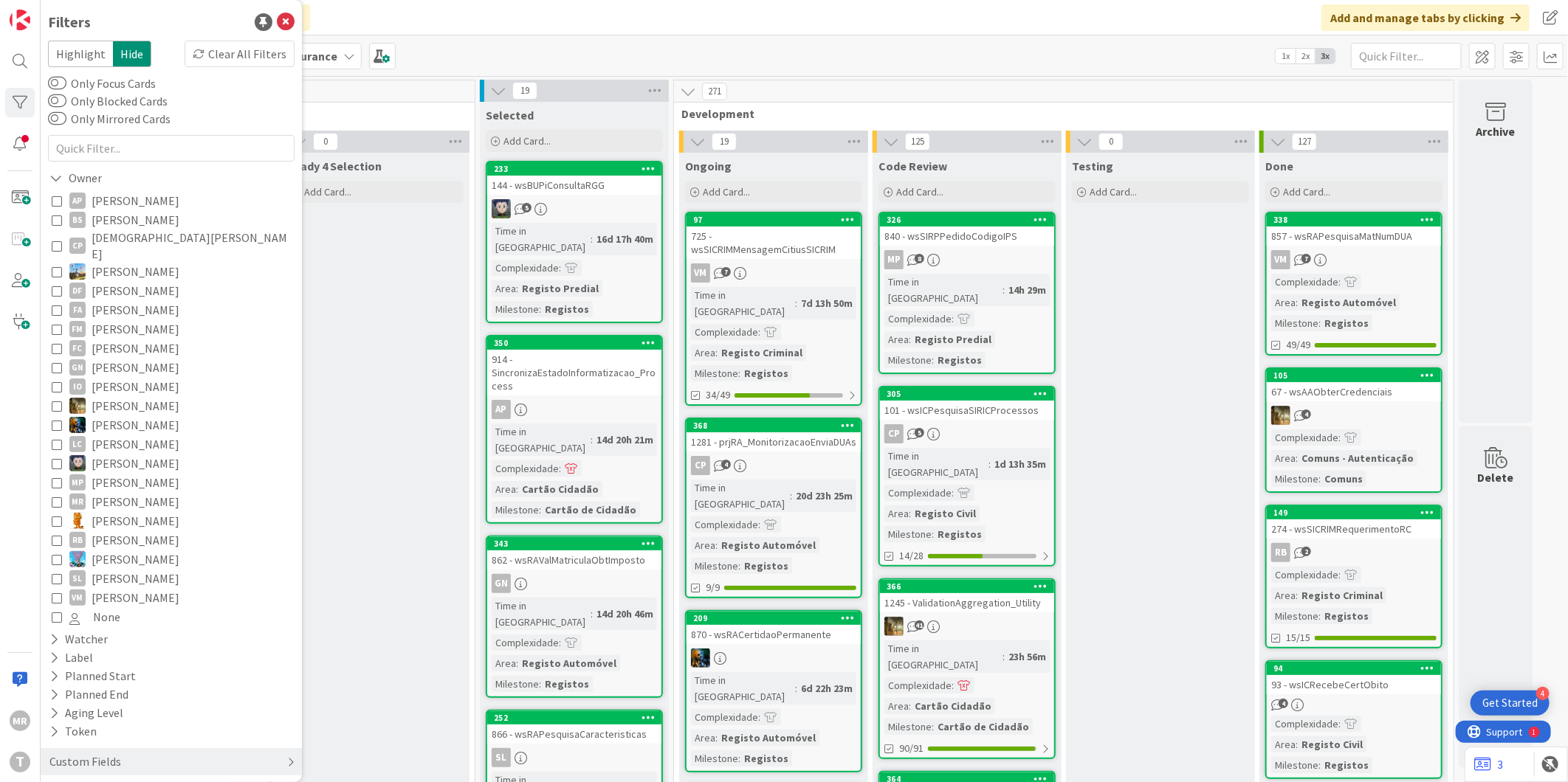
click at [87, 752] on div "Custom Fields" at bounding box center [85, 761] width 75 height 18
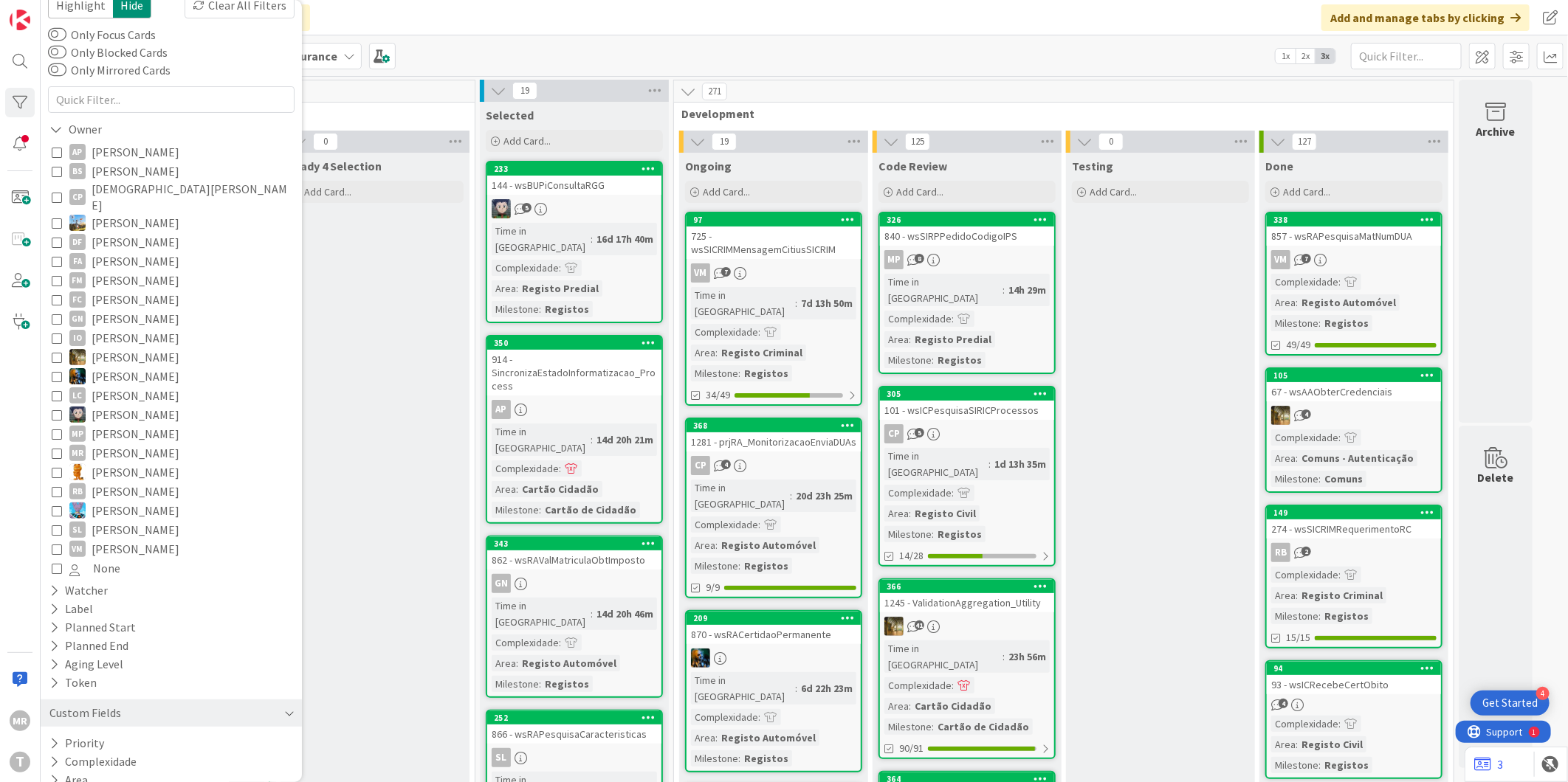
scroll to position [71, 0]
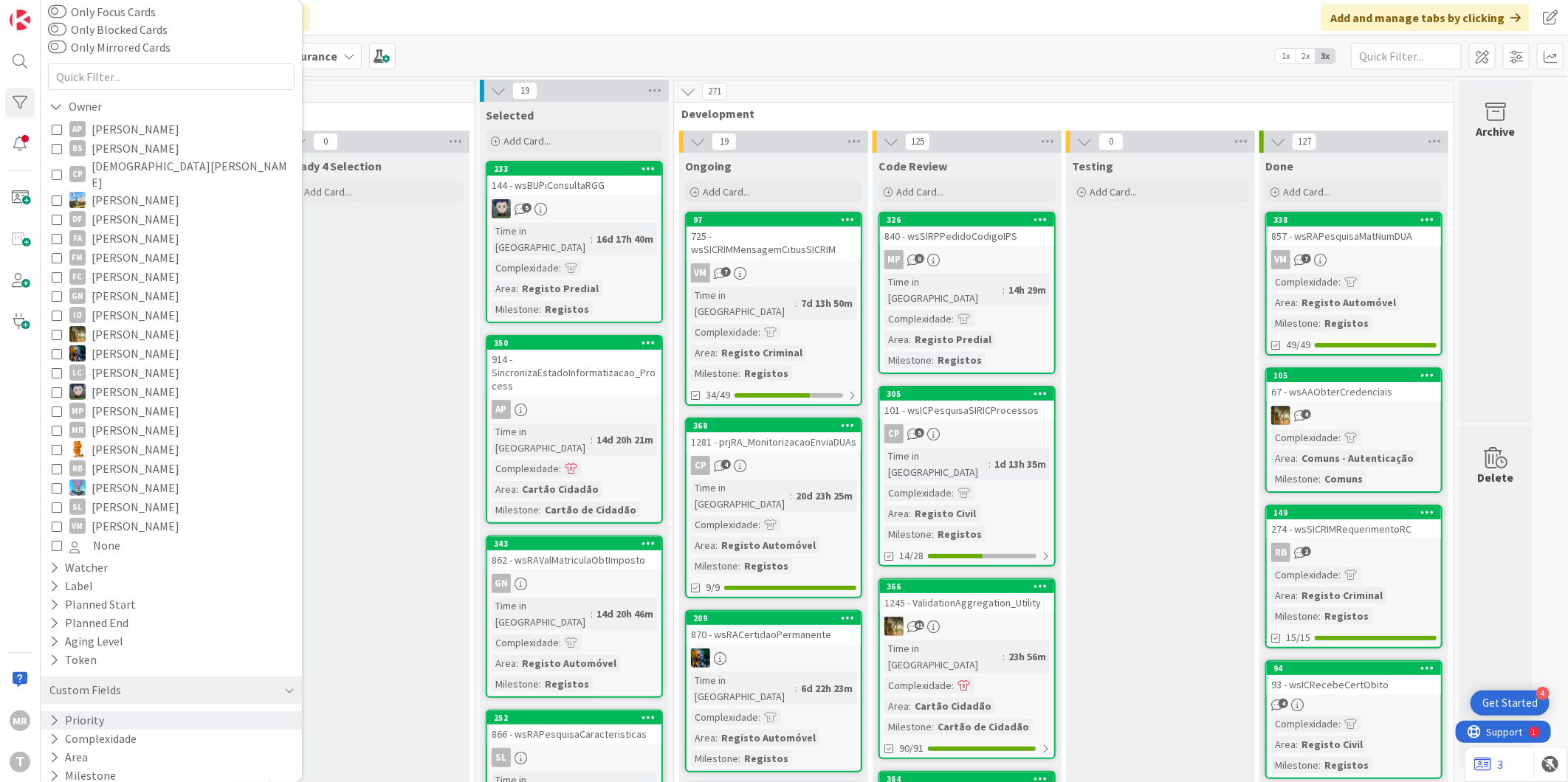
click at [85, 711] on button "Priority" at bounding box center [76, 720] width 58 height 18
click at [94, 734] on span "Critical" at bounding box center [96, 743] width 54 height 19
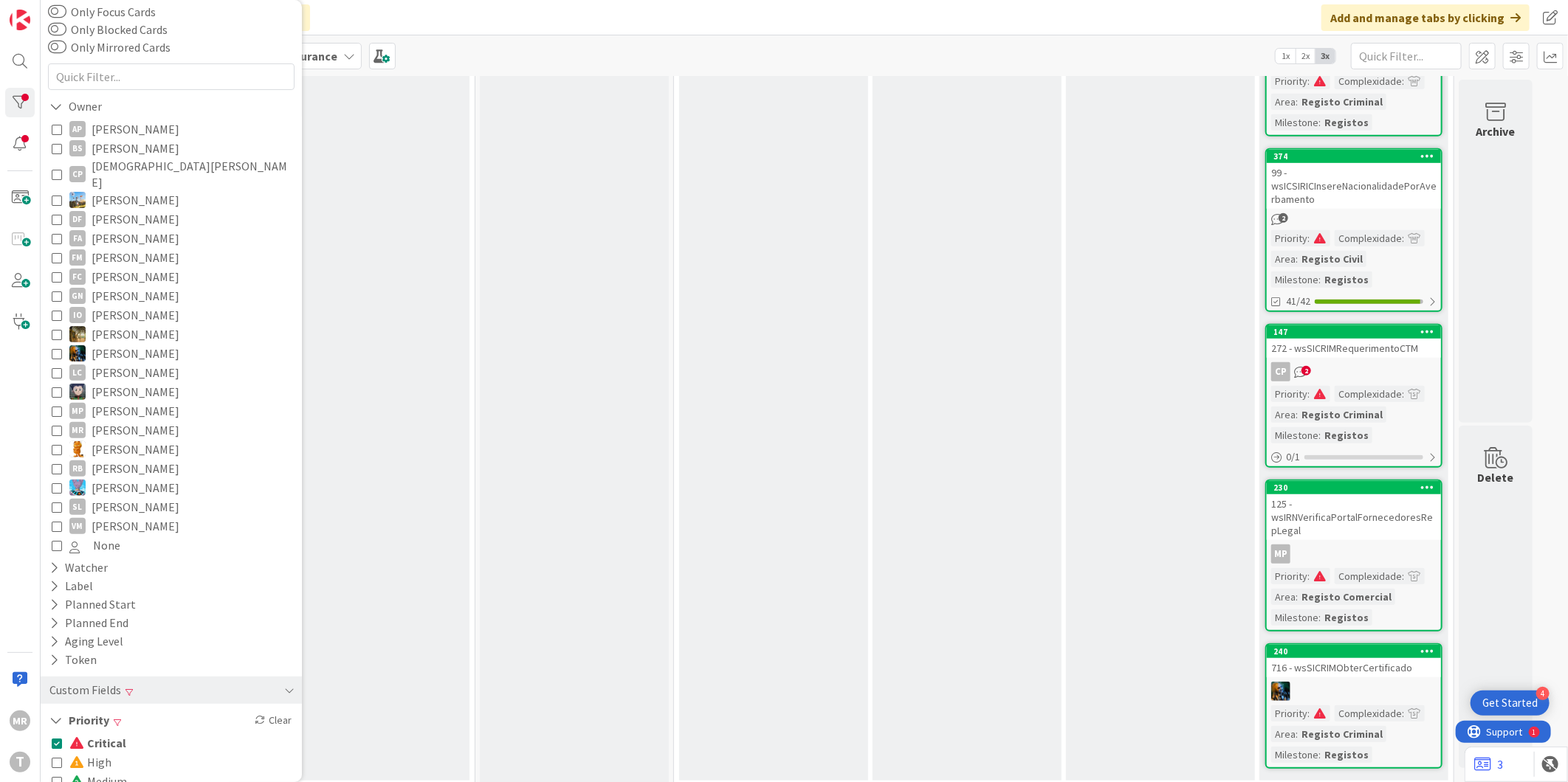
scroll to position [496, 0]
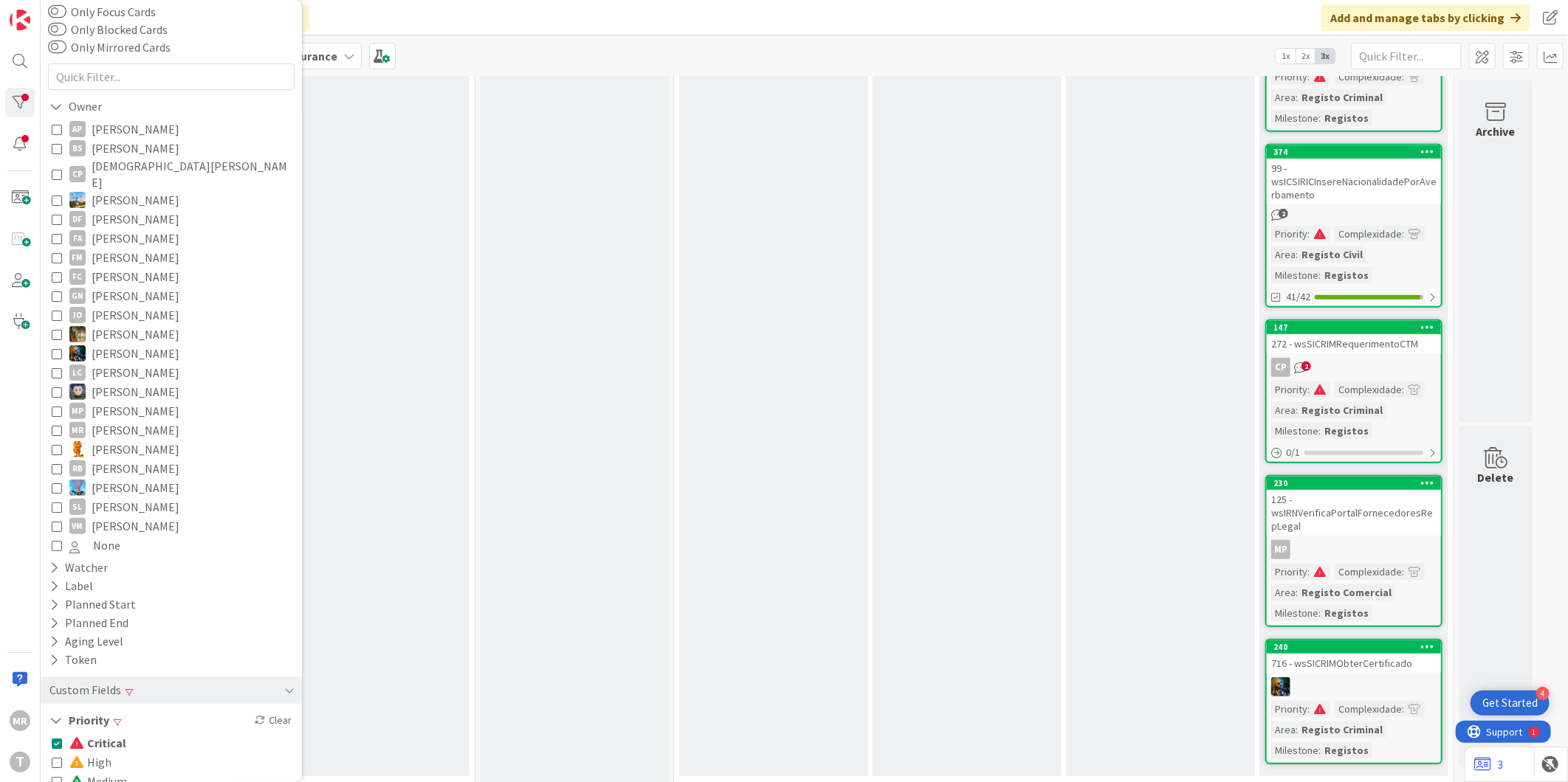
click at [98, 772] on span "Medium" at bounding box center [98, 781] width 58 height 19
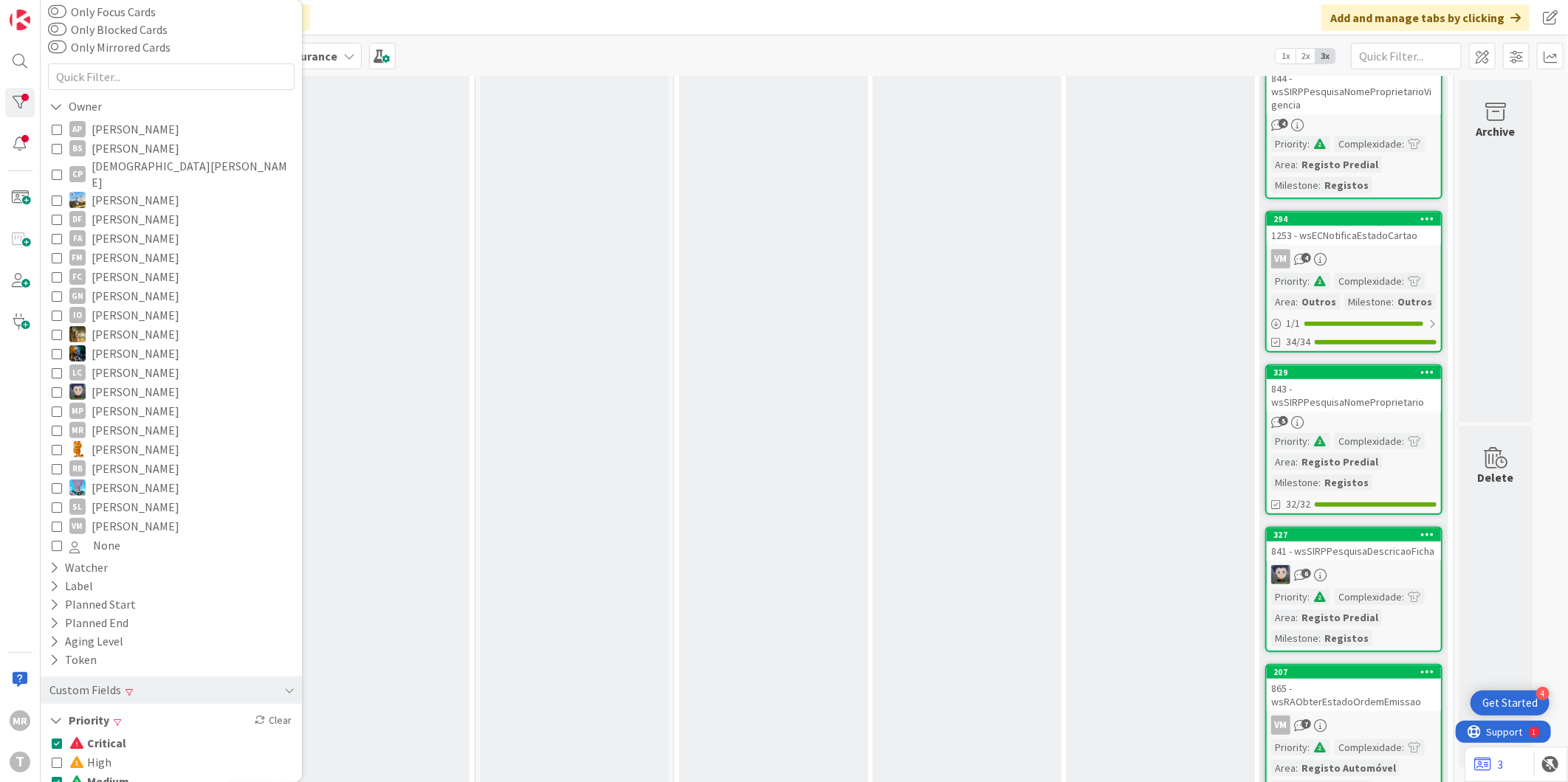
click at [112, 734] on span "Critical" at bounding box center [97, 743] width 57 height 19
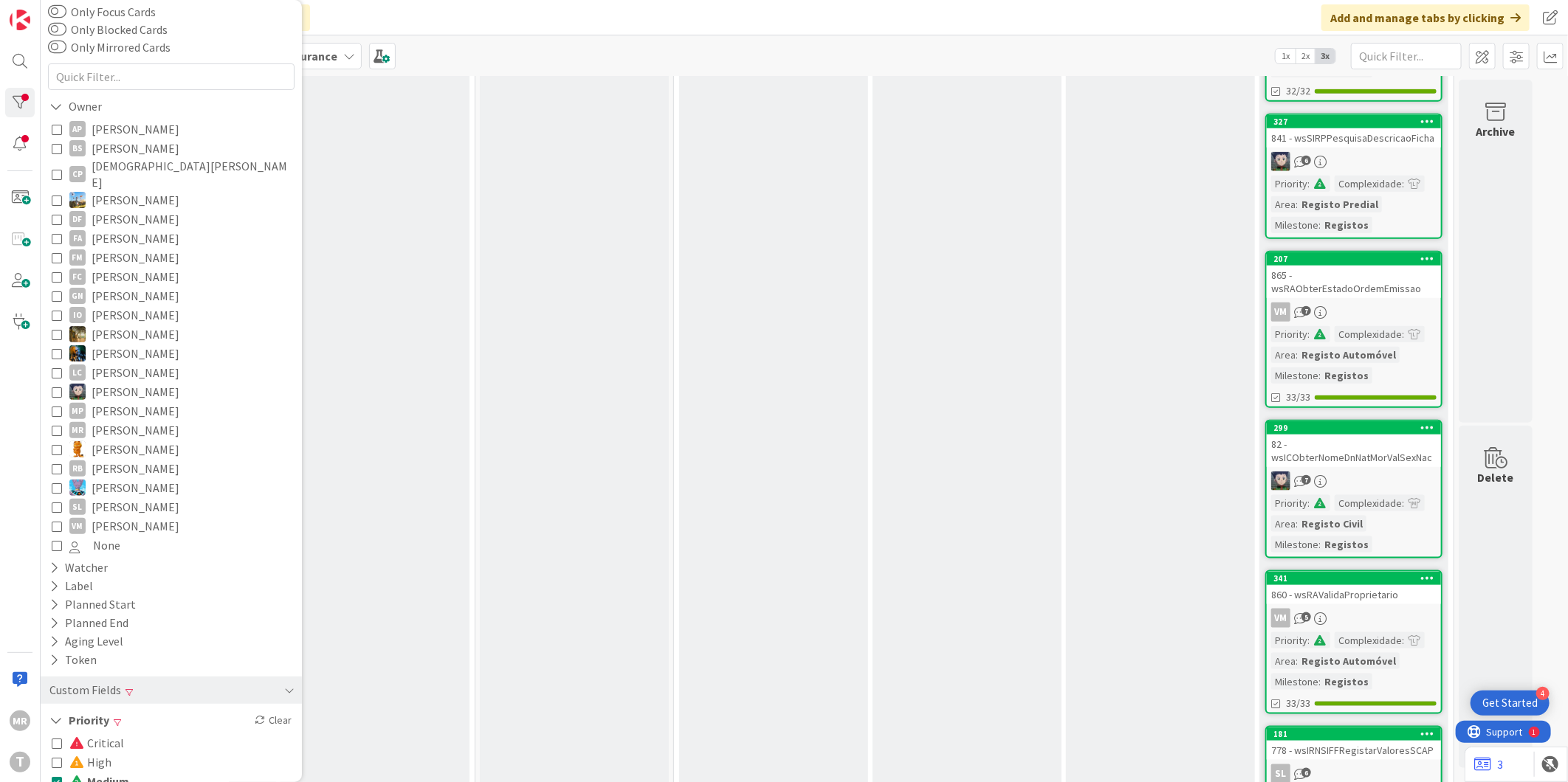
scroll to position [993, 0]
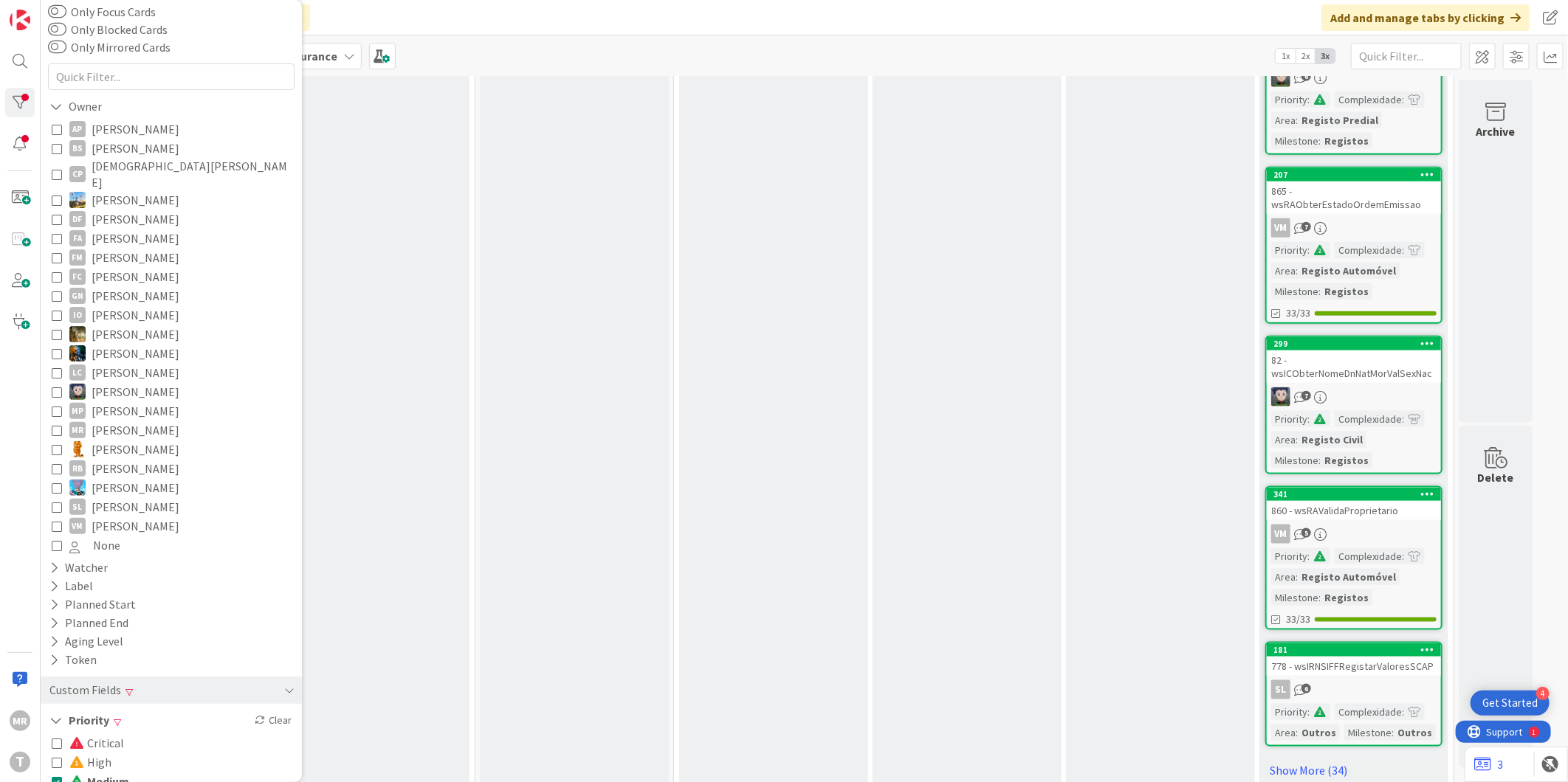
click at [126, 772] on span "Medium" at bounding box center [99, 781] width 60 height 19
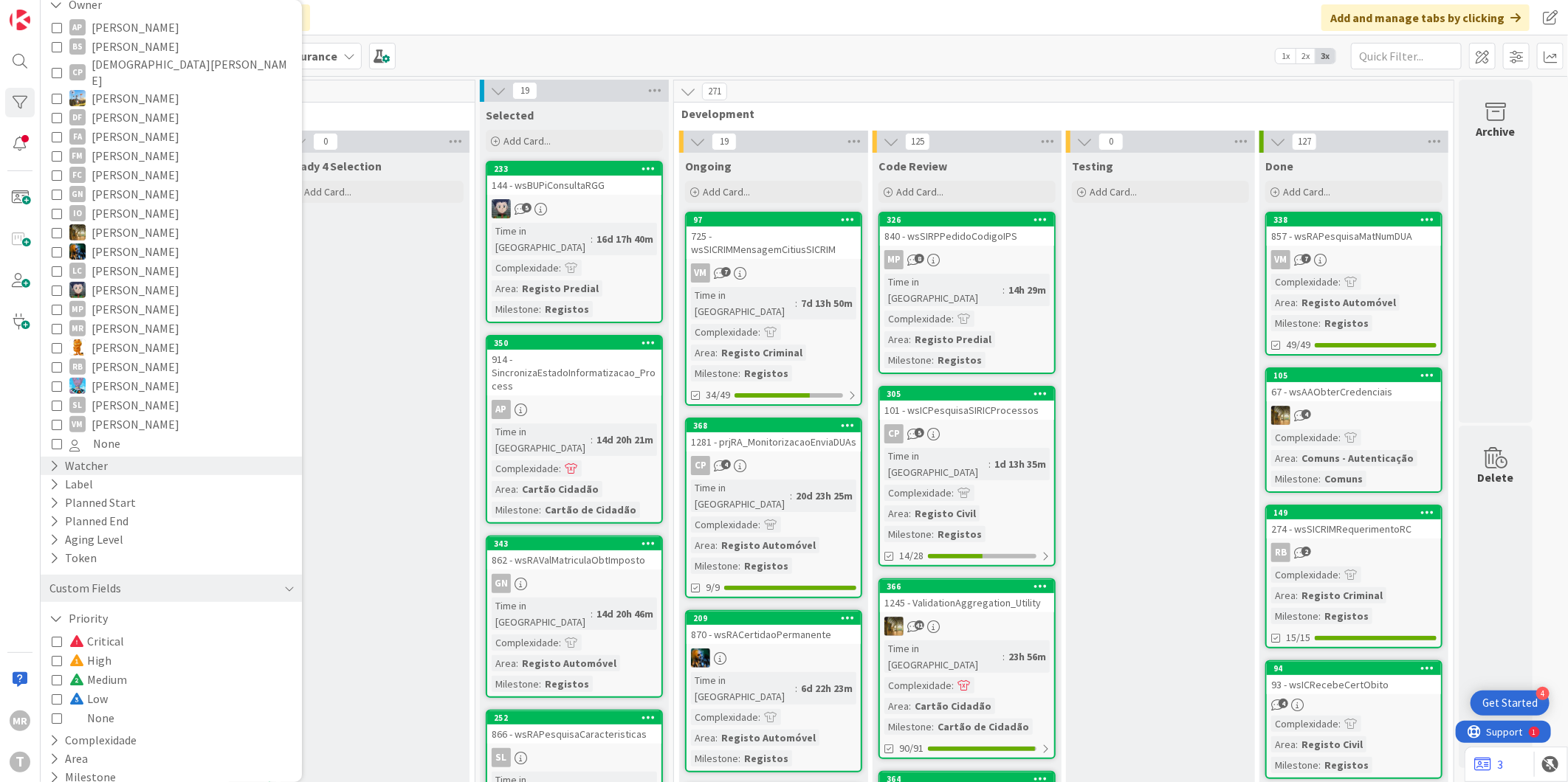
scroll to position [175, 0]
click at [93, 630] on span "Critical" at bounding box center [96, 639] width 54 height 19
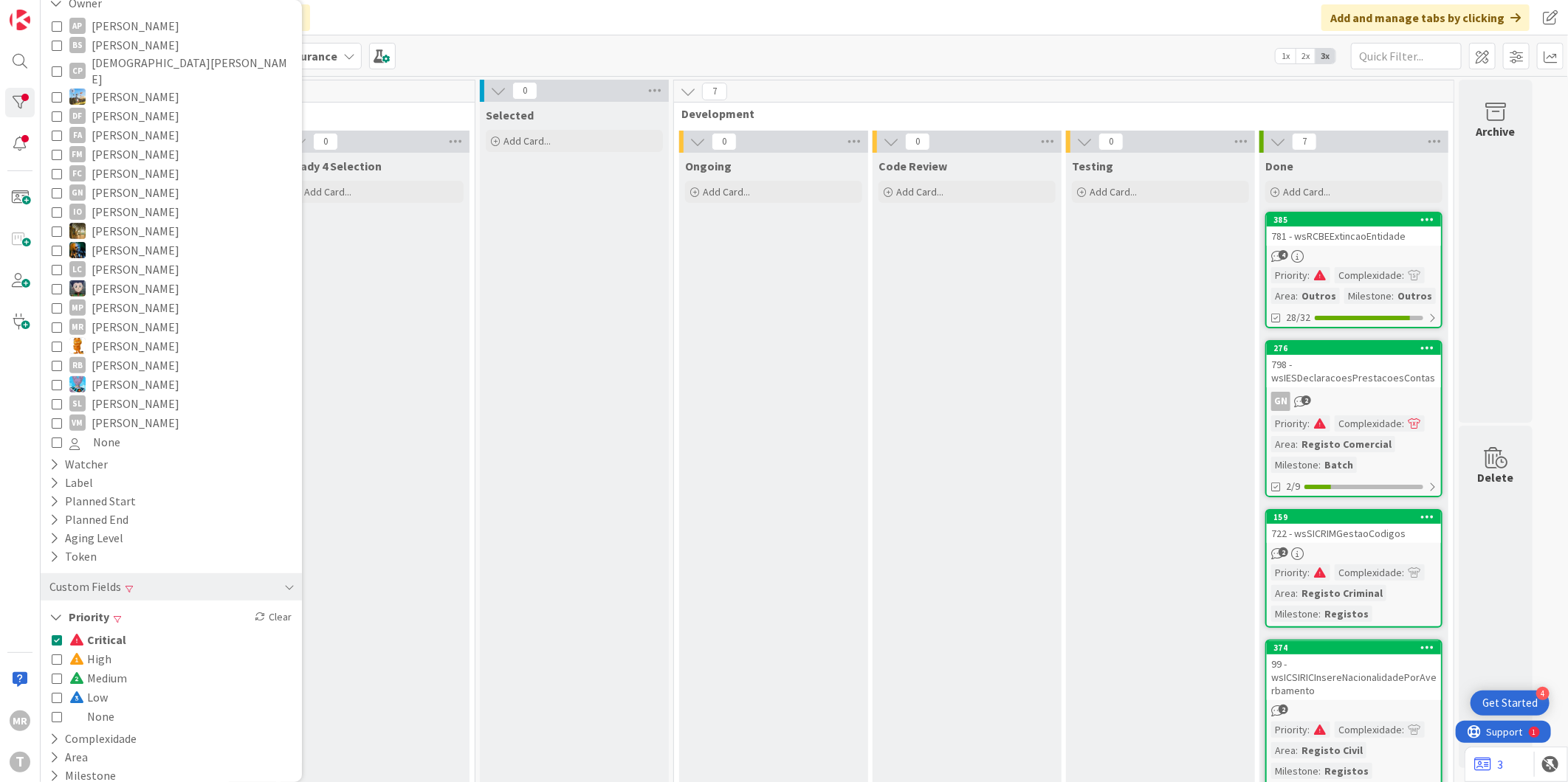
click at [102, 688] on span "Low" at bounding box center [88, 697] width 39 height 19
click at [108, 630] on span "Critical" at bounding box center [97, 639] width 57 height 19
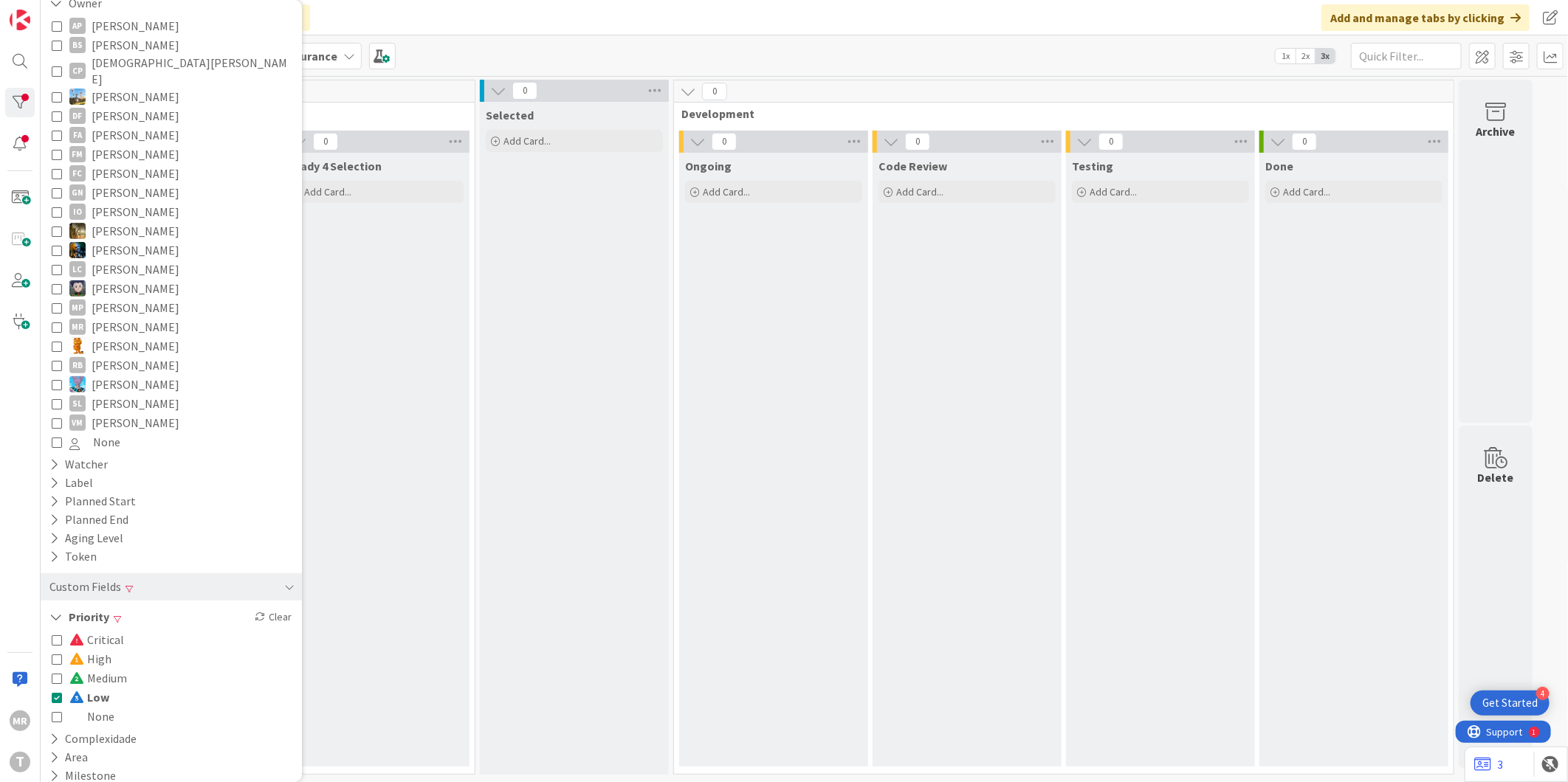
click at [113, 669] on span "Medium" at bounding box center [98, 678] width 58 height 19
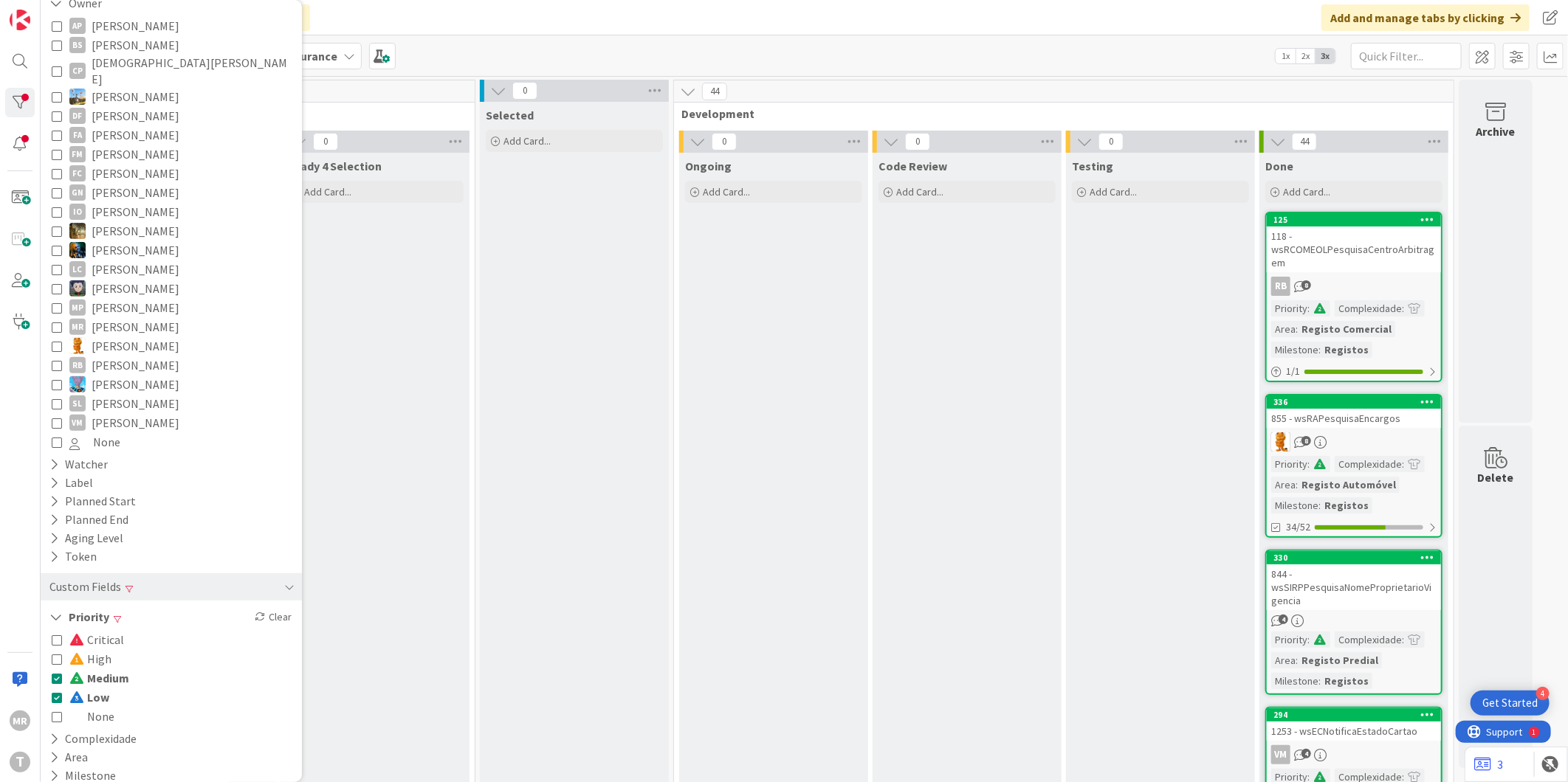
click at [105, 688] on span "Low" at bounding box center [89, 697] width 40 height 19
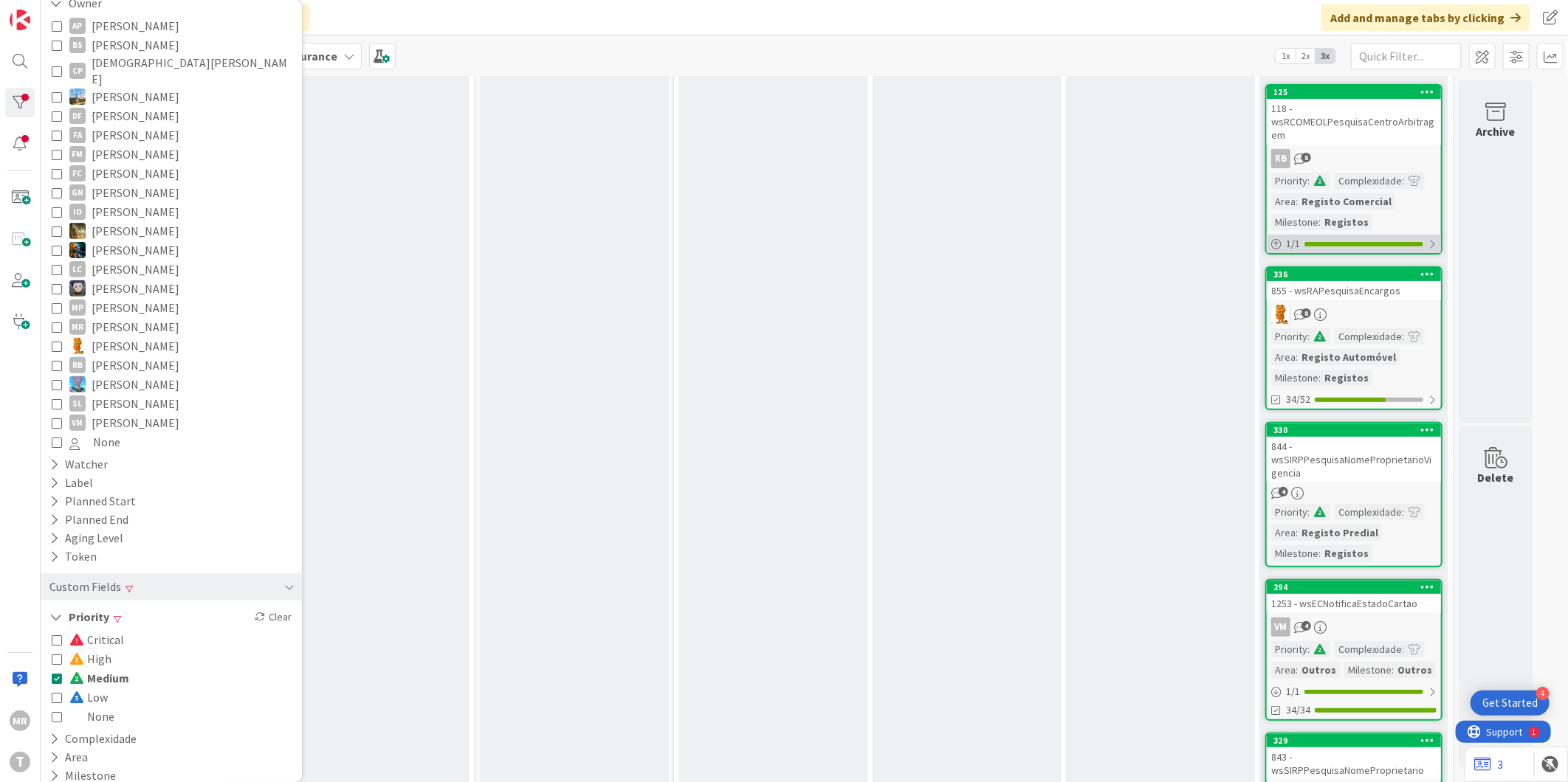
scroll to position [0, 0]
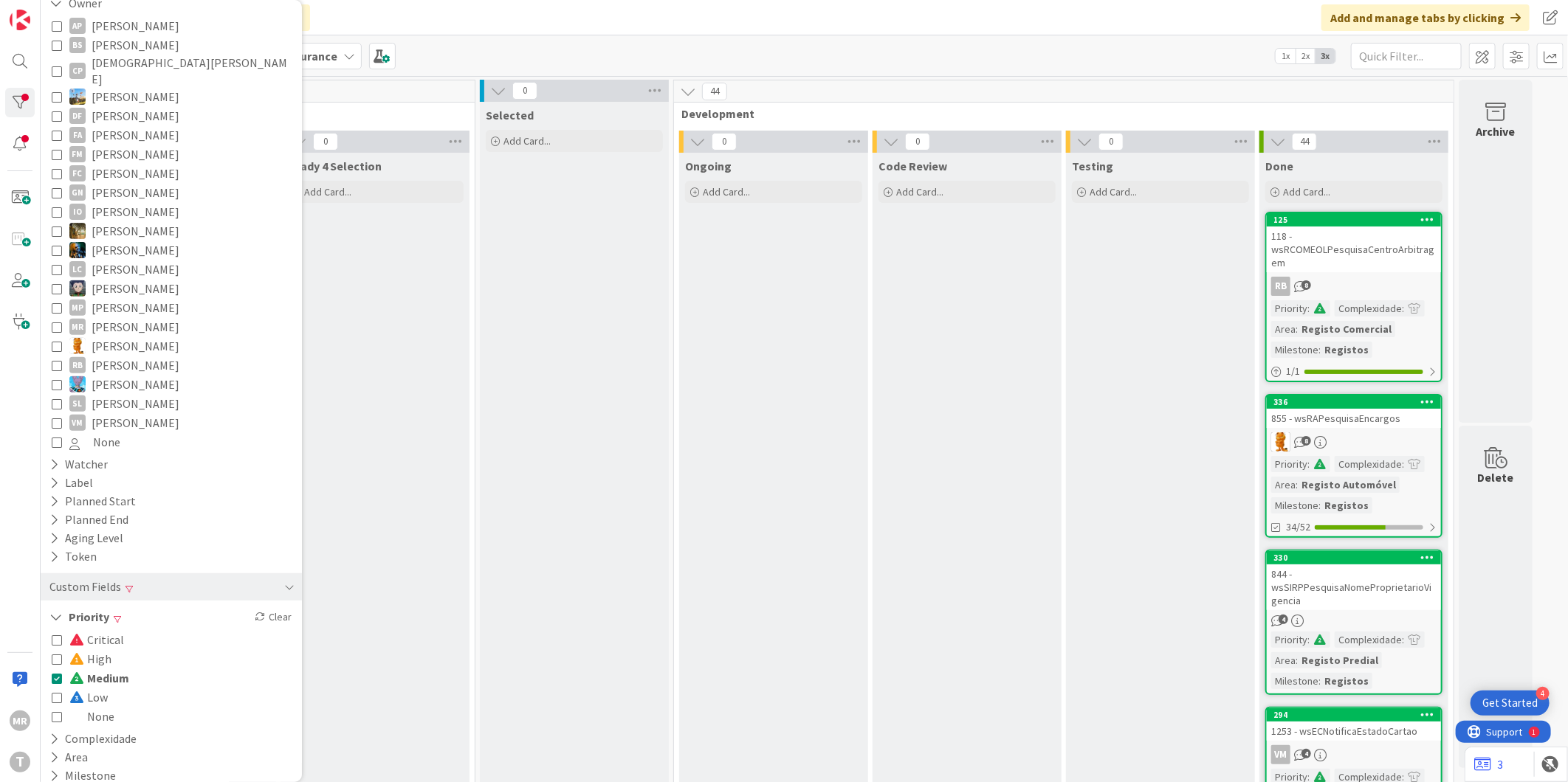
click at [104, 669] on span "Medium" at bounding box center [99, 678] width 60 height 19
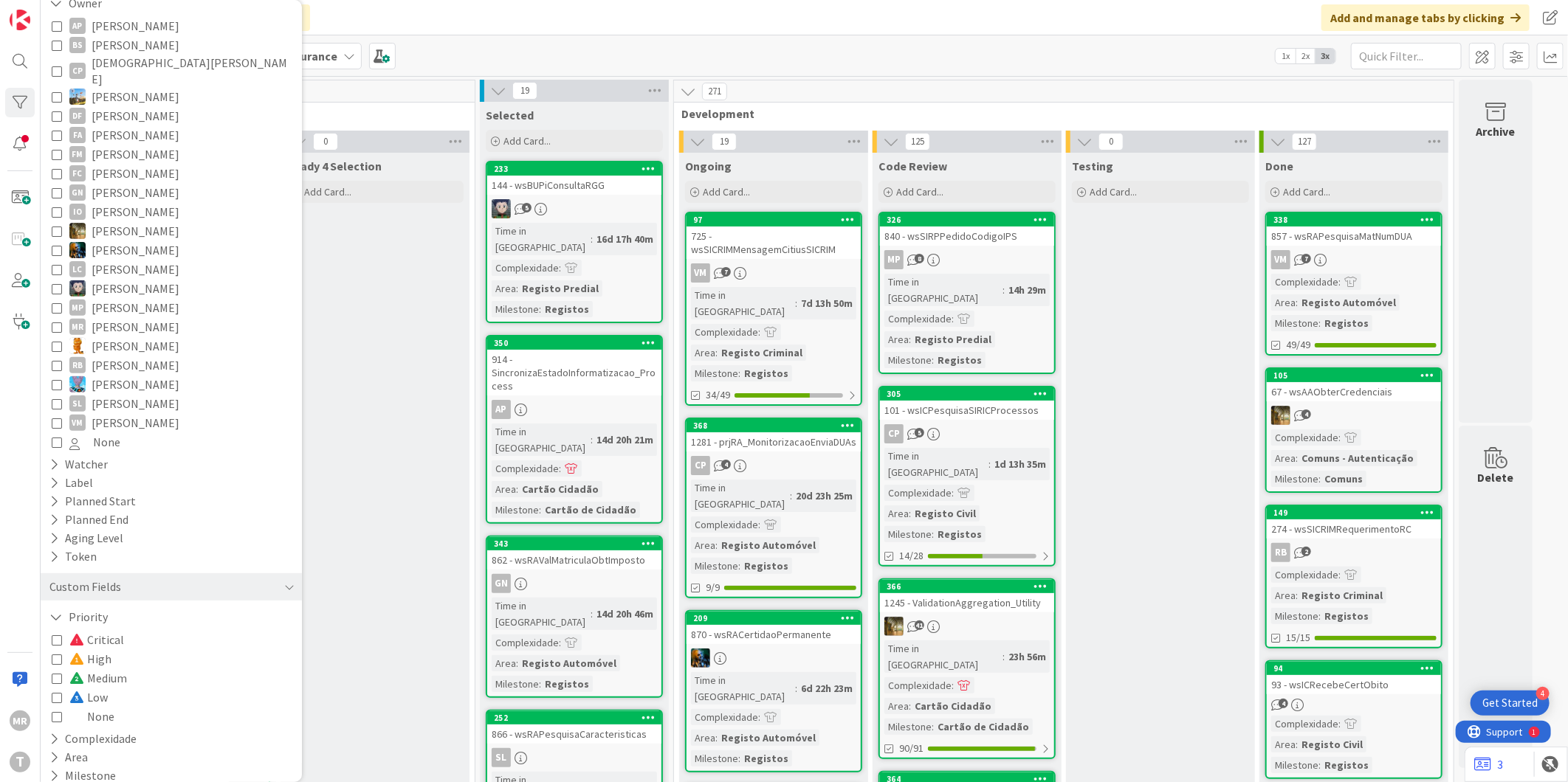
click at [97, 649] on span "High" at bounding box center [90, 658] width 42 height 19
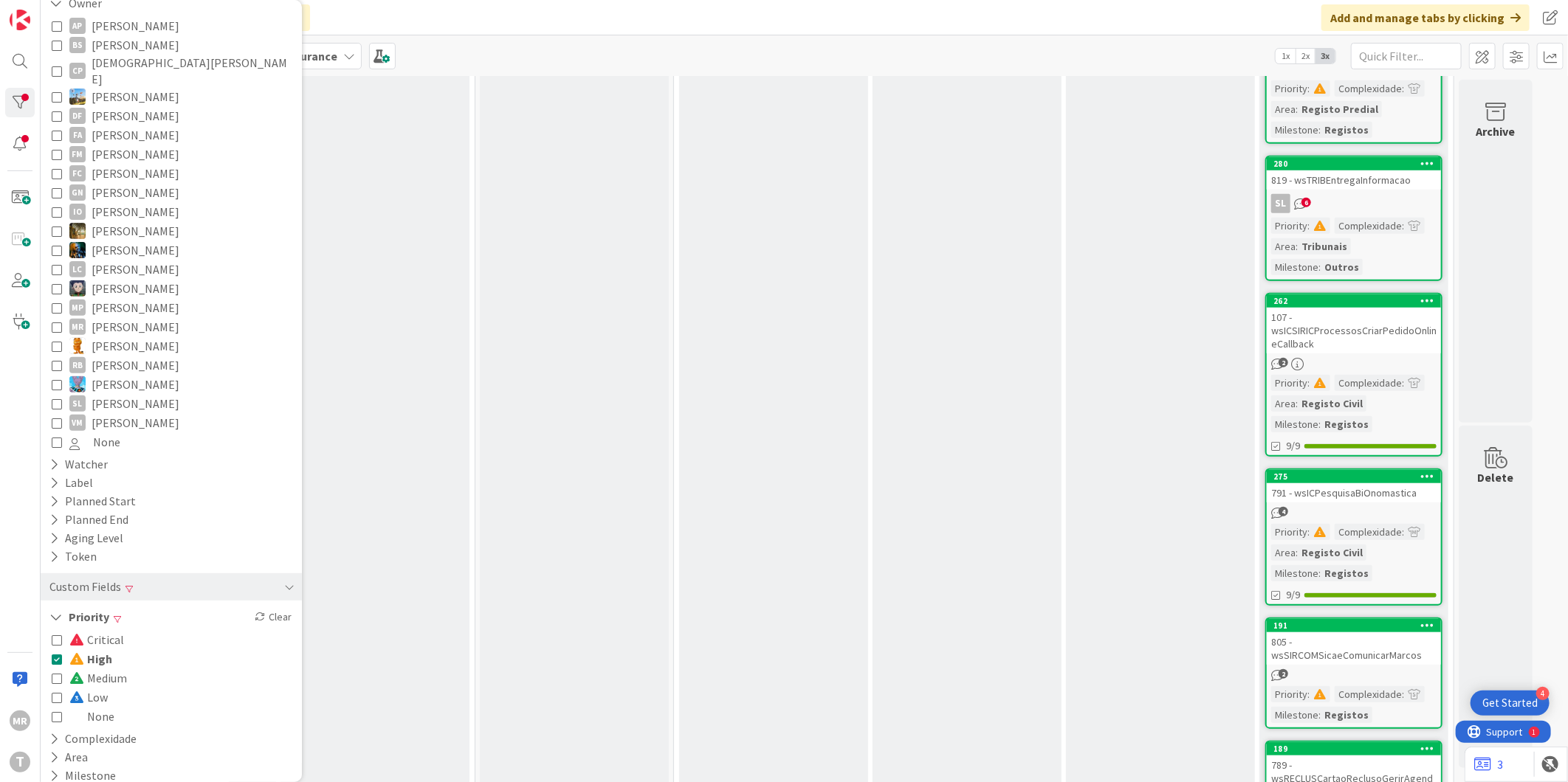
scroll to position [924, 0]
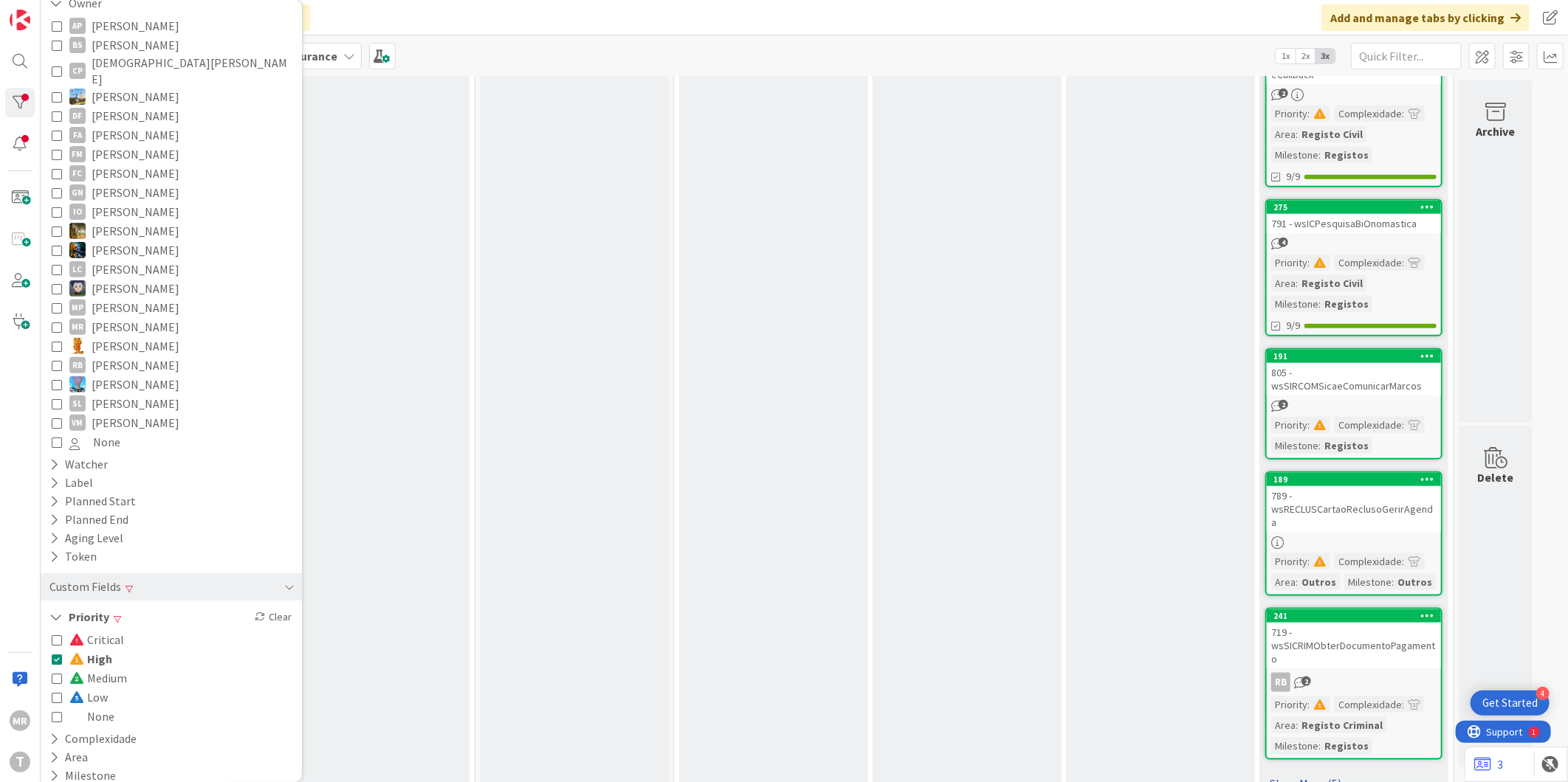
click at [1303, 772] on link "Show More (5)" at bounding box center [1354, 784] width 178 height 24
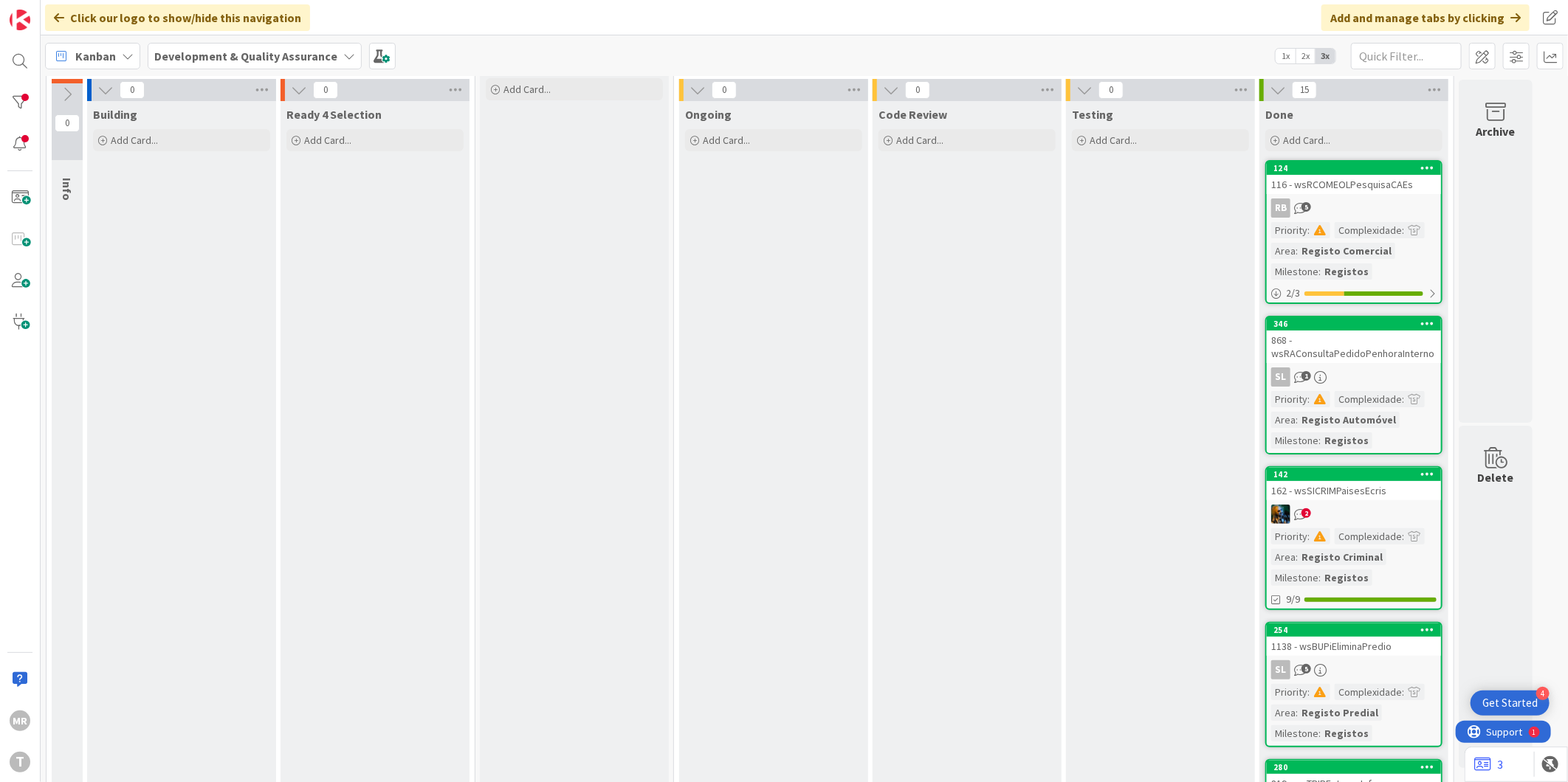
scroll to position [0, 0]
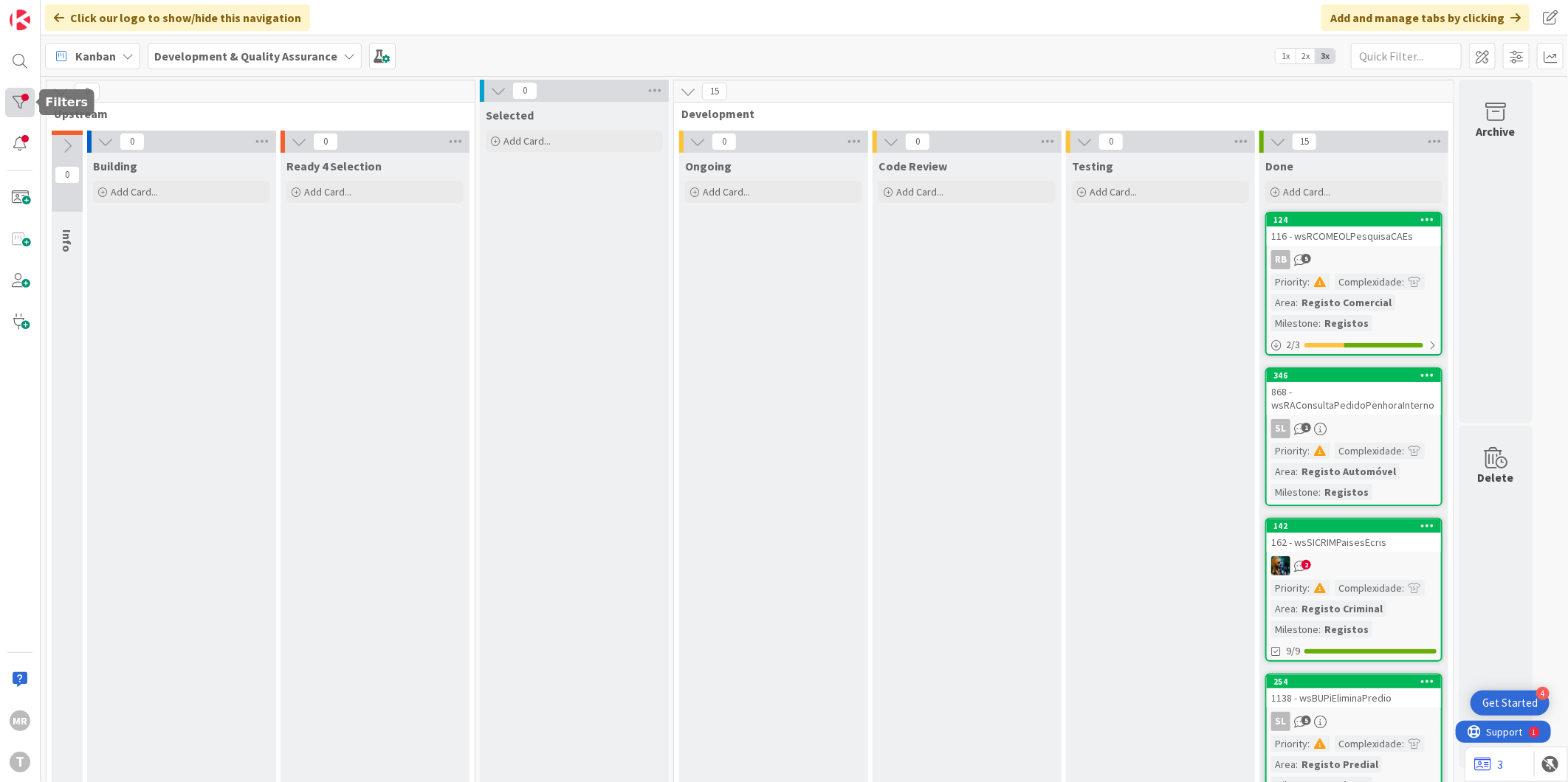
click at [15, 105] on div at bounding box center [20, 103] width 30 height 30
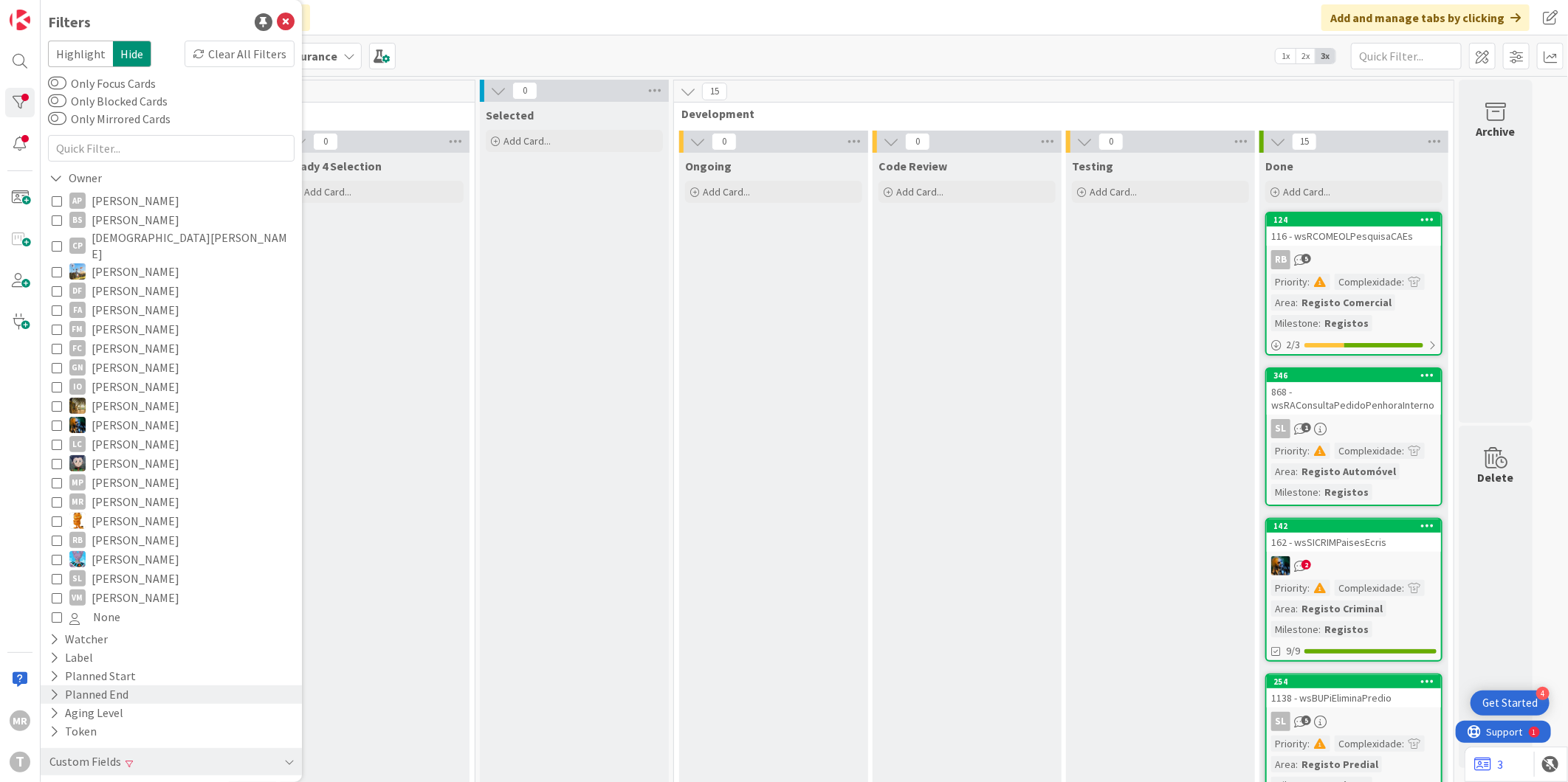
scroll to position [71, 0]
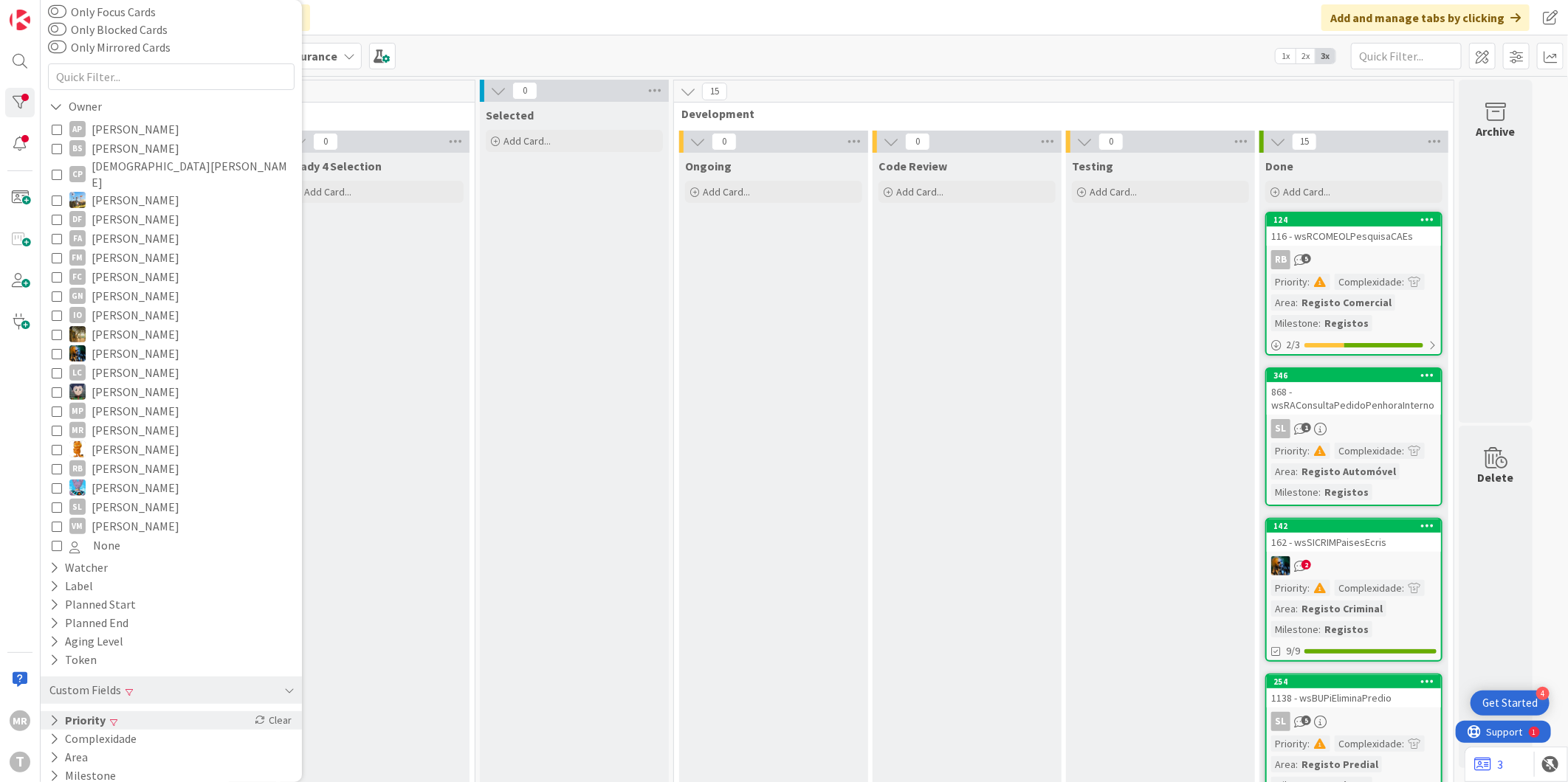
click at [91, 711] on button "Priority" at bounding box center [77, 720] width 59 height 18
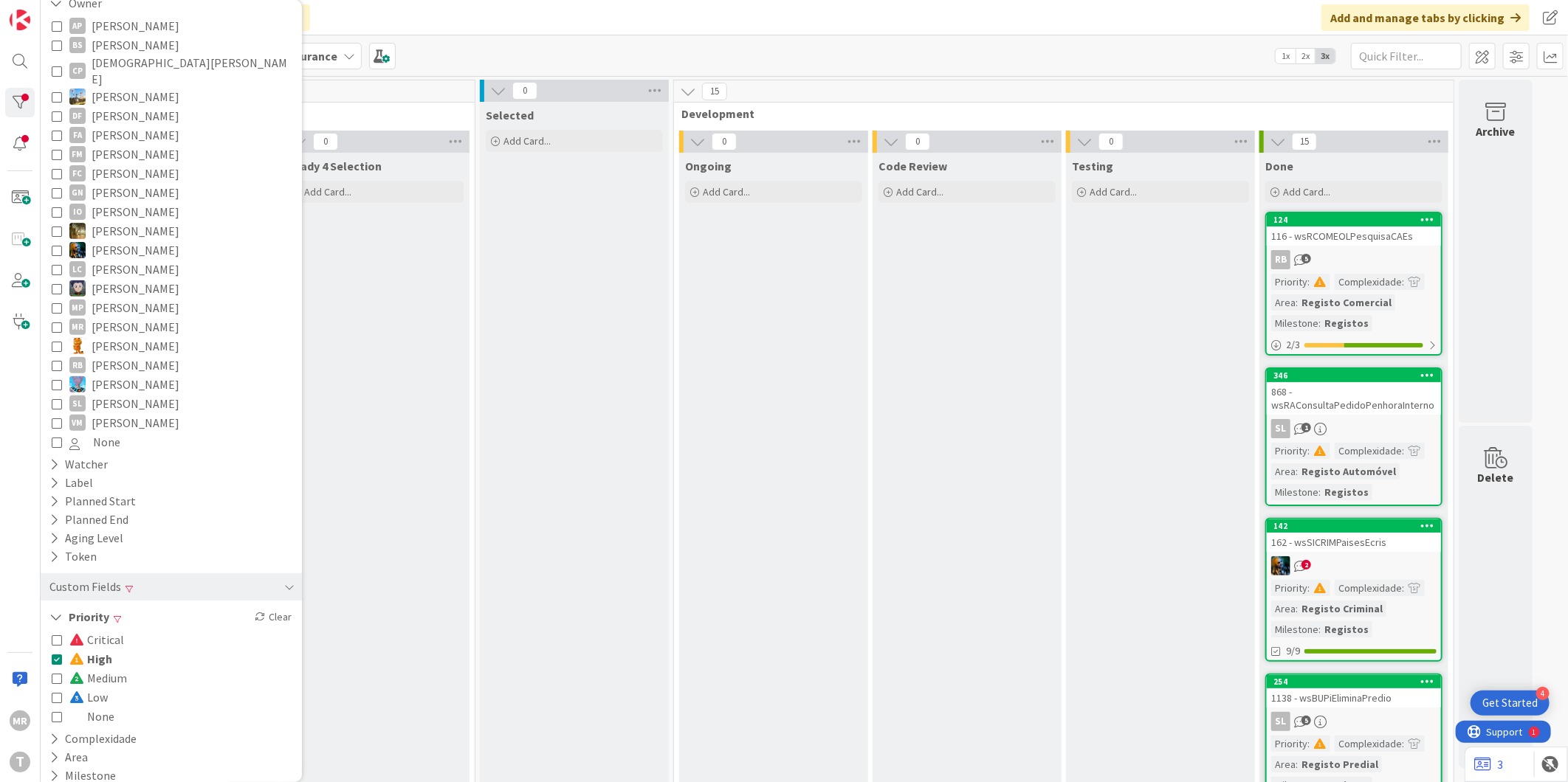
click at [102, 630] on span "Critical" at bounding box center [96, 639] width 54 height 19
click at [99, 649] on span "High" at bounding box center [90, 658] width 43 height 19
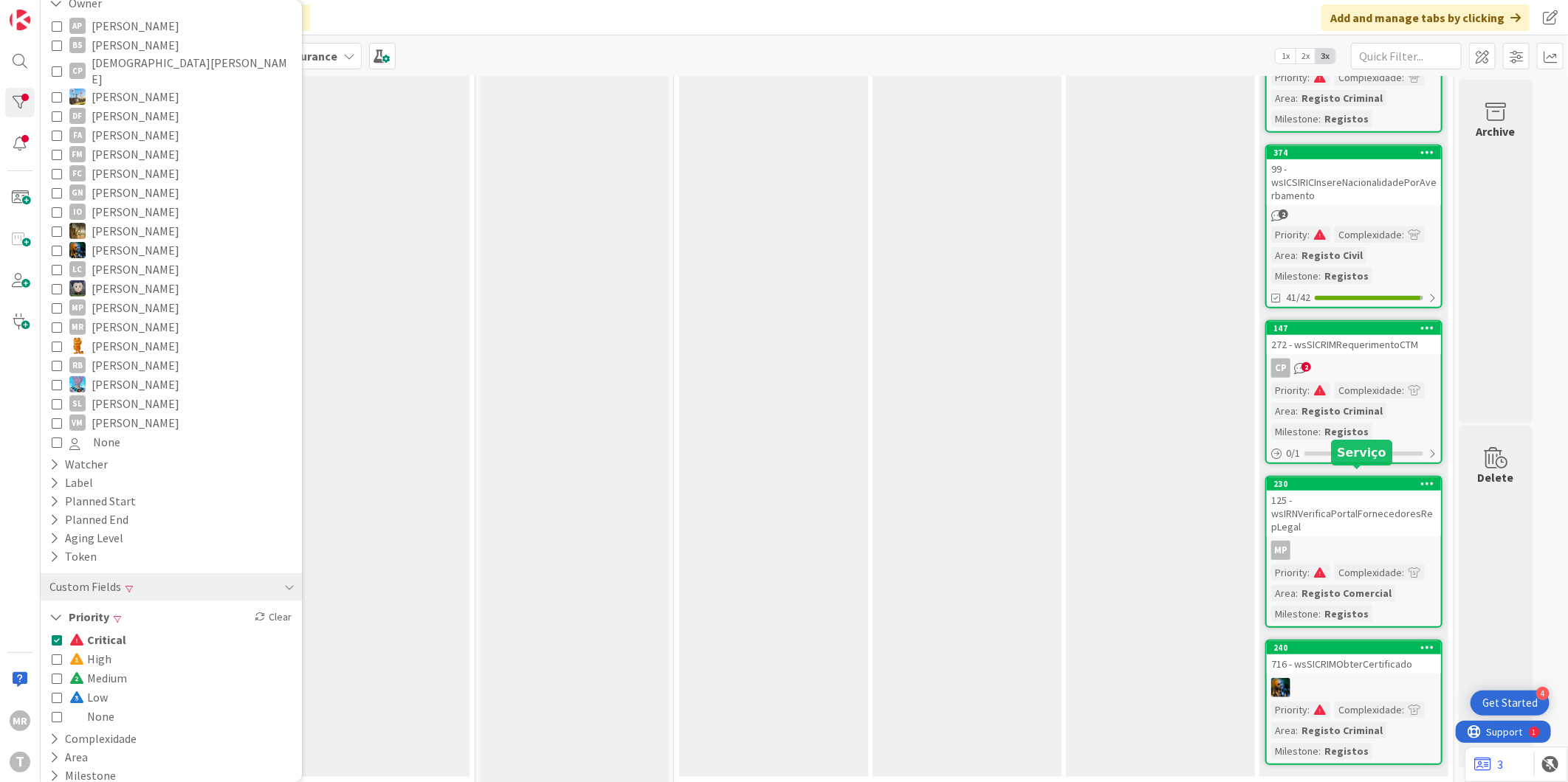
scroll to position [496, 0]
click at [96, 630] on span "Critical" at bounding box center [97, 639] width 57 height 19
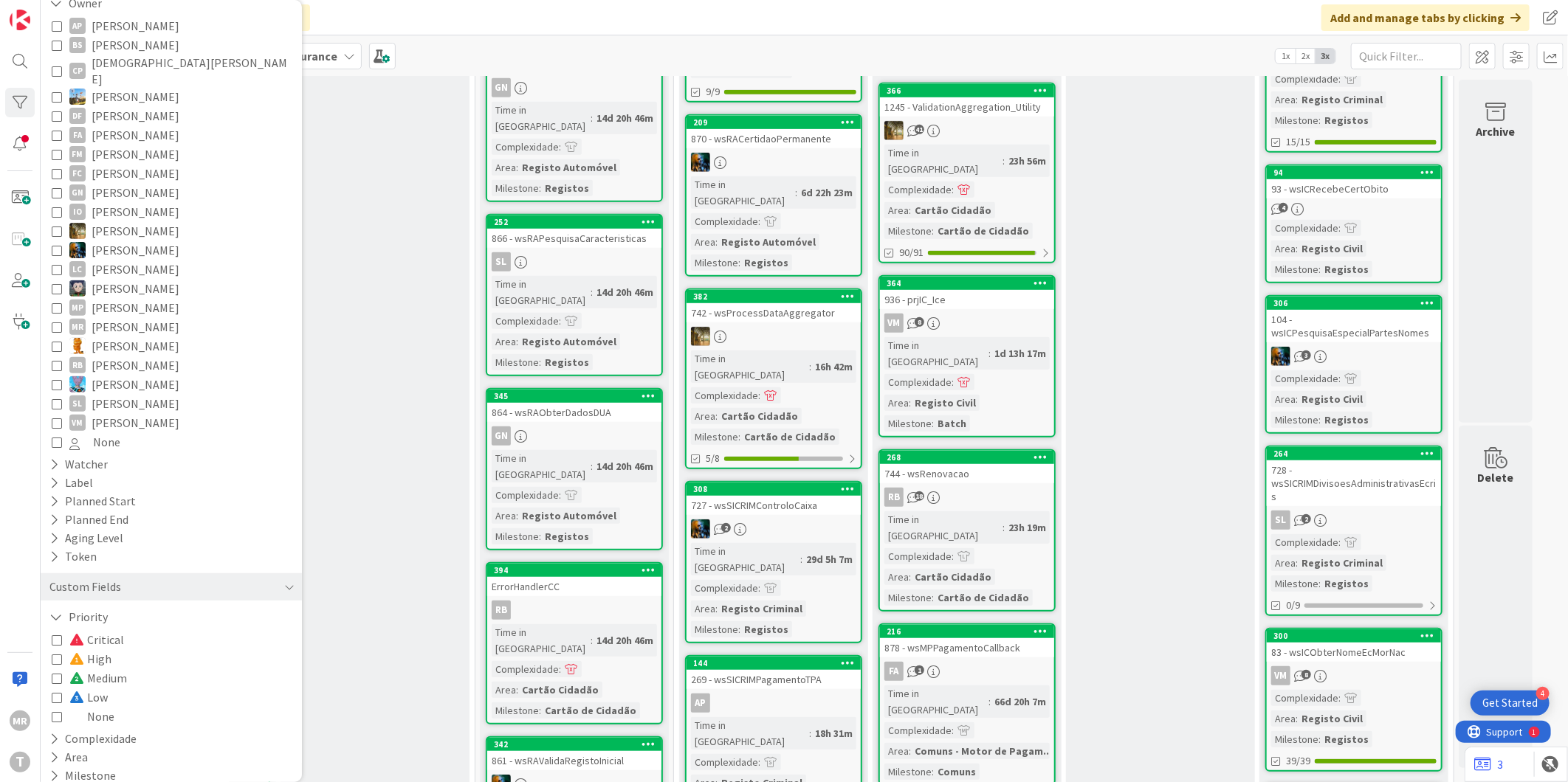
click at [113, 279] on span "[PERSON_NAME]" at bounding box center [135, 288] width 88 height 19
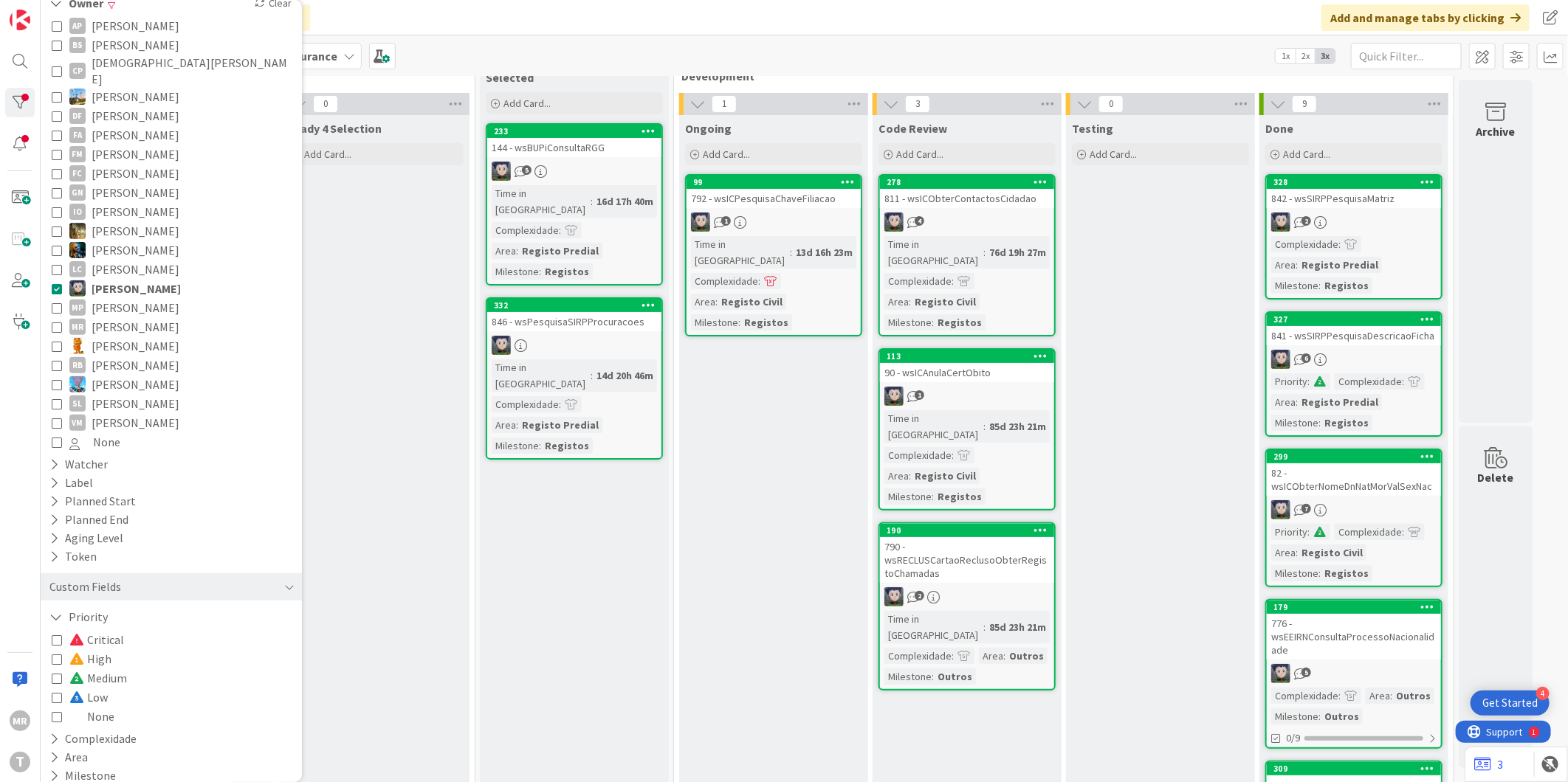
scroll to position [0, 0]
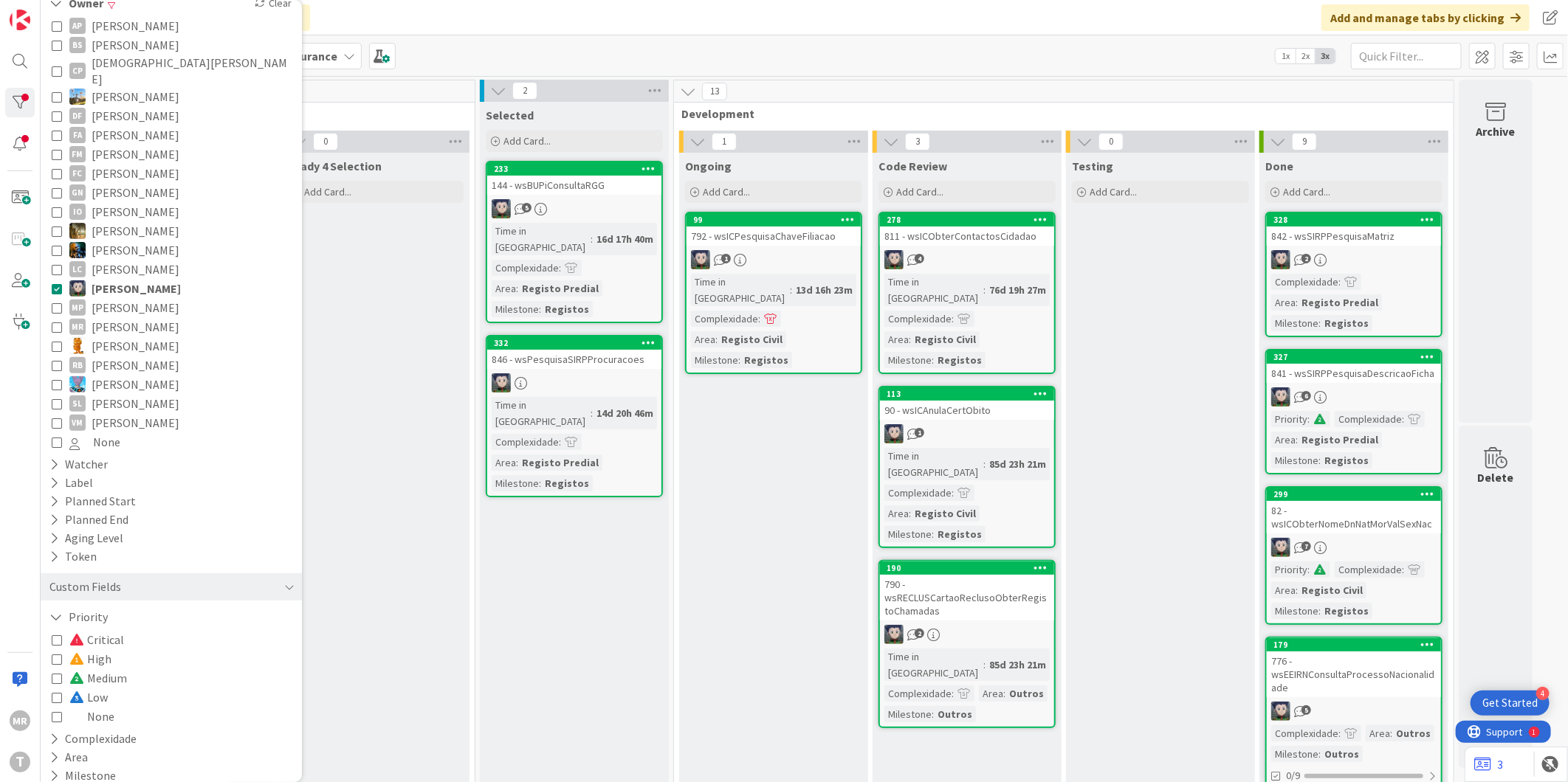
click at [94, 298] on span "[PERSON_NAME]" at bounding box center [135, 307] width 88 height 19
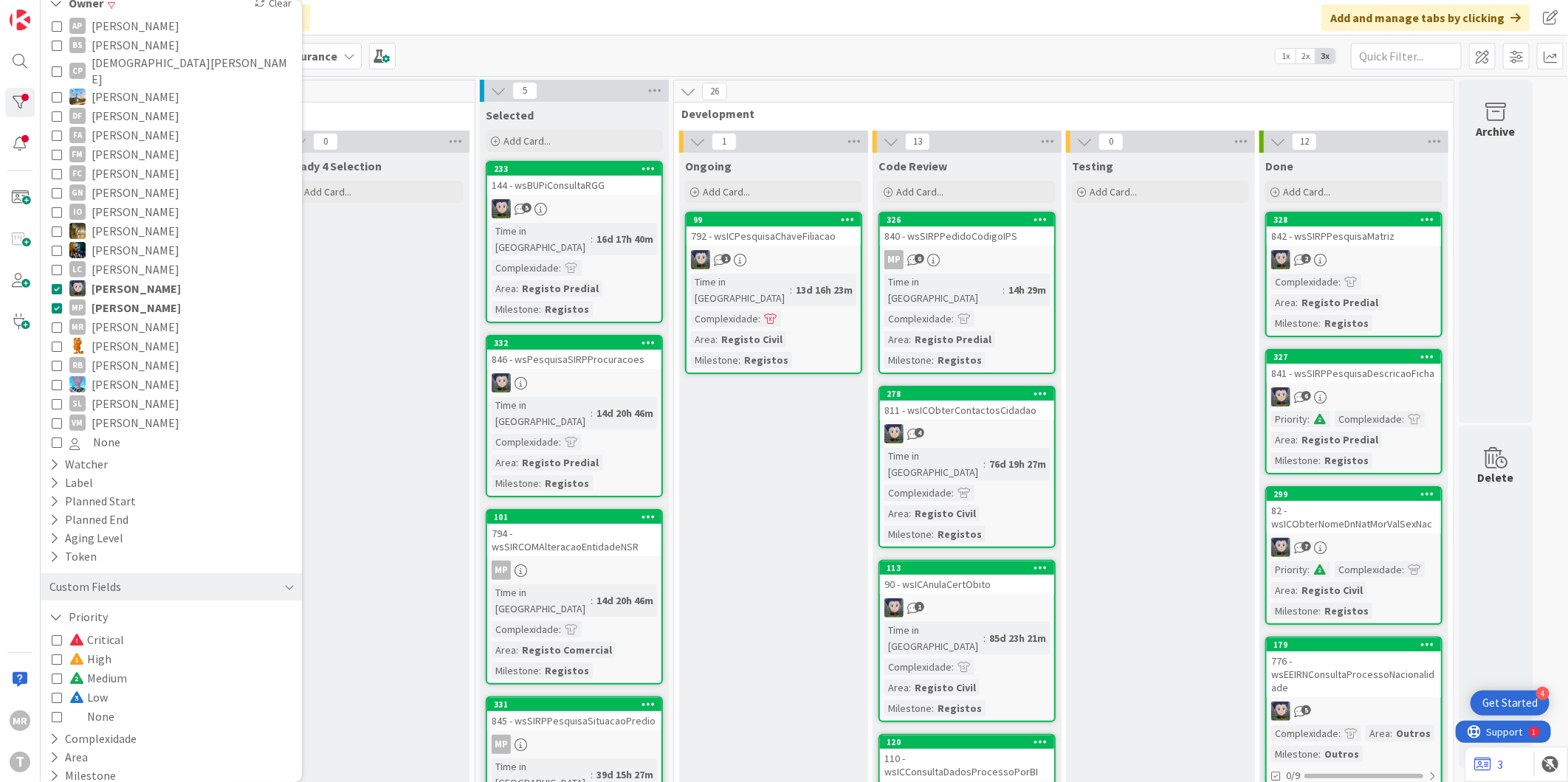
click at [100, 279] on span "[PERSON_NAME]" at bounding box center [136, 288] width 90 height 19
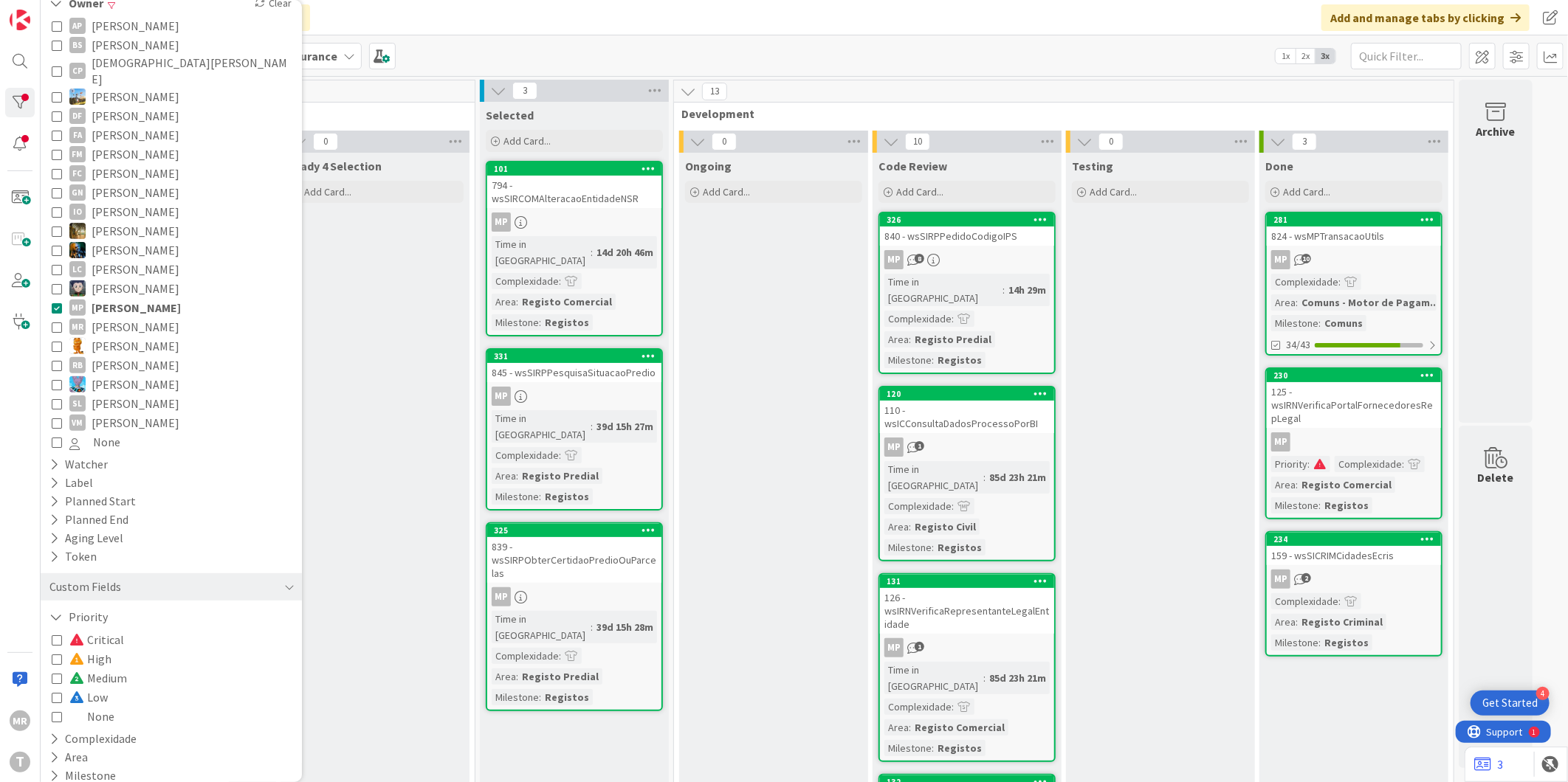
drag, startPoint x: 116, startPoint y: 326, endPoint x: 114, endPoint y: 318, distance: 8.2
click at [116, 337] on span "[PERSON_NAME]" at bounding box center [135, 346] width 88 height 19
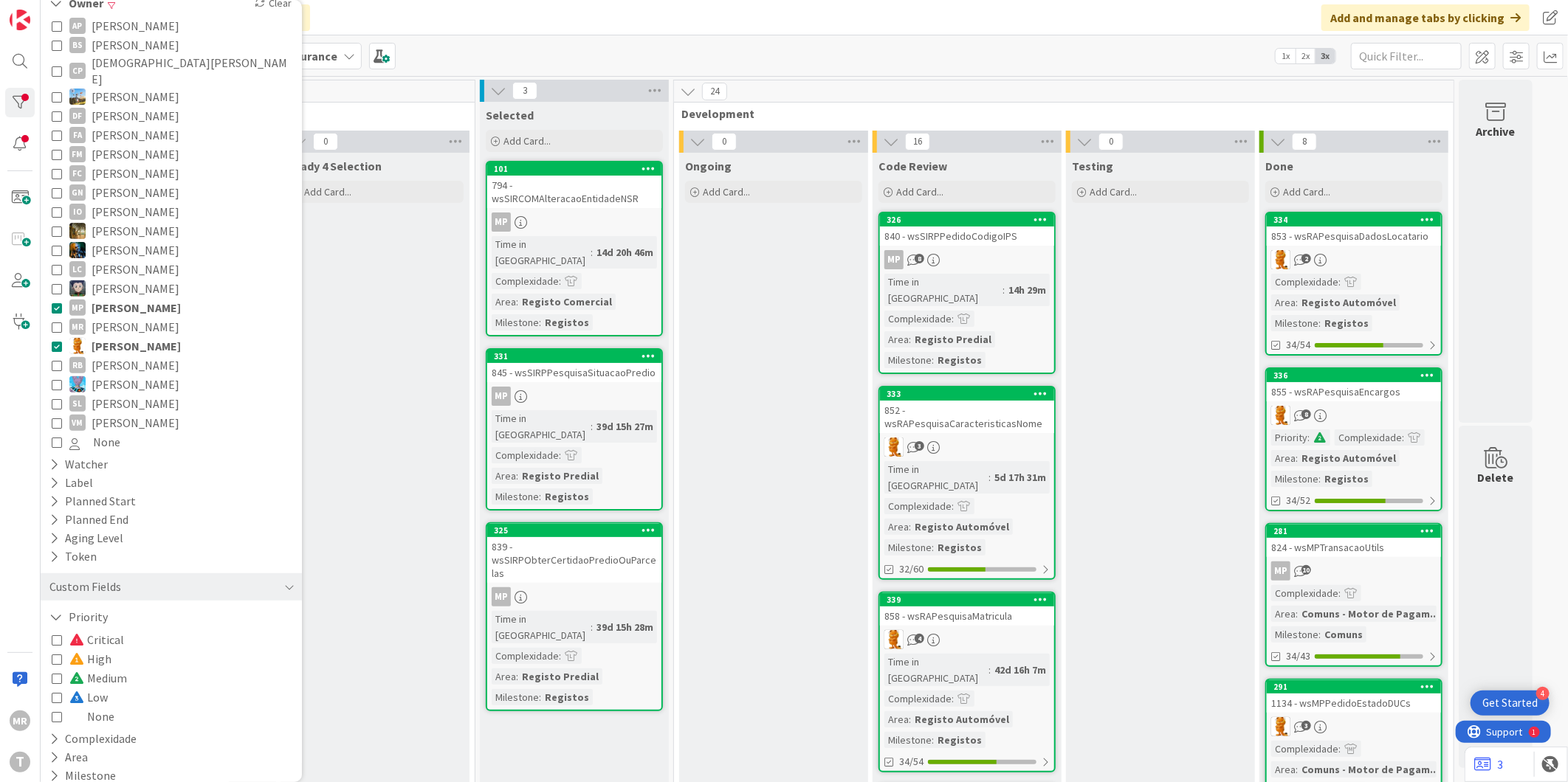
click at [113, 298] on span "[PERSON_NAME]" at bounding box center [136, 307] width 90 height 19
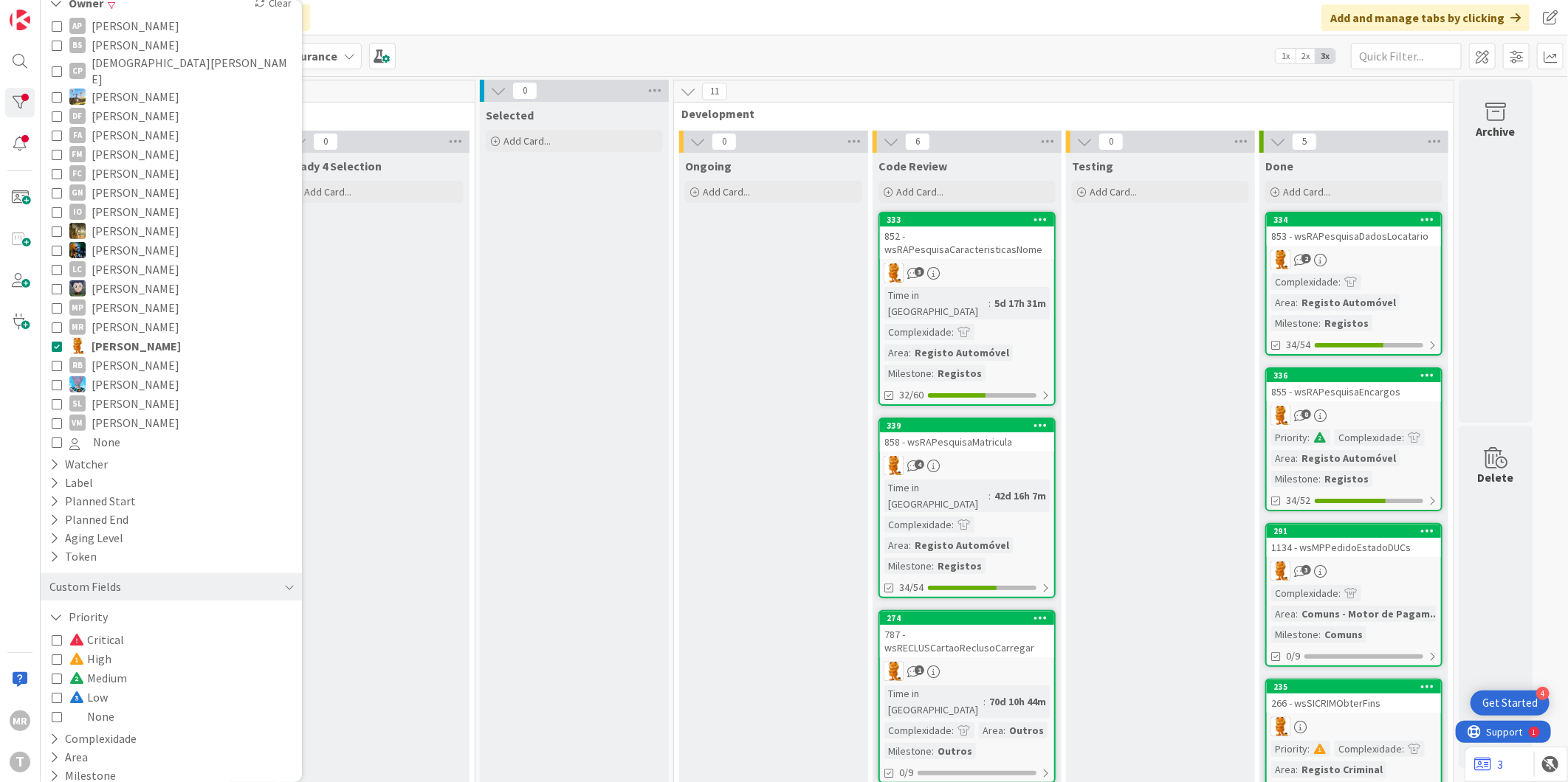
click at [131, 337] on span "[PERSON_NAME]" at bounding box center [136, 346] width 90 height 19
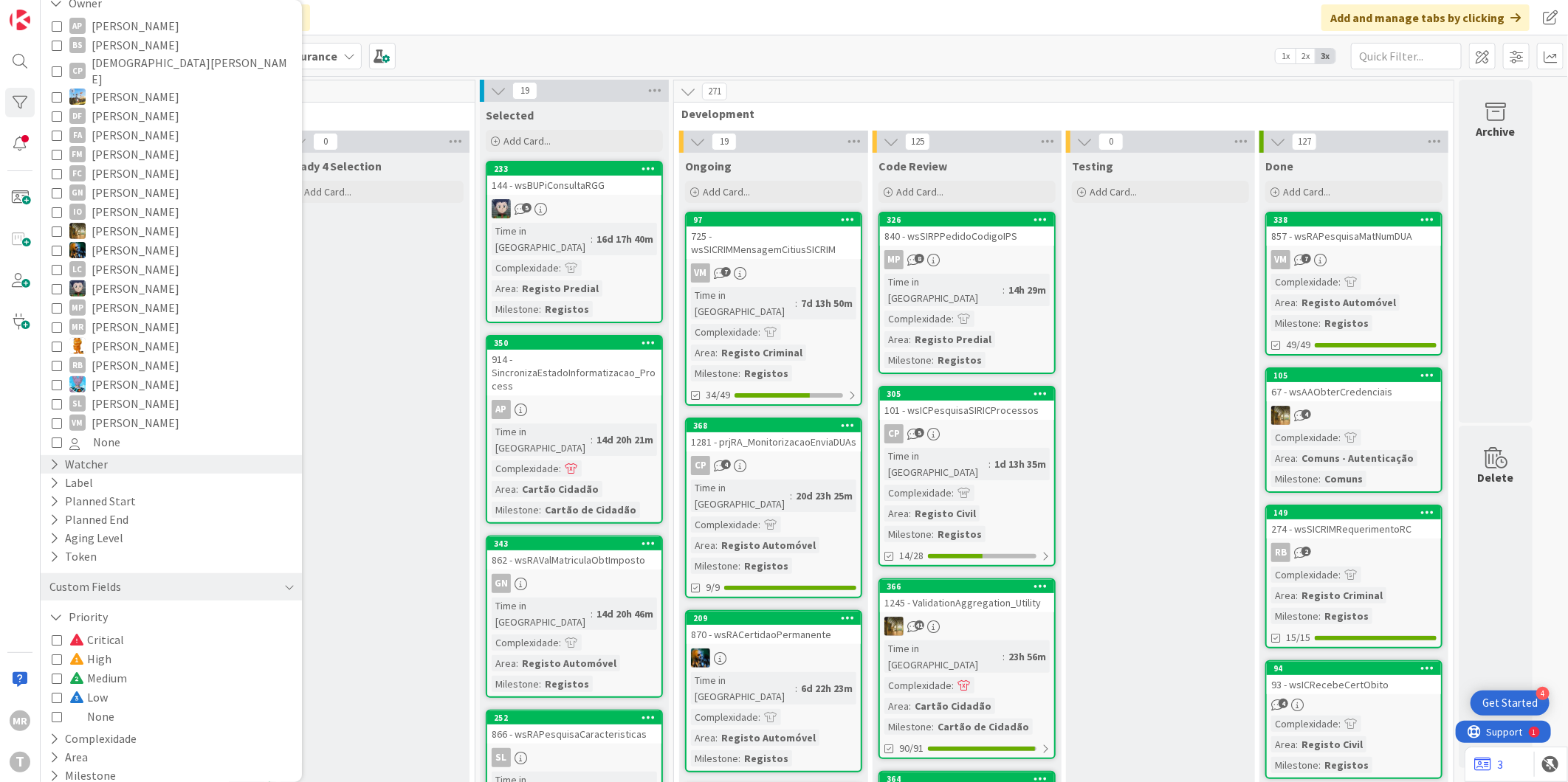
click at [82, 455] on div "Watcher" at bounding box center [78, 464] width 62 height 18
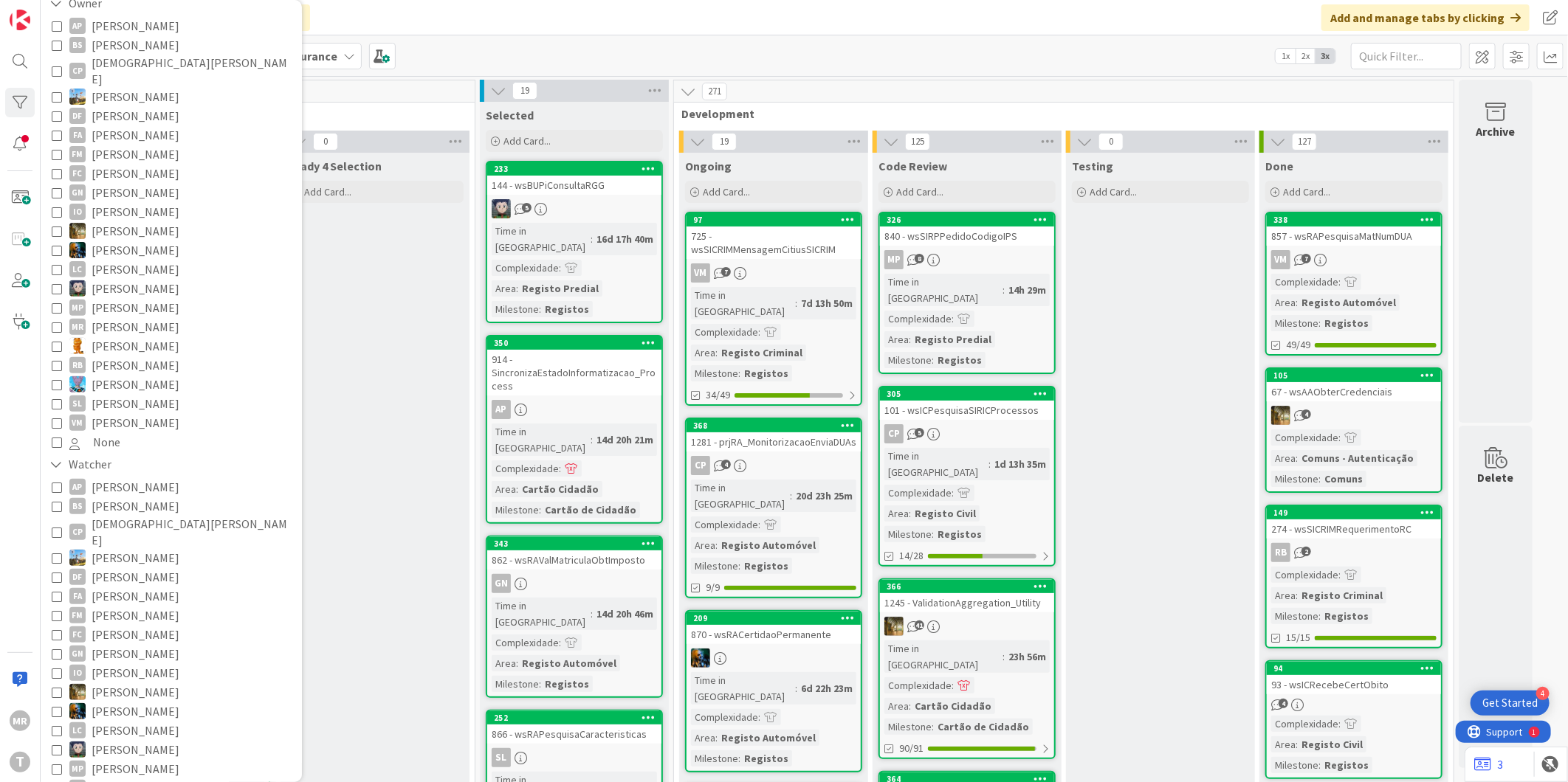
scroll to position [257, 0]
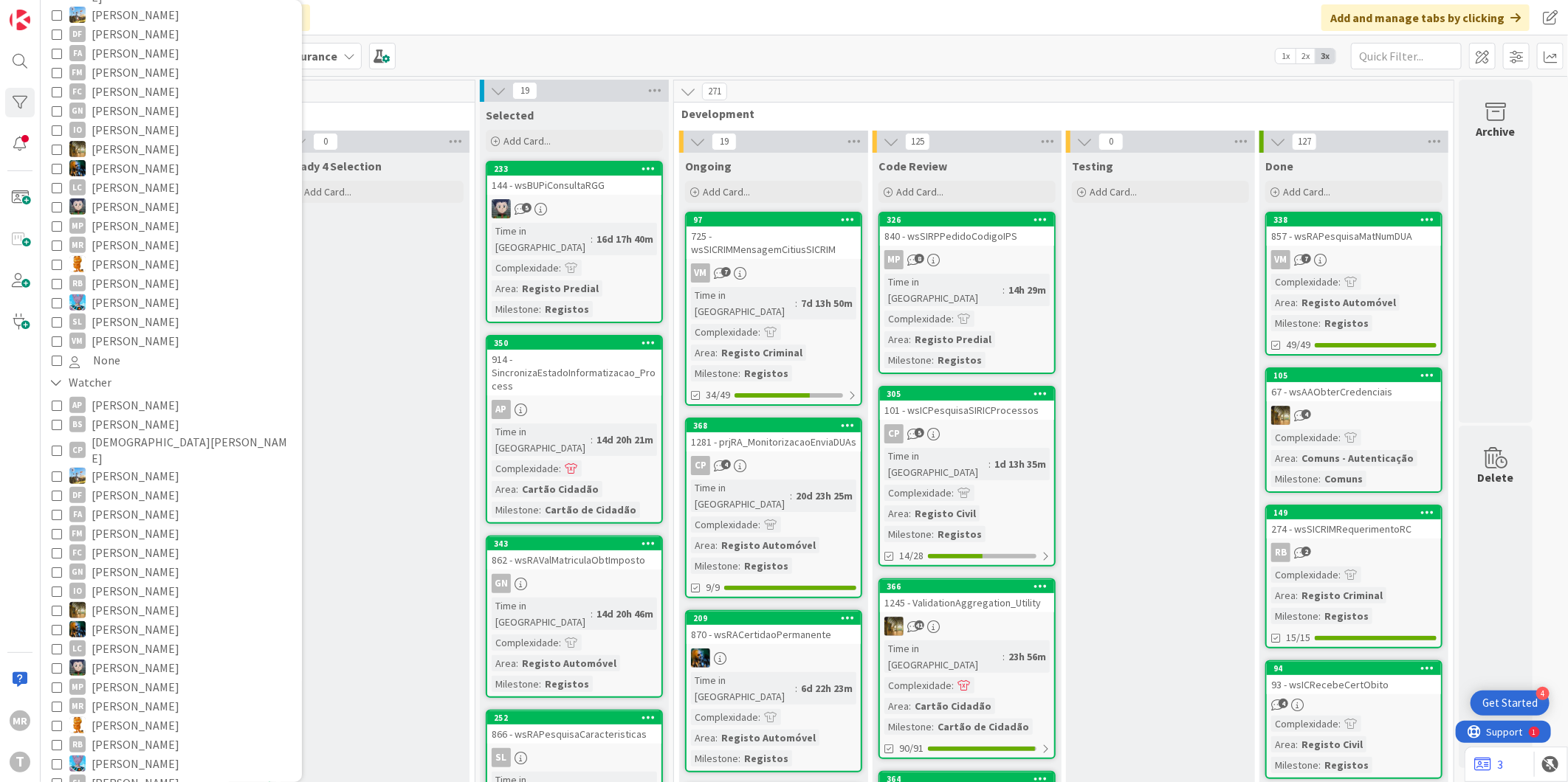
click at [127, 715] on span "[PERSON_NAME]" at bounding box center [135, 724] width 88 height 19
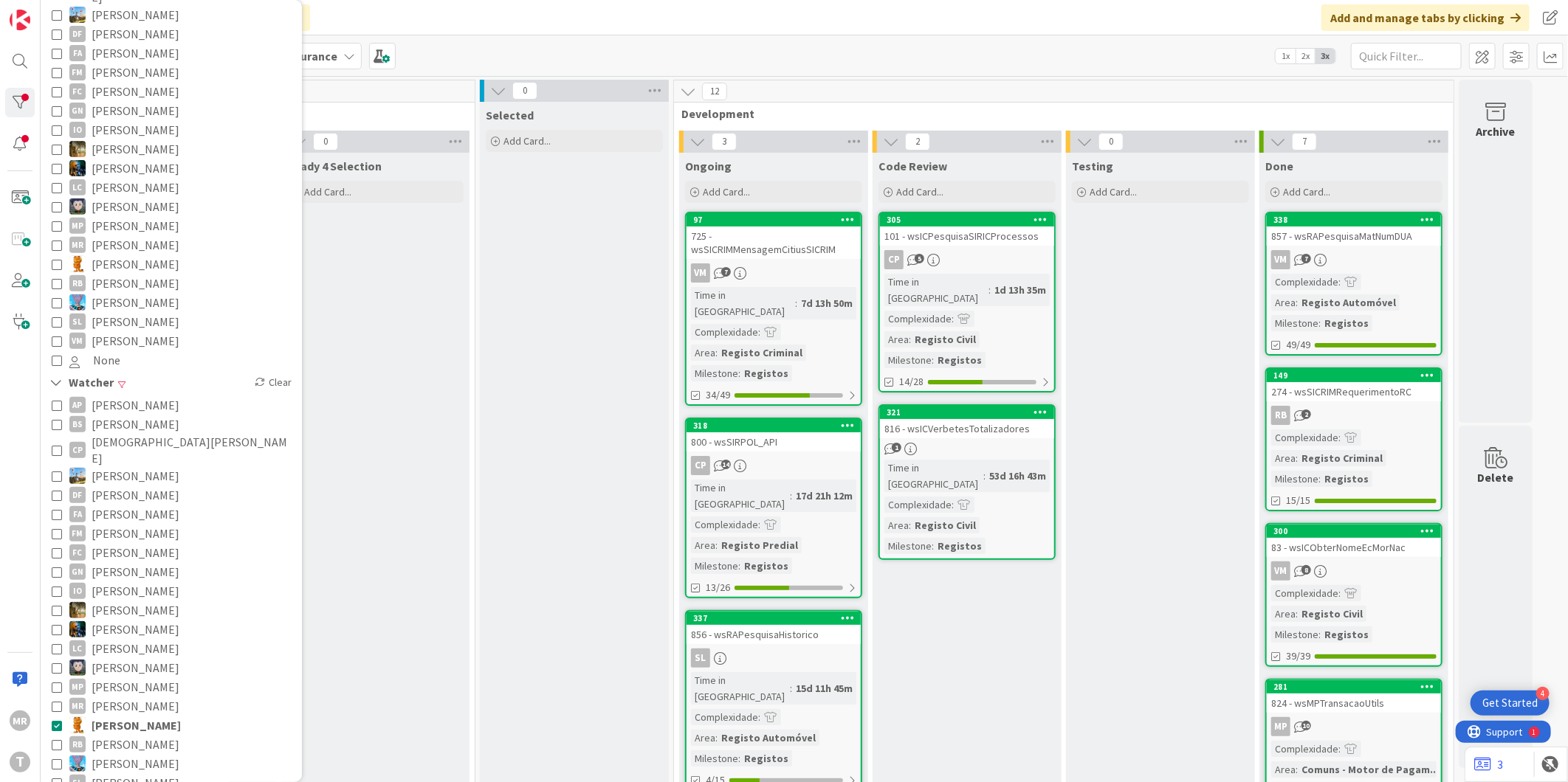
click at [118, 715] on span "[PERSON_NAME]" at bounding box center [136, 724] width 90 height 19
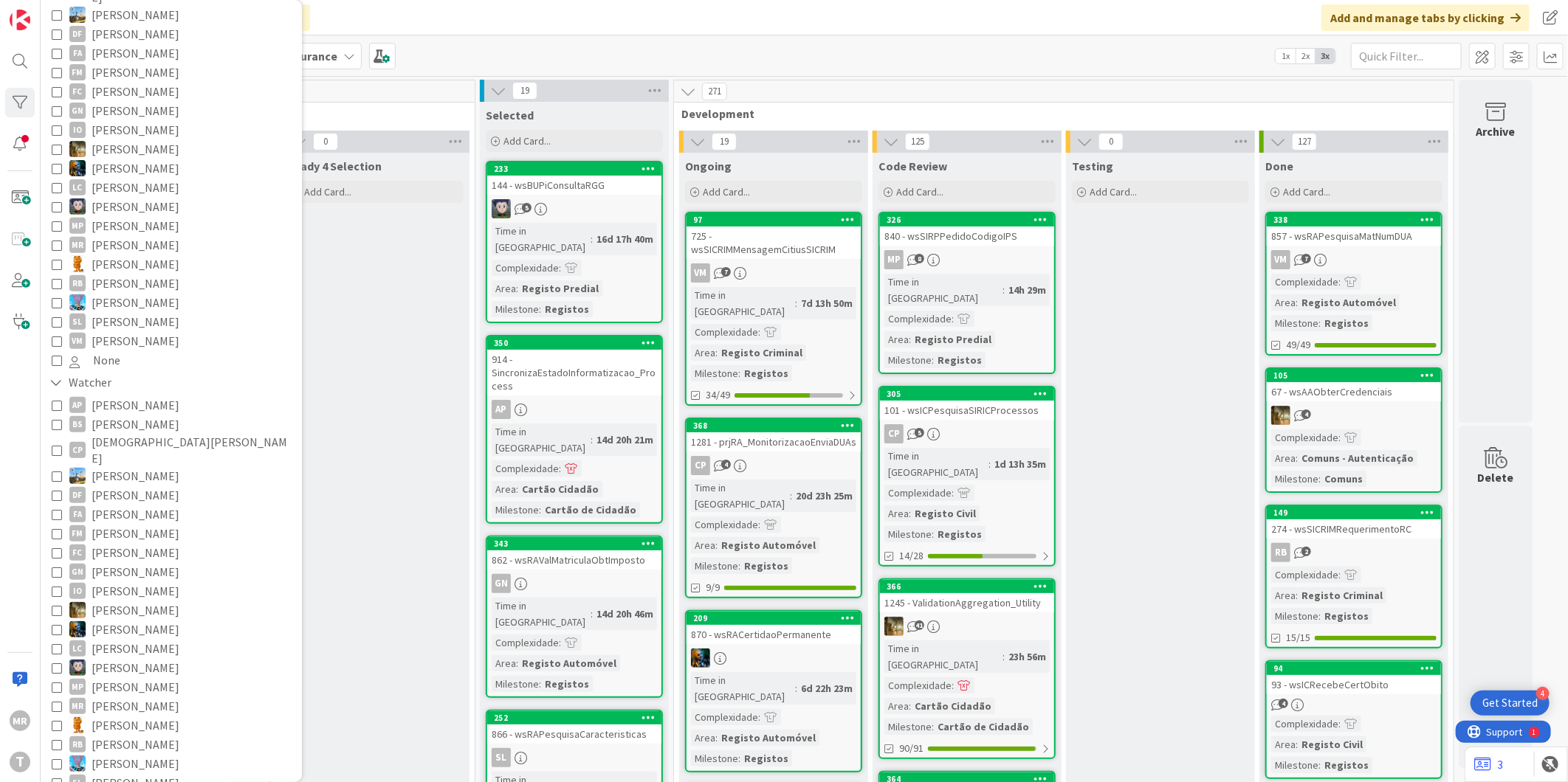
click at [126, 715] on span "[PERSON_NAME]" at bounding box center [135, 724] width 88 height 19
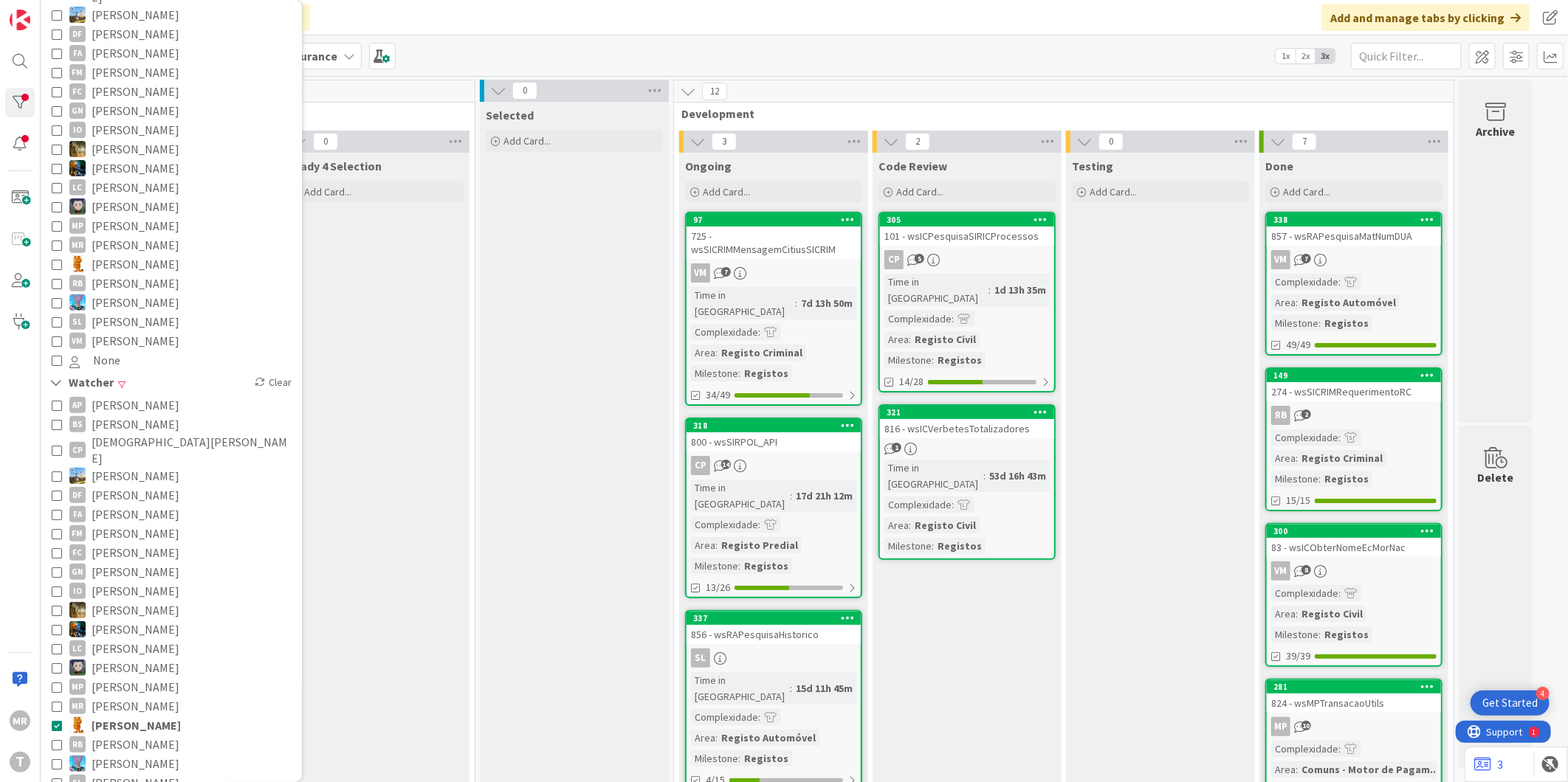
click at [127, 715] on span "[PERSON_NAME]" at bounding box center [136, 724] width 90 height 19
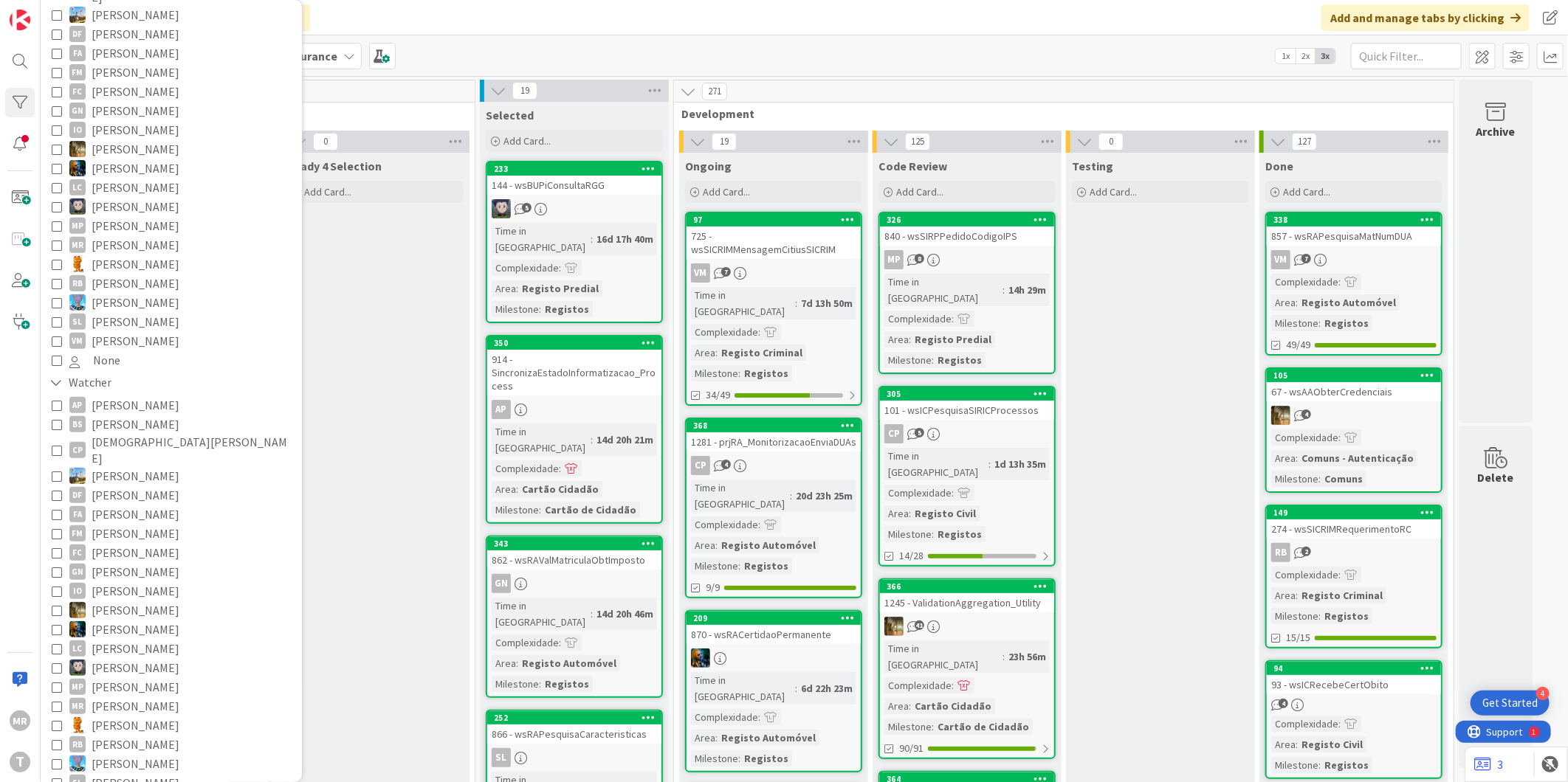
click at [138, 274] on span "[PERSON_NAME]" at bounding box center [135, 283] width 88 height 19
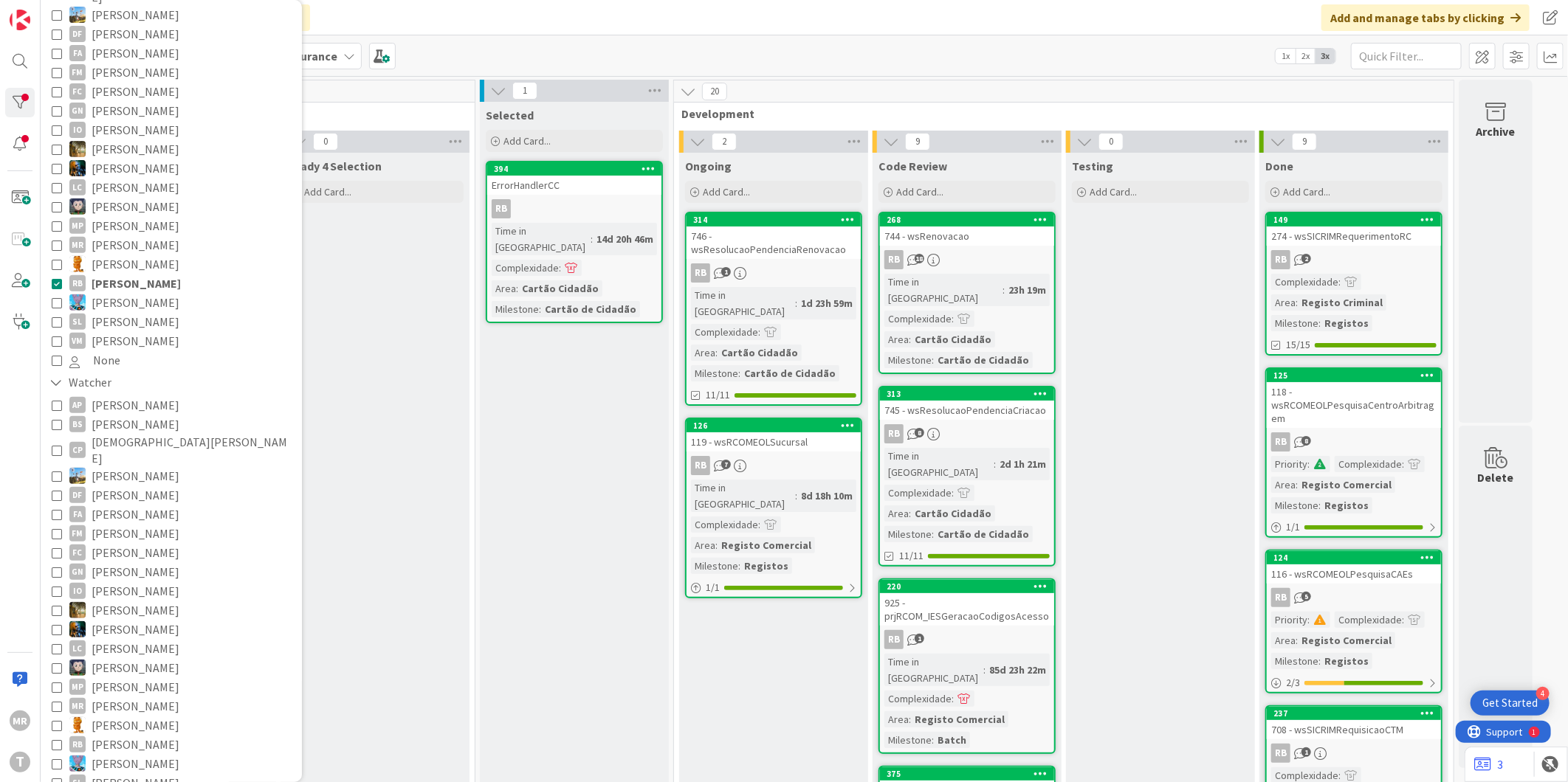
click at [148, 274] on span "[PERSON_NAME]" at bounding box center [136, 283] width 90 height 19
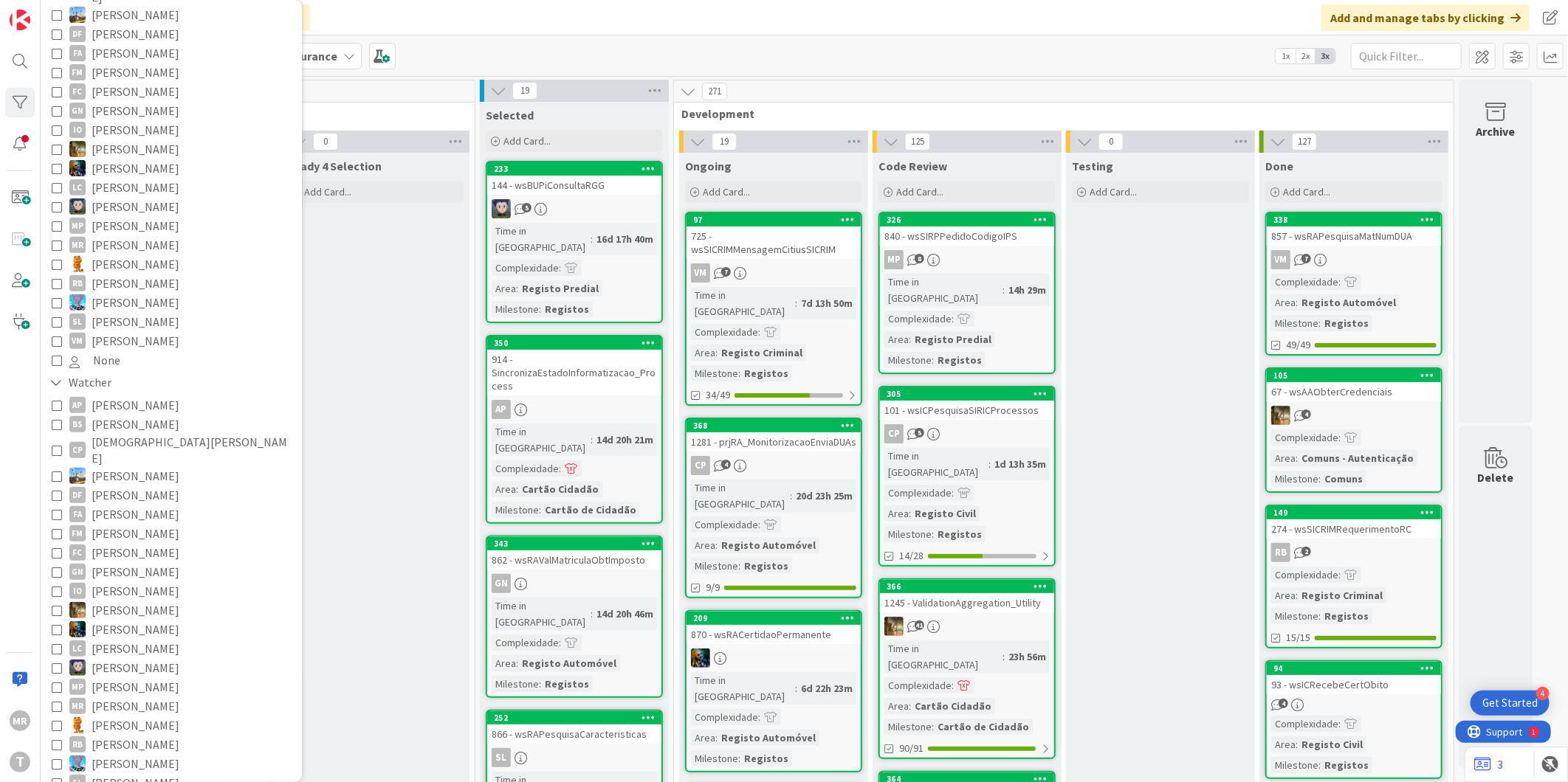
click at [115, 274] on span "[PERSON_NAME]" at bounding box center [135, 283] width 88 height 19
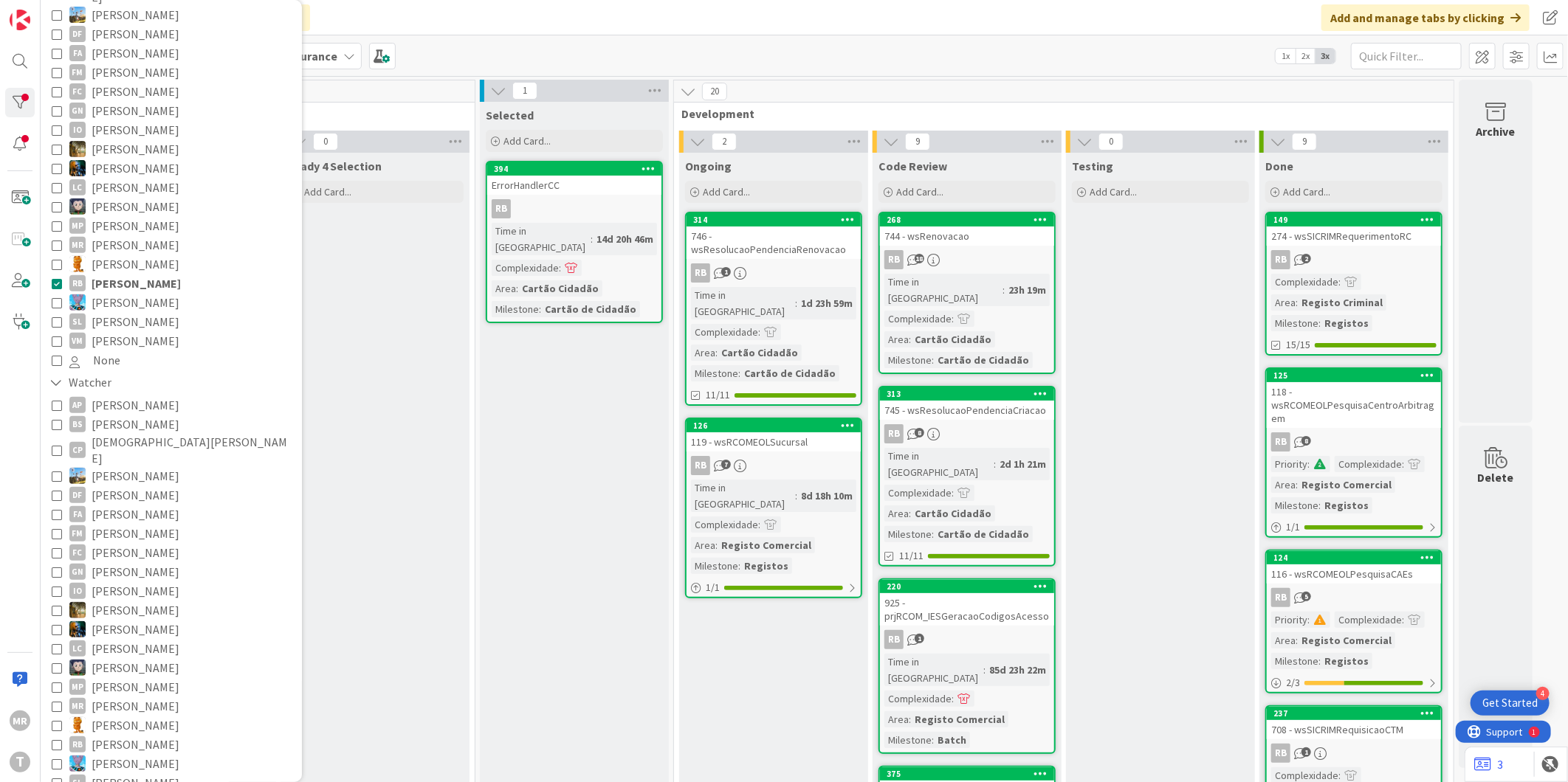
click at [131, 312] on span "[PERSON_NAME]" at bounding box center [135, 321] width 88 height 19
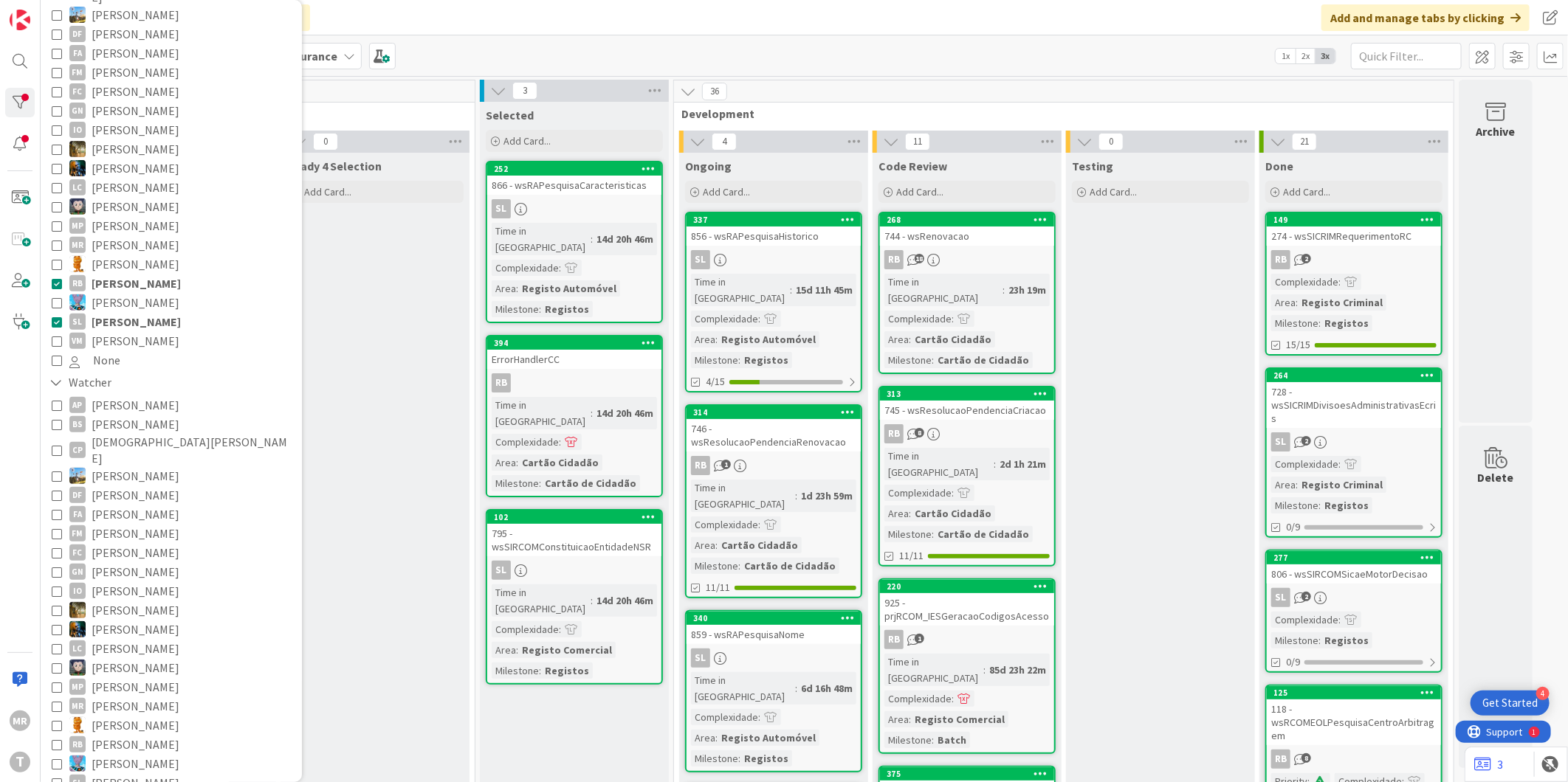
click at [142, 274] on span "[PERSON_NAME]" at bounding box center [136, 283] width 90 height 19
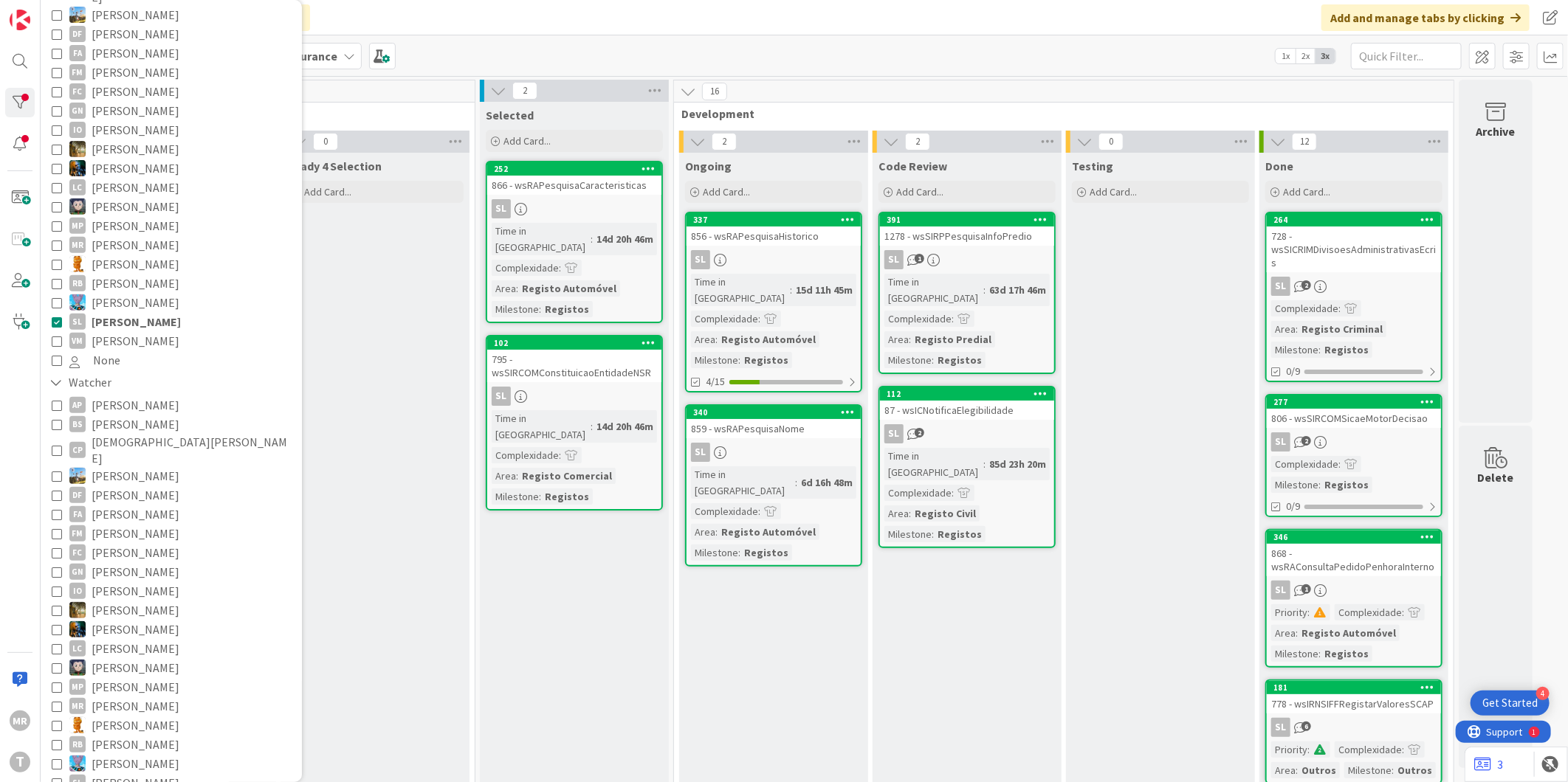
click at [149, 331] on span "[PERSON_NAME]" at bounding box center [135, 340] width 88 height 19
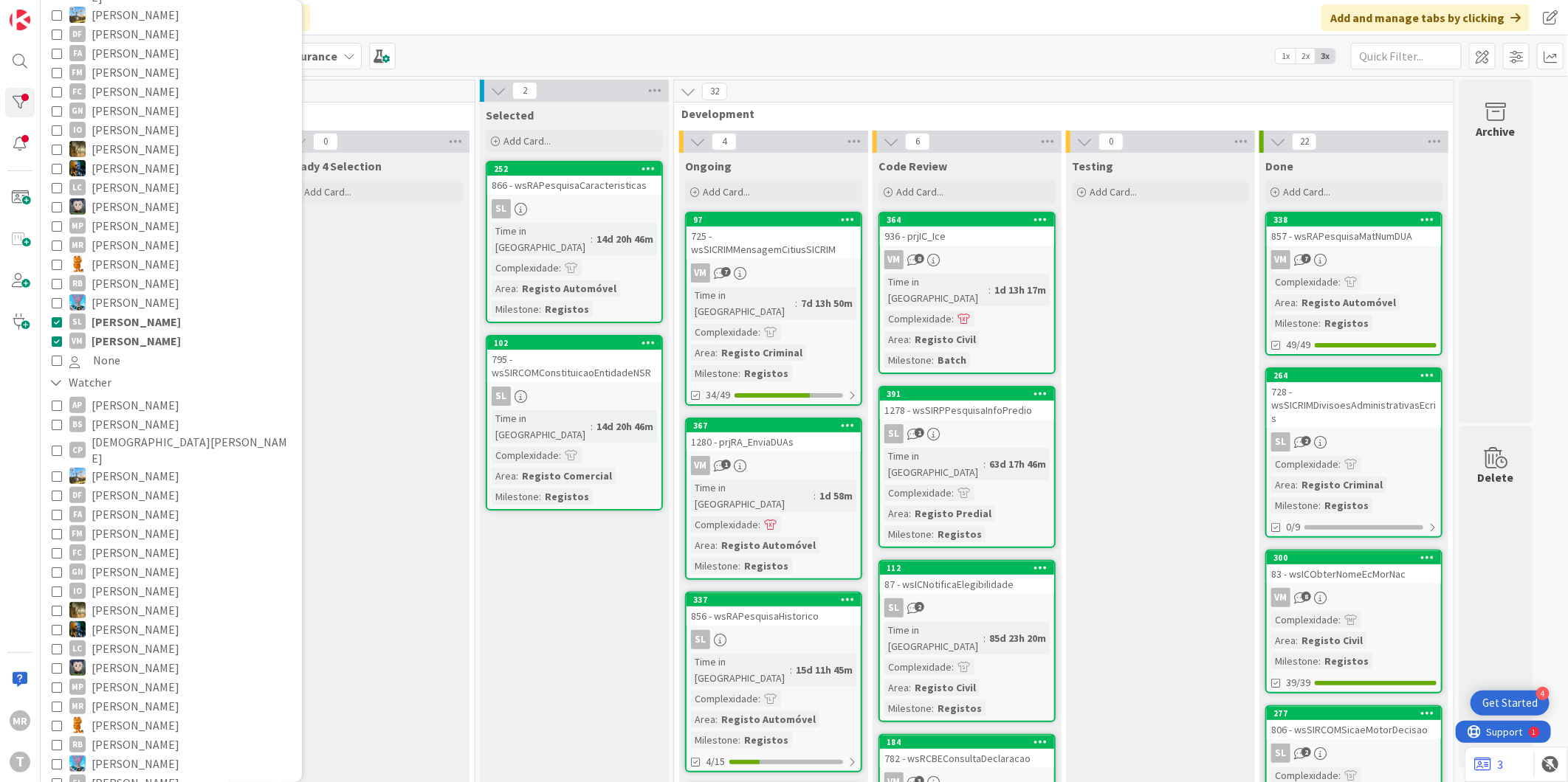
click at [150, 312] on span "[PERSON_NAME]" at bounding box center [136, 321] width 90 height 19
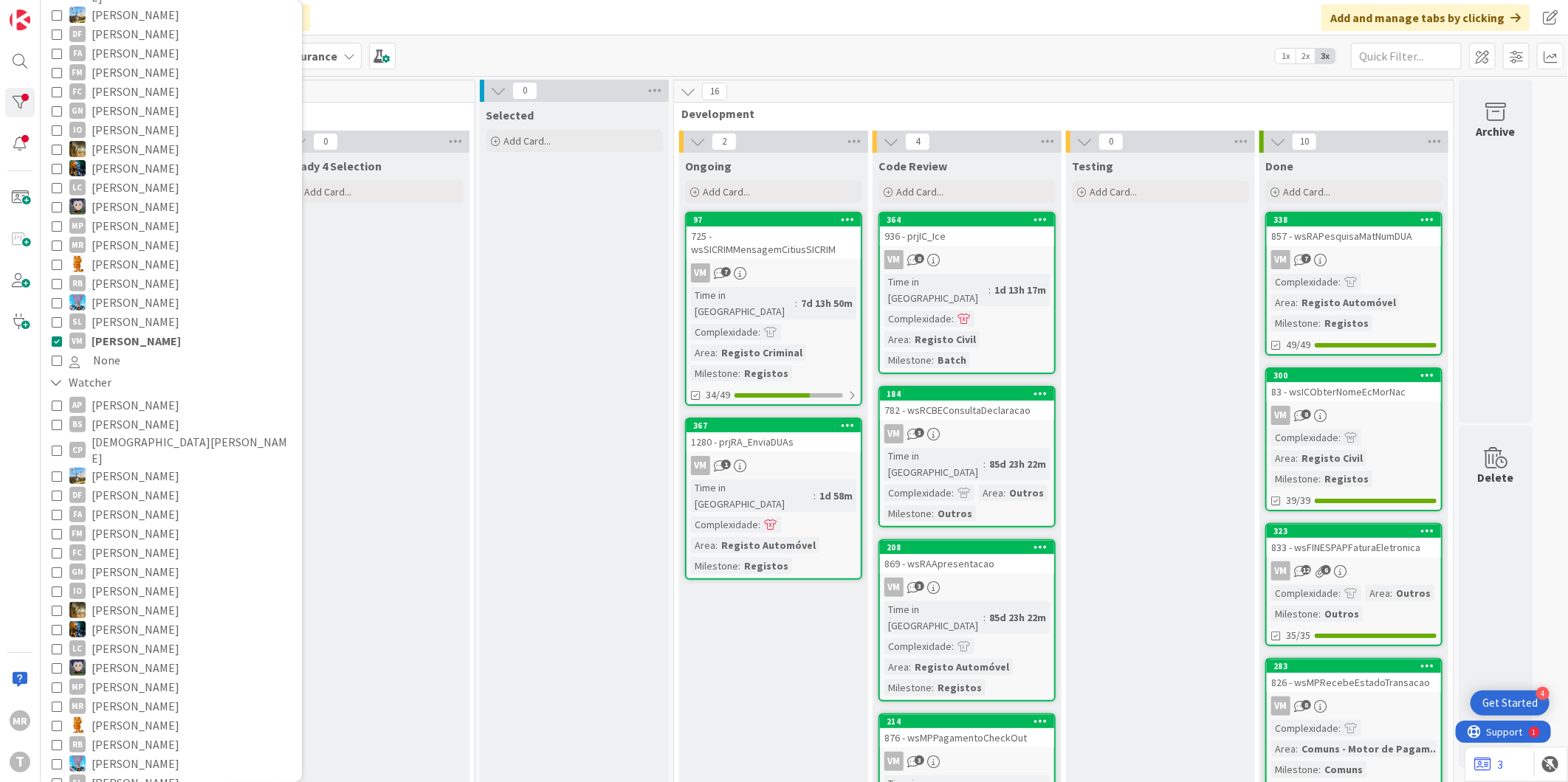
drag, startPoint x: 134, startPoint y: 327, endPoint x: 303, endPoint y: 375, distance: 175.7
click at [134, 331] on span "[PERSON_NAME]" at bounding box center [136, 340] width 90 height 19
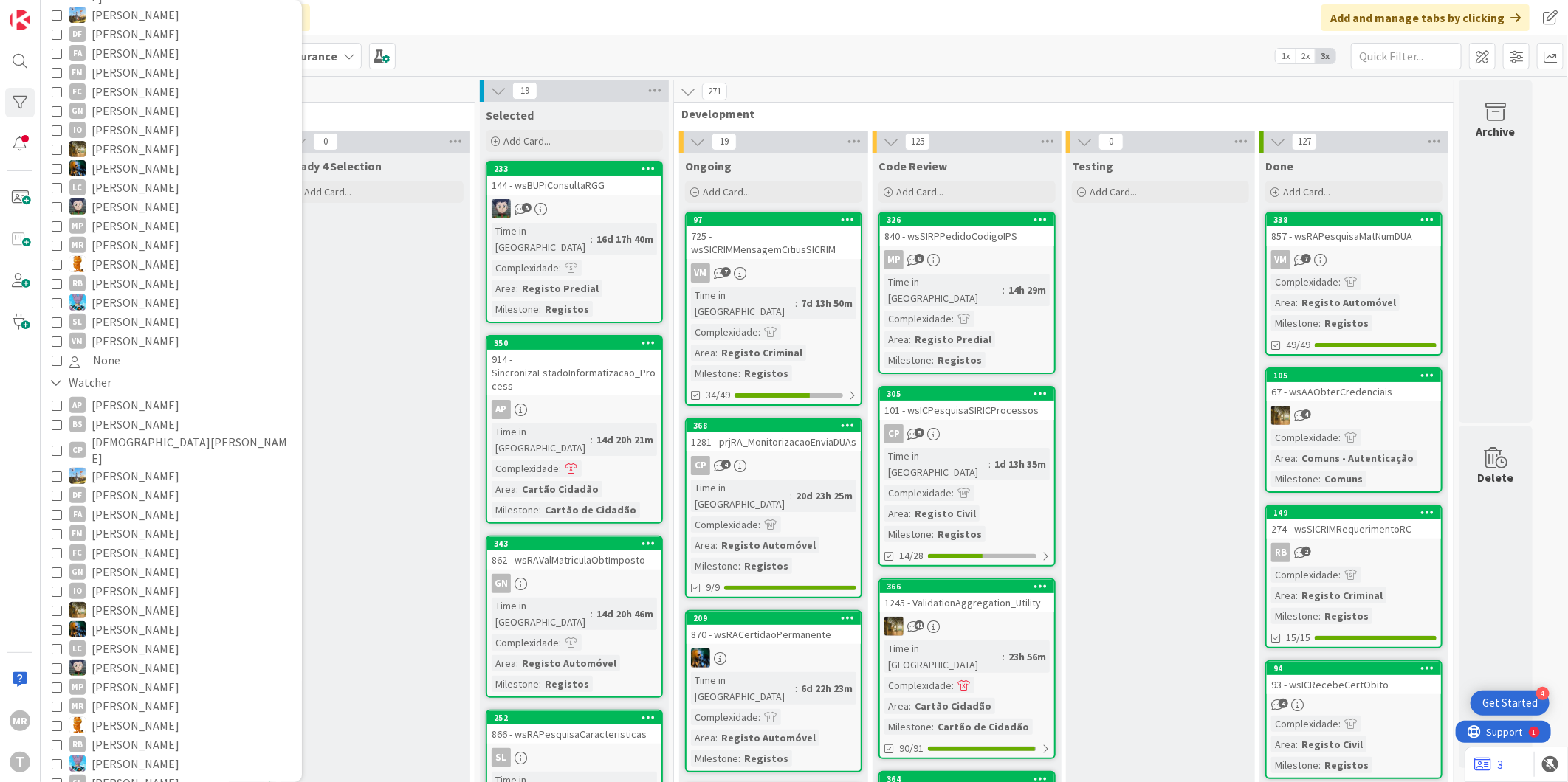
click at [126, 504] on span "[PERSON_NAME]" at bounding box center [135, 513] width 88 height 19
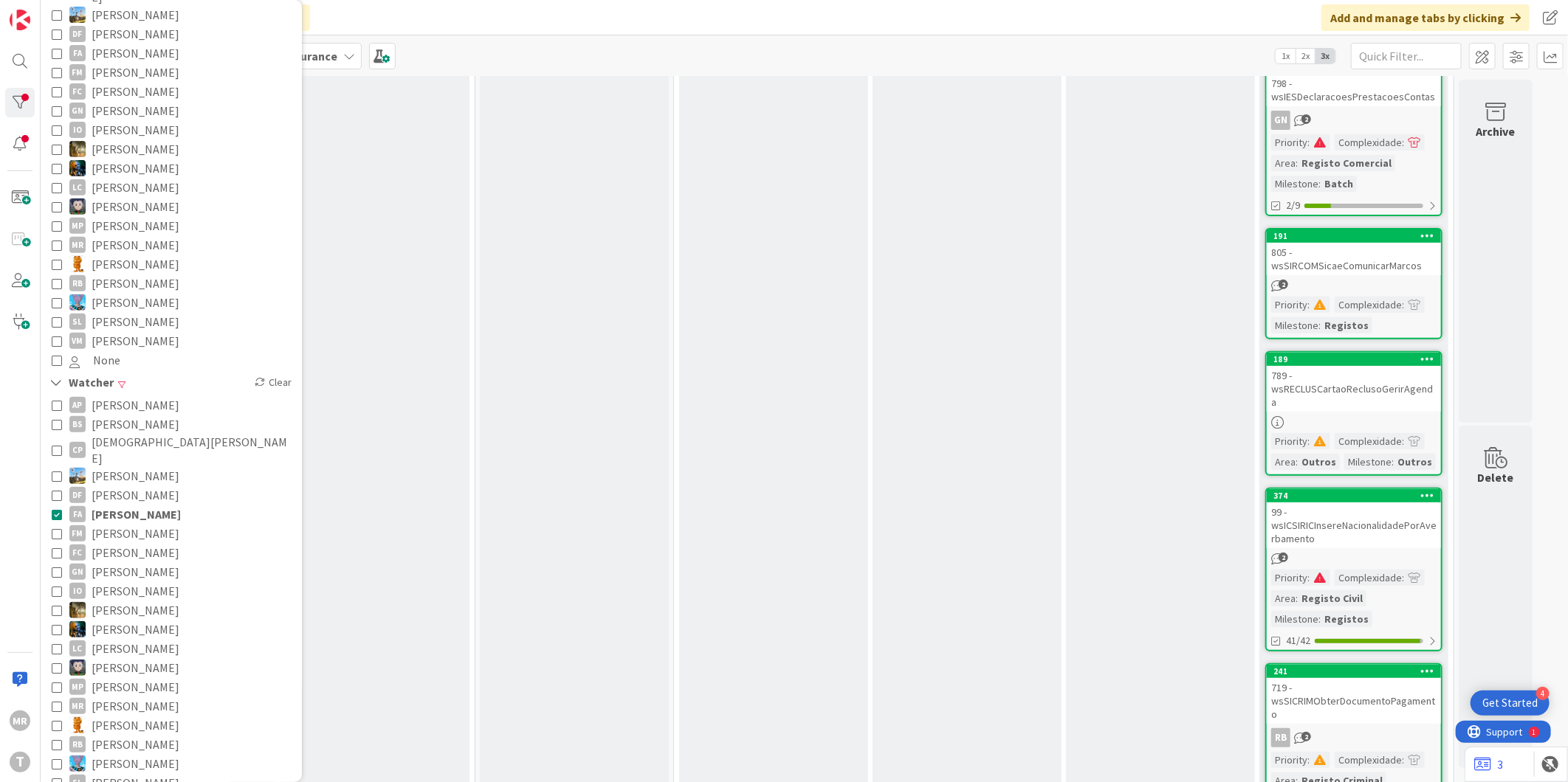
scroll to position [3846, 0]
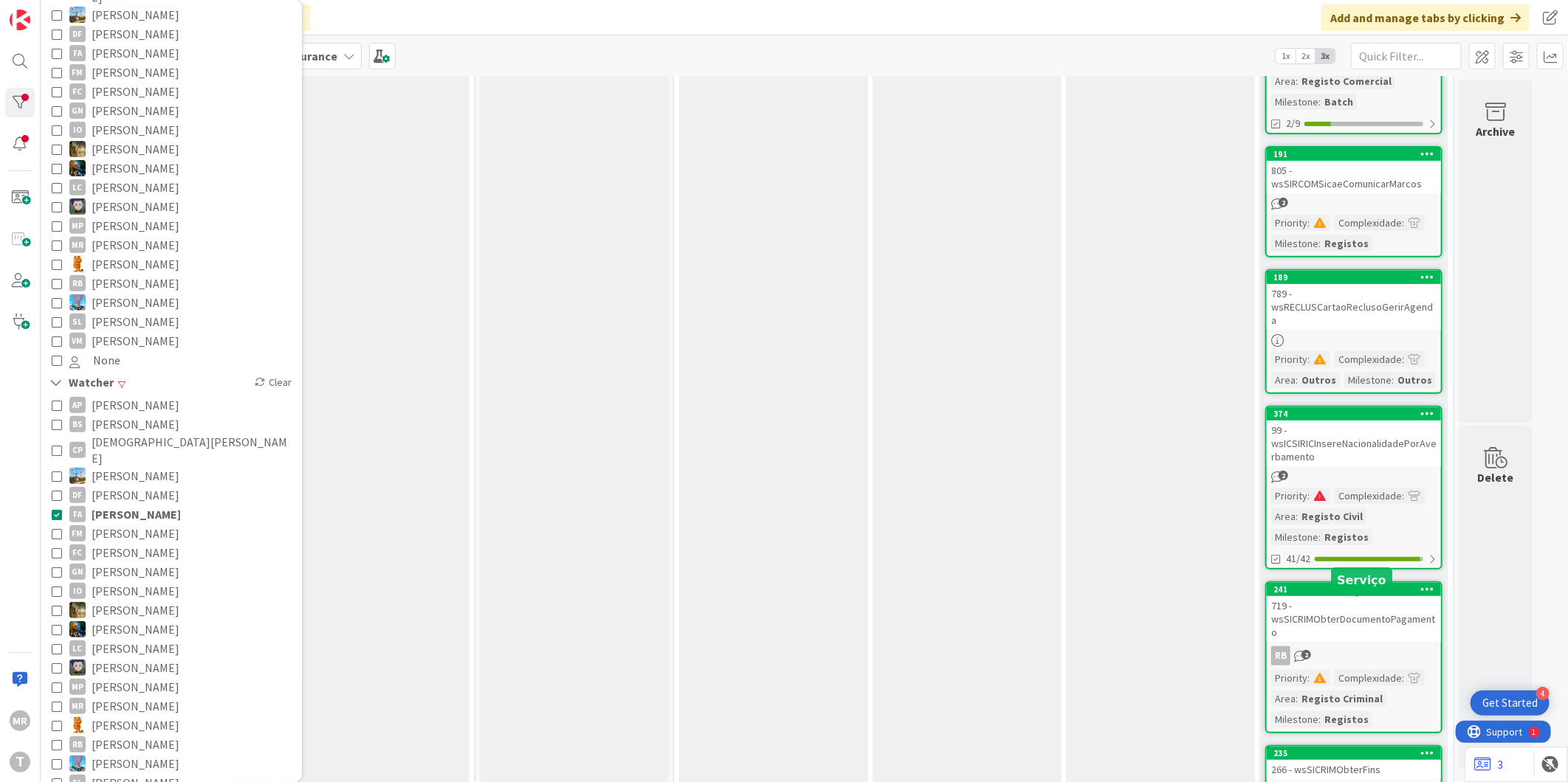
click at [1341, 748] on div "235" at bounding box center [1357, 753] width 168 height 11
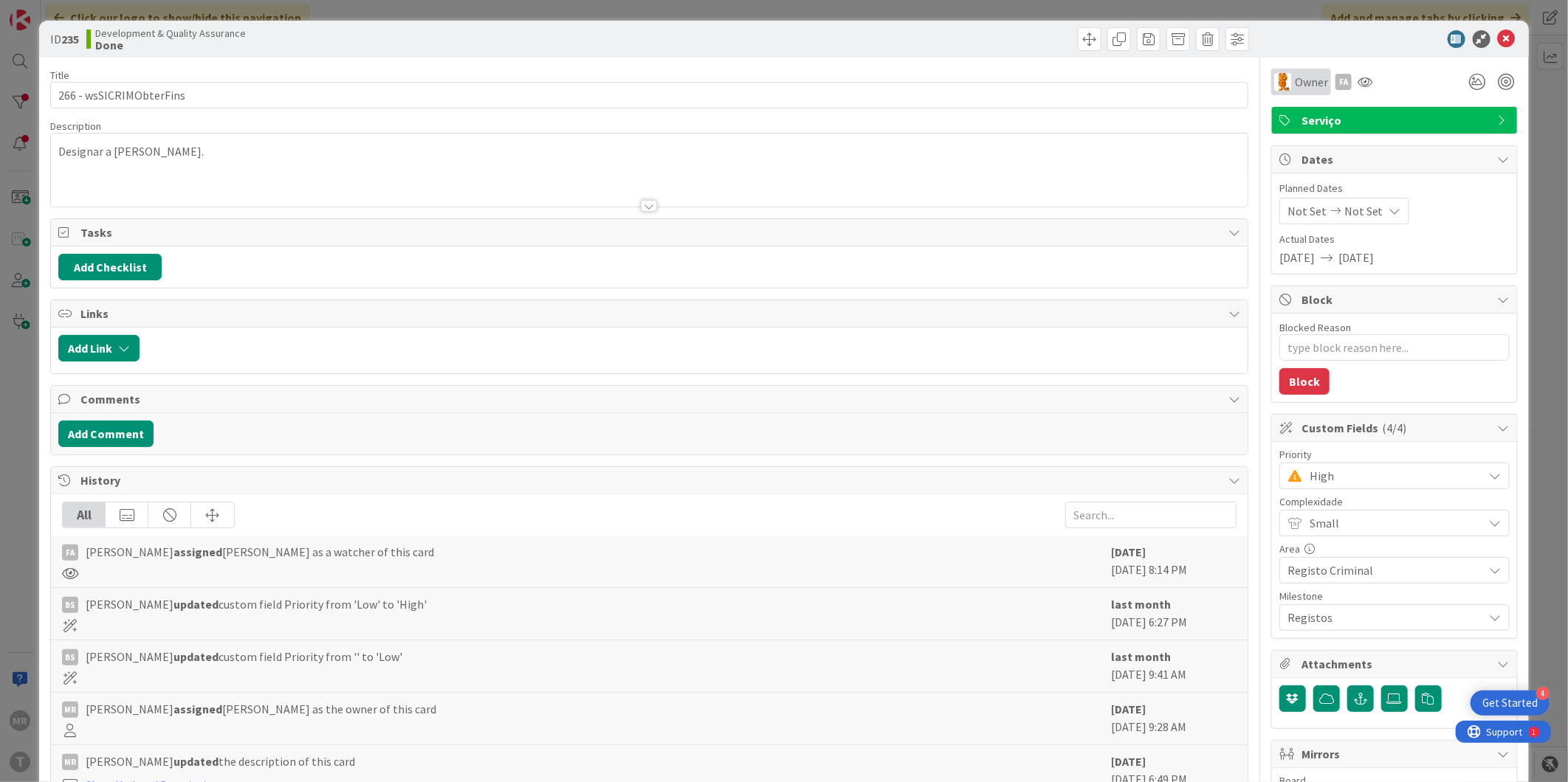
type textarea "x"
click at [1498, 34] on icon at bounding box center [1507, 39] width 18 height 18
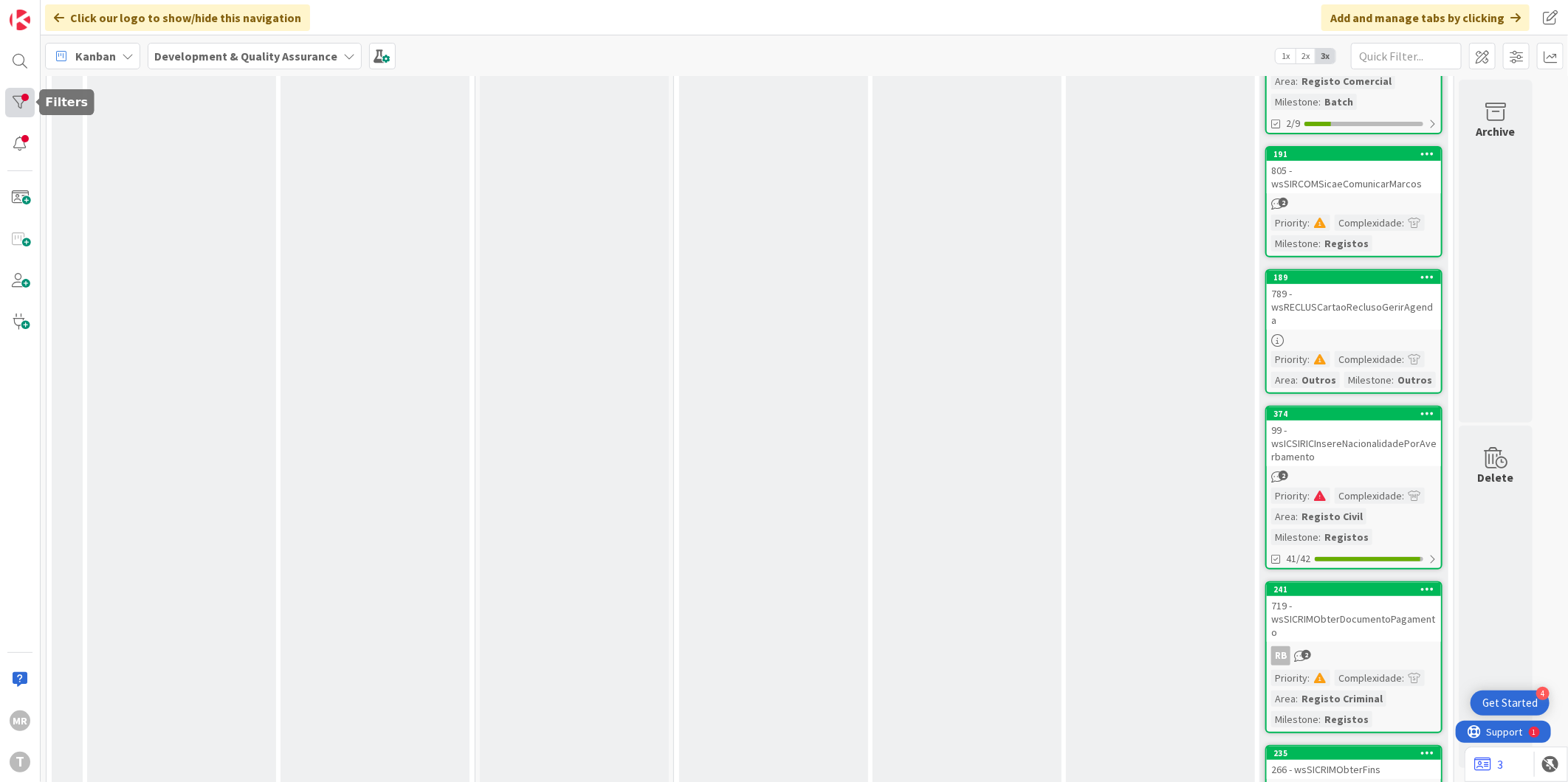
click at [18, 97] on div at bounding box center [20, 103] width 30 height 30
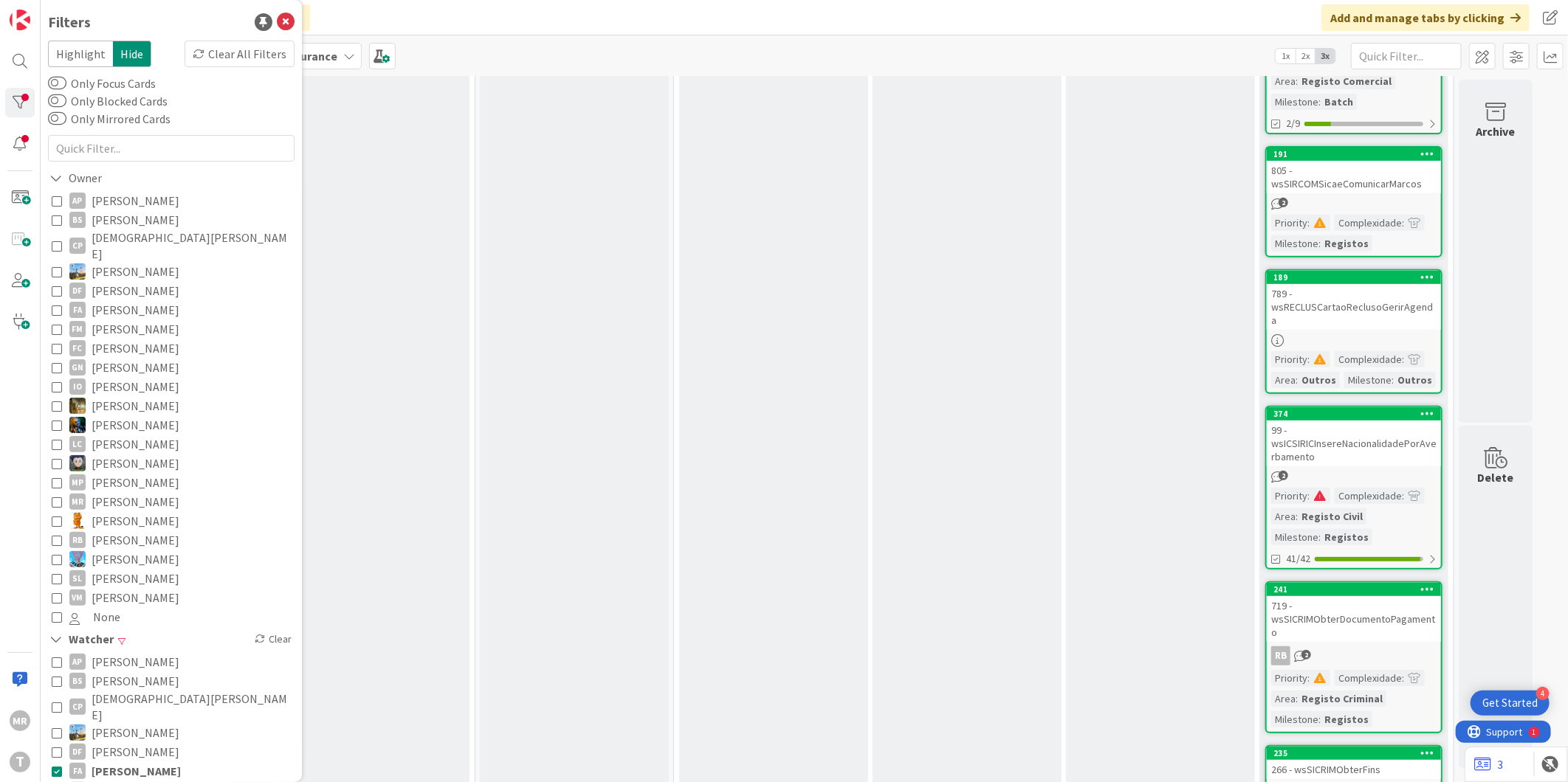
click at [108, 761] on span "[PERSON_NAME]" at bounding box center [136, 770] width 90 height 19
